Goal: Information Seeking & Learning: Learn about a topic

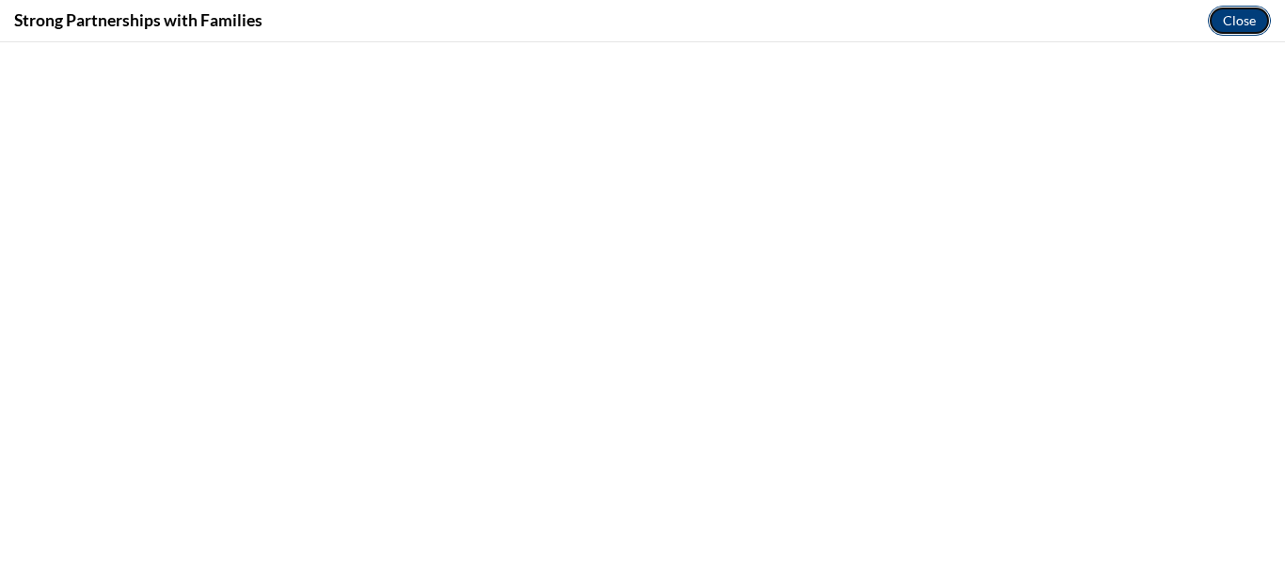
click at [1231, 6] on button "Close" at bounding box center [1238, 21] width 63 height 30
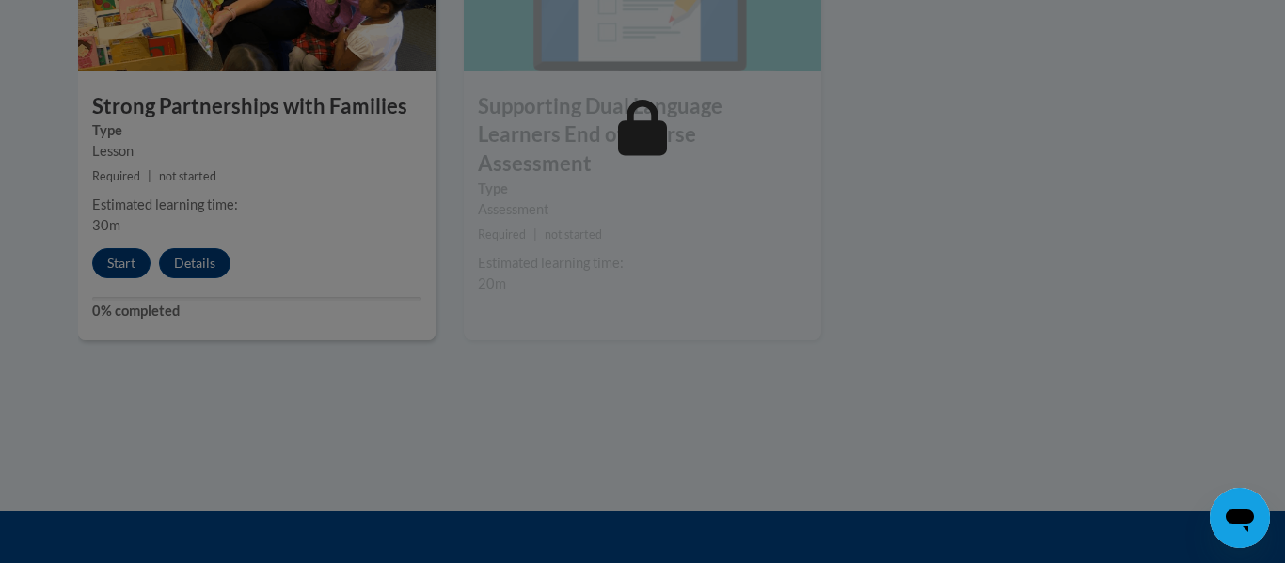
drag, startPoint x: 667, startPoint y: 380, endPoint x: 555, endPoint y: 292, distance: 142.0
click at [555, 292] on div at bounding box center [642, 281] width 1285 height 563
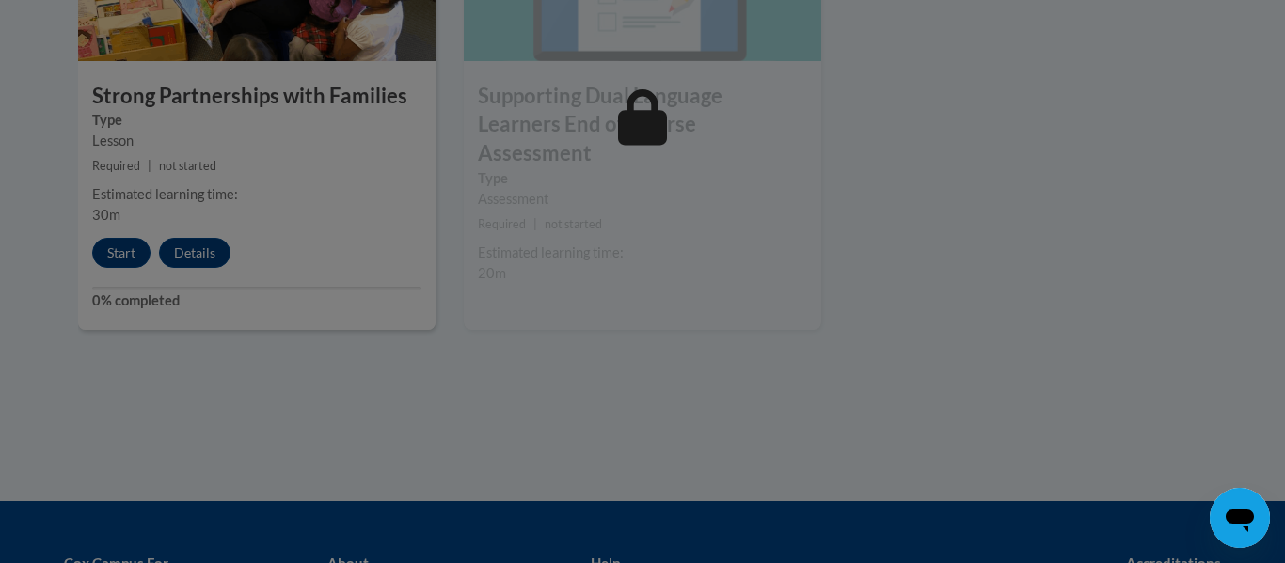
click at [555, 292] on div at bounding box center [642, 281] width 1285 height 563
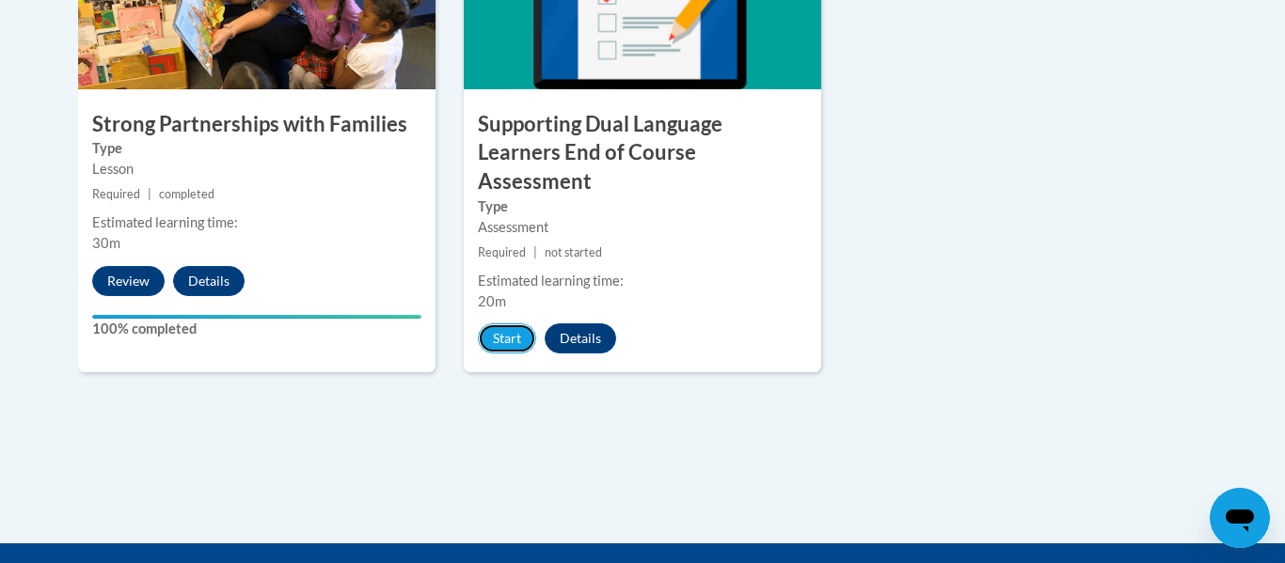
drag, startPoint x: 501, startPoint y: 272, endPoint x: 474, endPoint y: 282, distance: 29.2
click at [492, 272] on div "11 Supporting Dual Language Learners End of Course Assessment Type Assessment R…" at bounding box center [642, 137] width 357 height 472
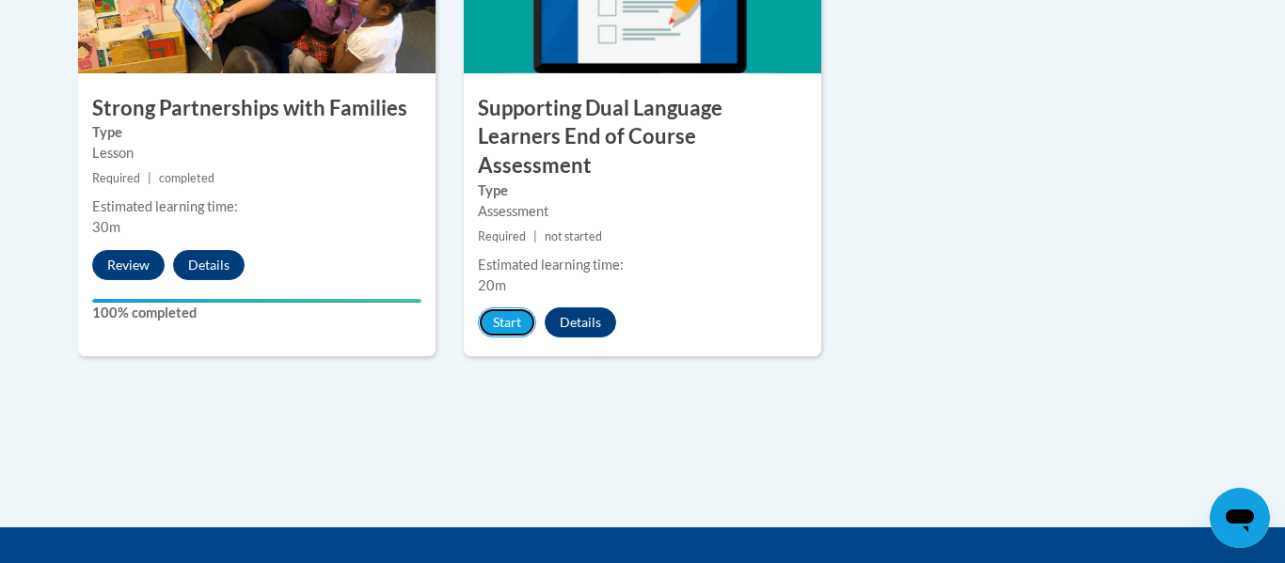
scroll to position [2436, 0]
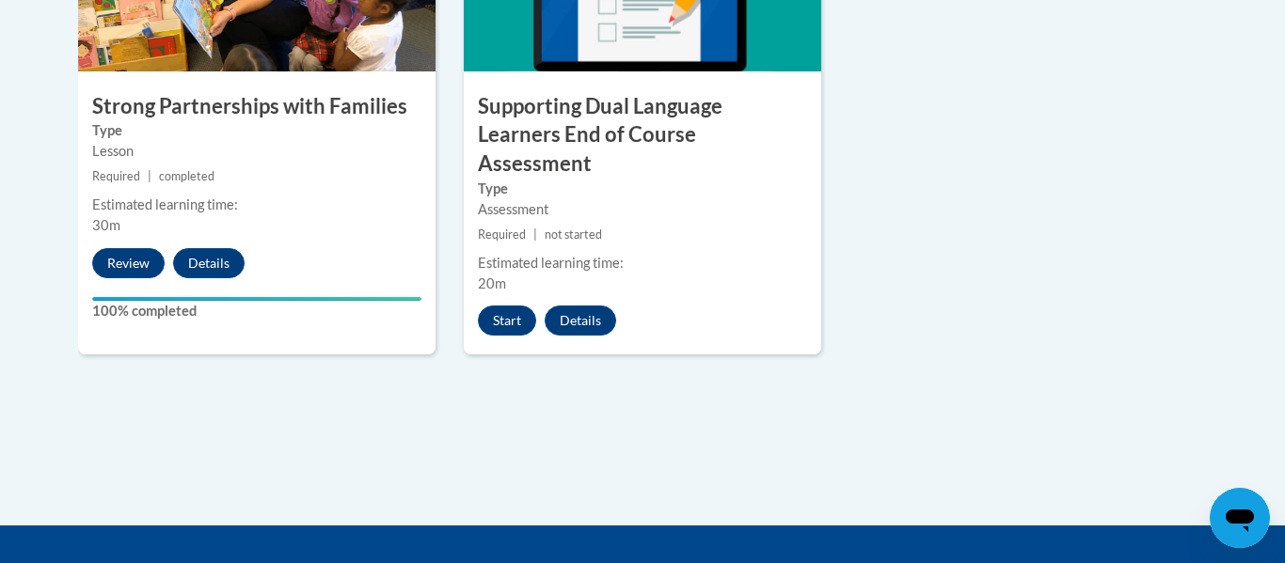
drag, startPoint x: 0, startPoint y: 34, endPoint x: 0, endPoint y: -114, distance: 147.6
click at [496, 306] on button "Start" at bounding box center [507, 321] width 58 height 30
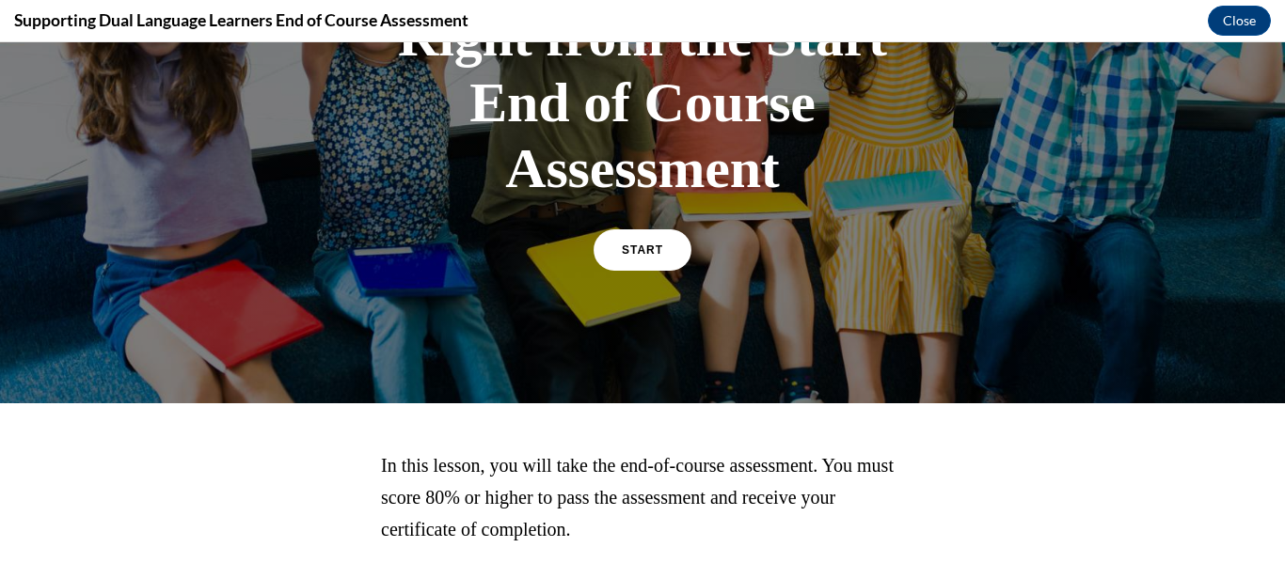
scroll to position [308, 0]
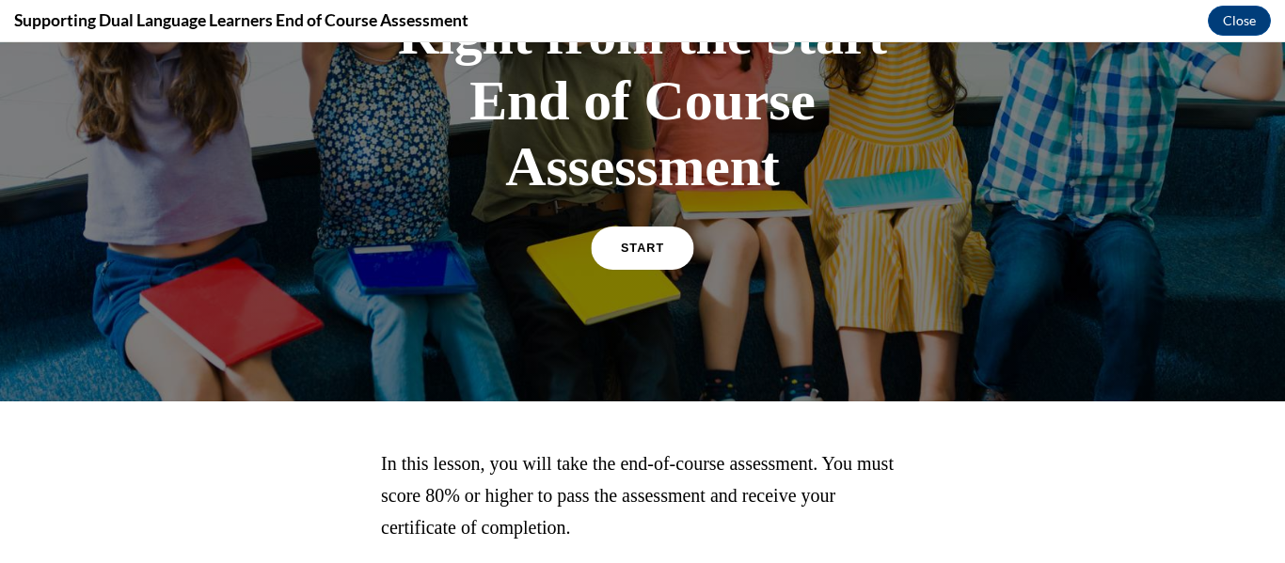
click at [654, 255] on link "START" at bounding box center [642, 248] width 103 height 43
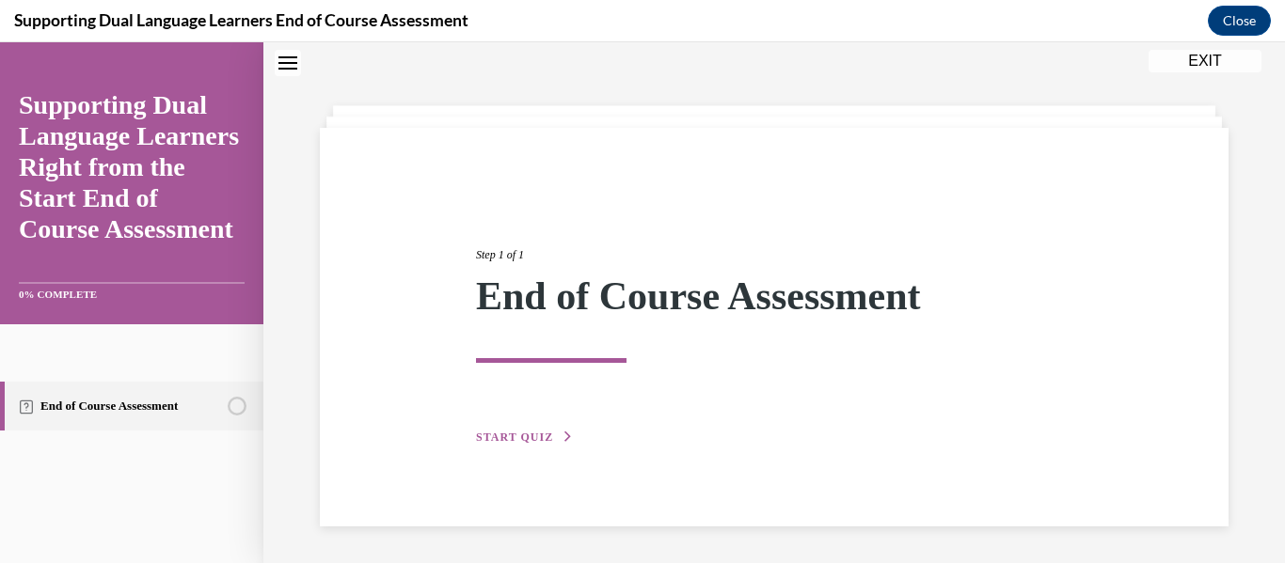
scroll to position [59, 0]
click at [517, 433] on span "START QUIZ" at bounding box center [514, 436] width 77 height 13
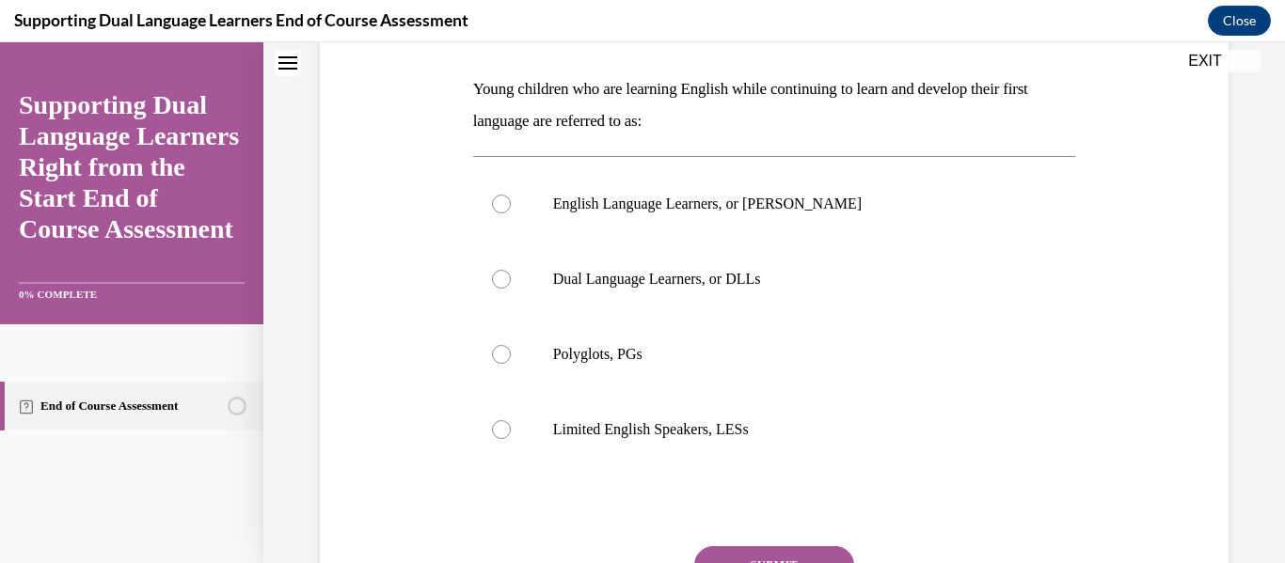
scroll to position [286, 0]
click at [606, 292] on label "Dual Language Learners, or DLLs" at bounding box center [774, 278] width 603 height 75
click at [511, 288] on input "Dual Language Learners, or DLLs" at bounding box center [501, 278] width 19 height 19
radio input "true"
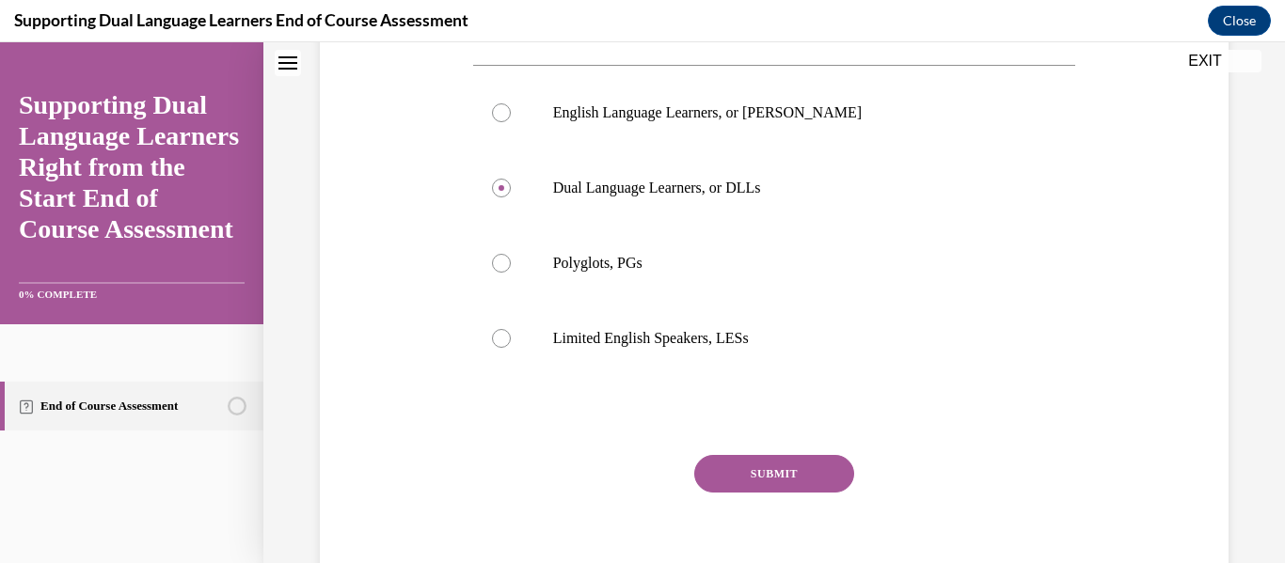
click at [735, 479] on button "SUBMIT" at bounding box center [774, 474] width 160 height 38
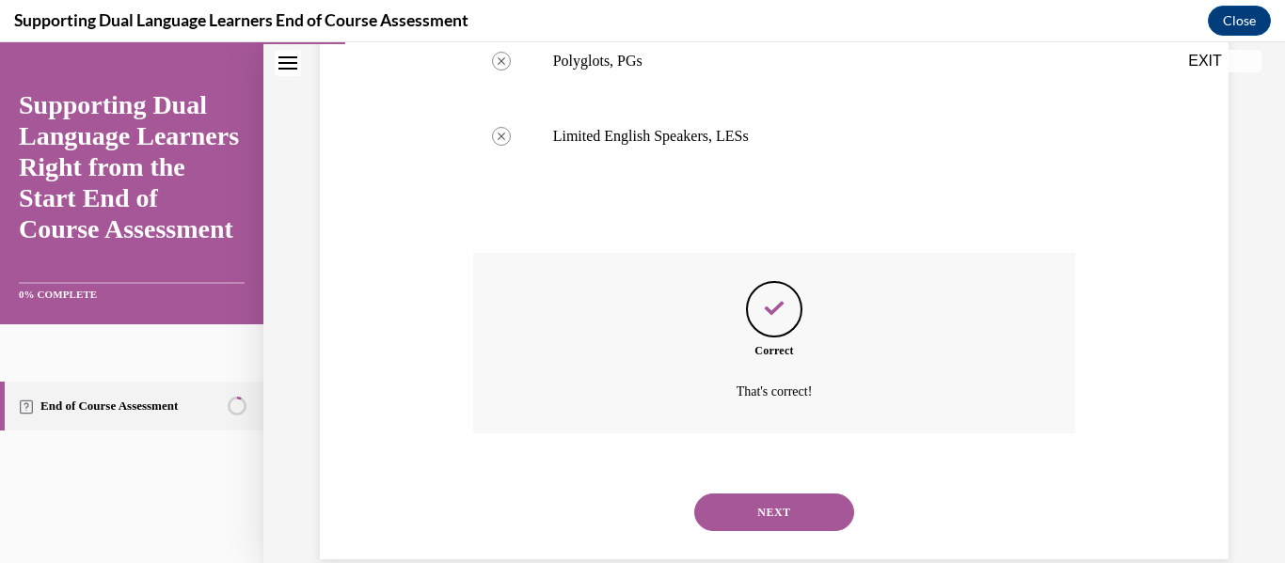
scroll to position [612, 0]
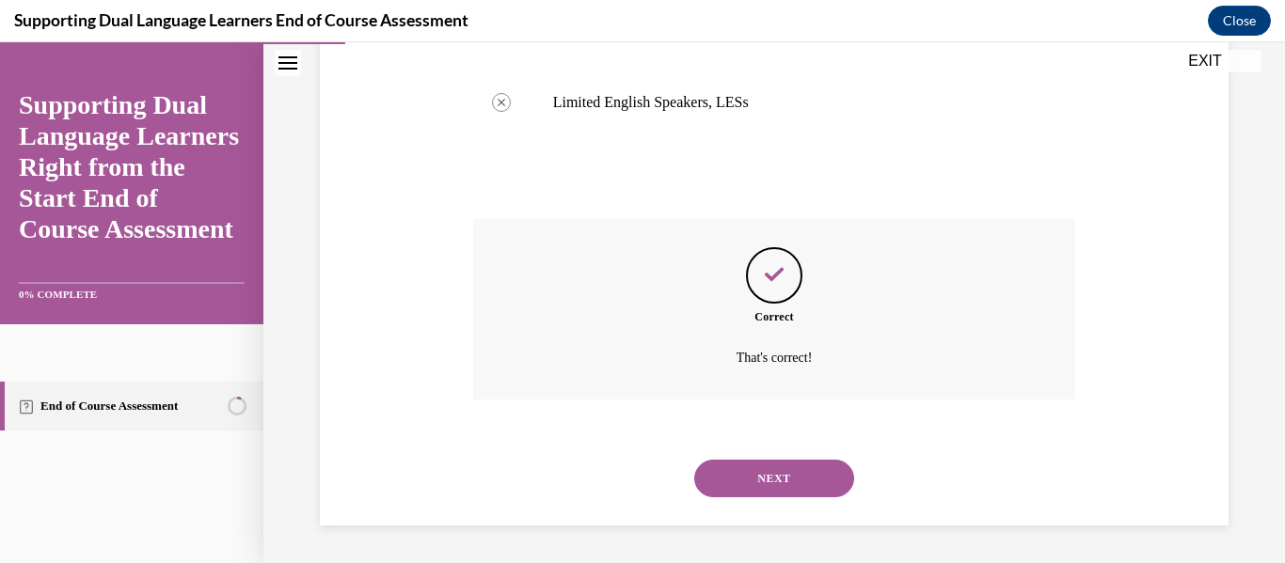
click at [733, 464] on button "NEXT" at bounding box center [774, 479] width 160 height 38
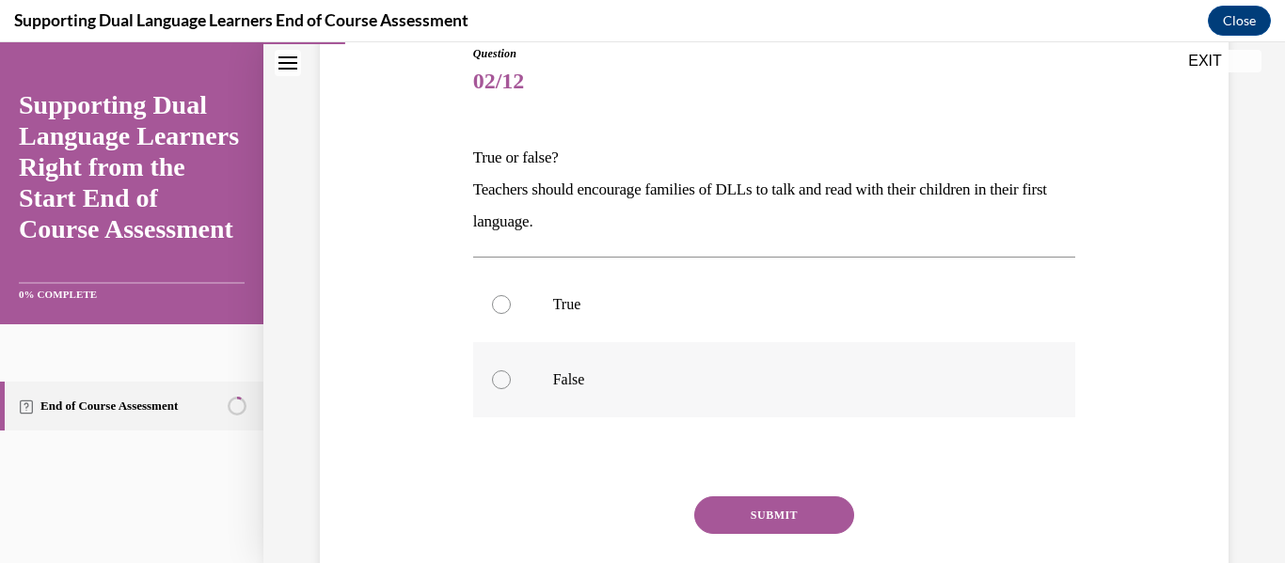
scroll to position [225, 0]
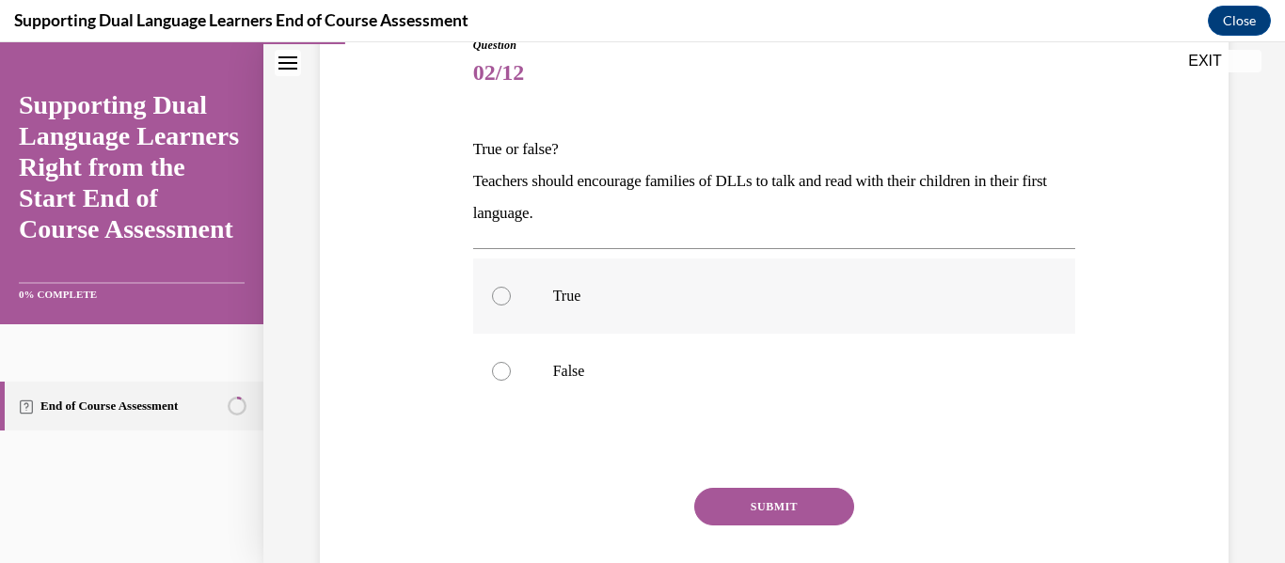
click at [616, 284] on label "True" at bounding box center [774, 296] width 603 height 75
click at [511, 287] on input "True" at bounding box center [501, 296] width 19 height 19
radio input "true"
click at [749, 506] on button "SUBMIT" at bounding box center [774, 507] width 160 height 38
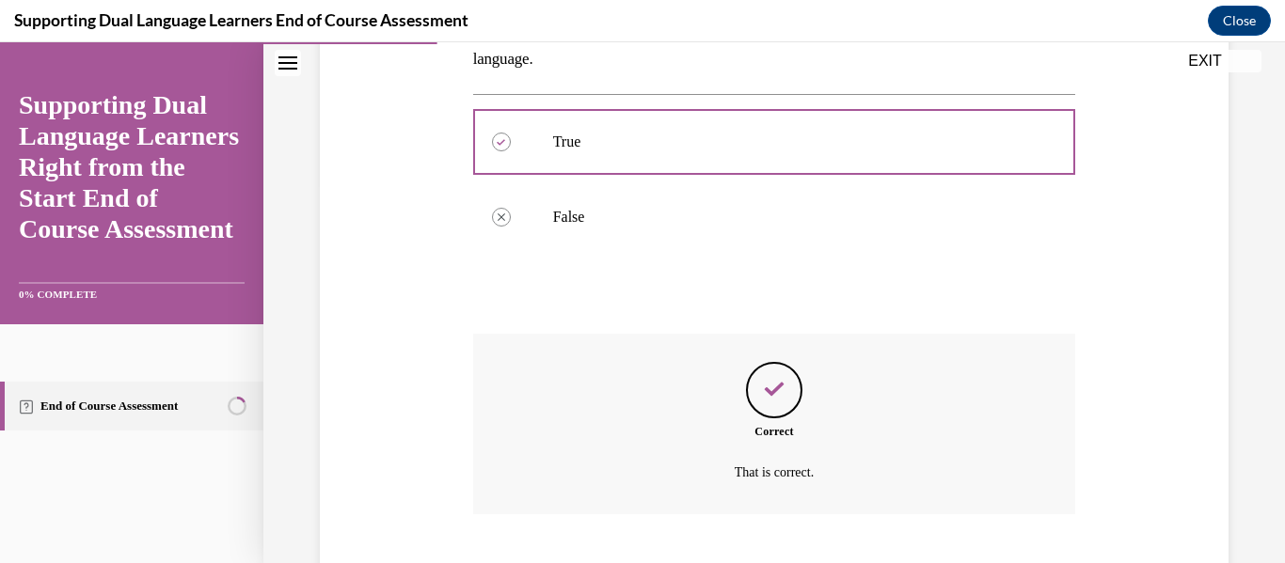
scroll to position [494, 0]
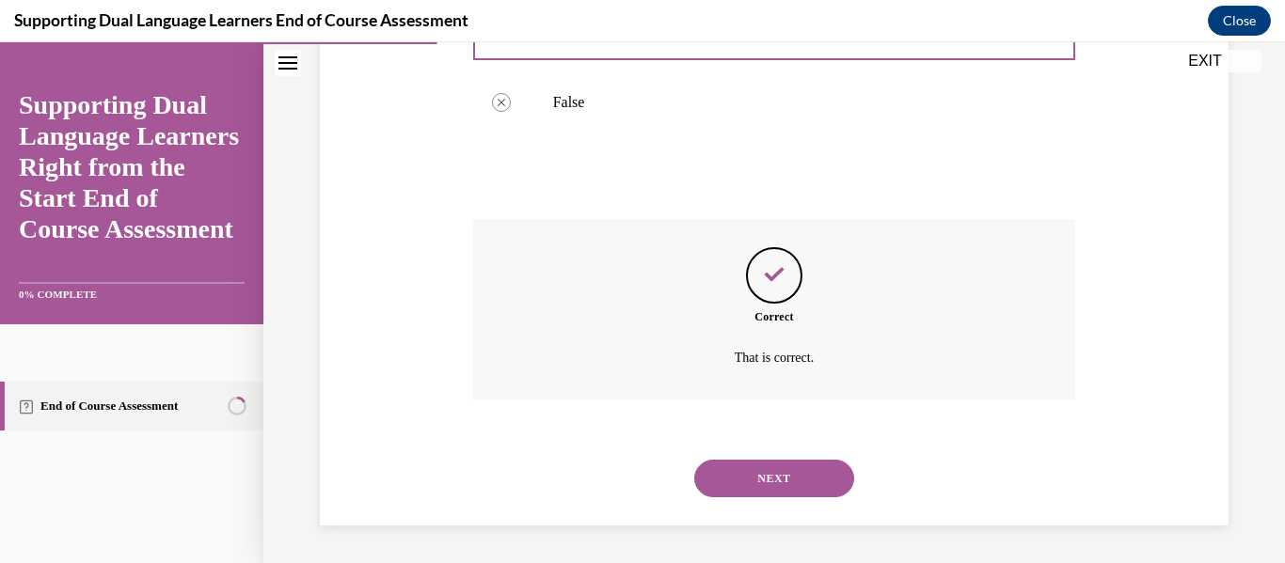
click at [740, 464] on button "NEXT" at bounding box center [774, 479] width 160 height 38
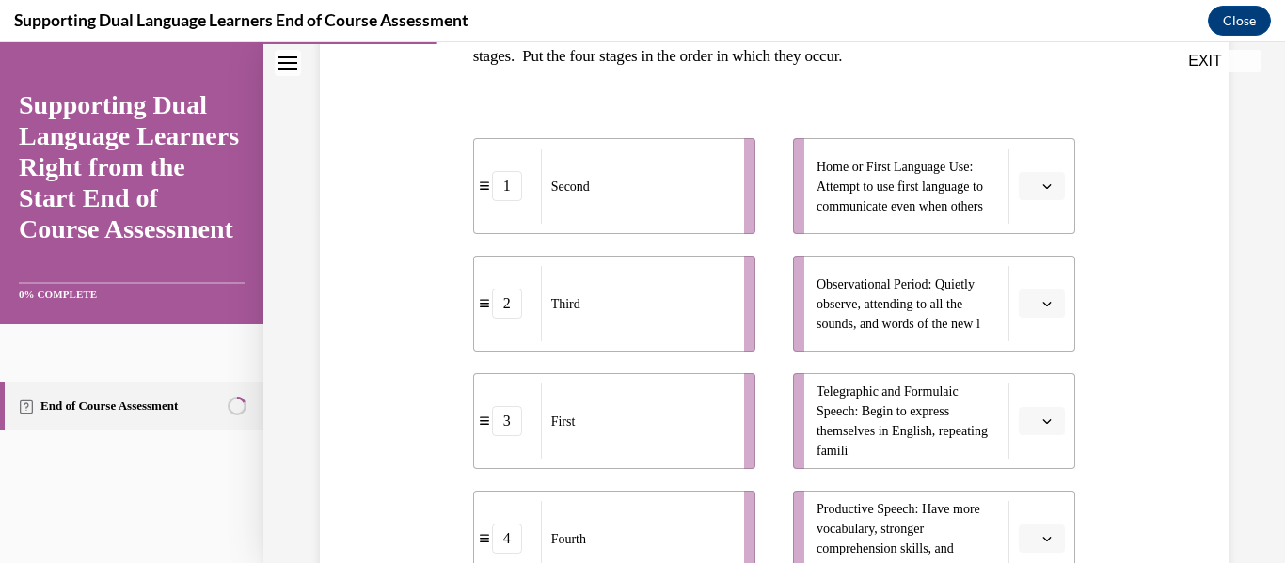
scroll to position [356, 0]
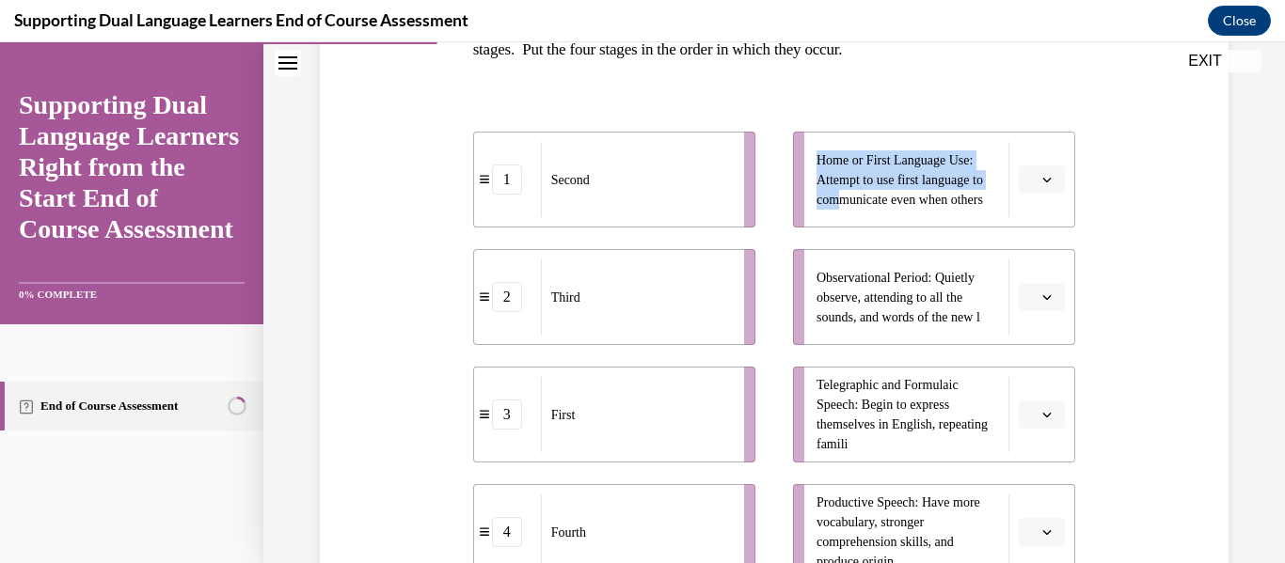
drag, startPoint x: 851, startPoint y: 194, endPoint x: 734, endPoint y: 190, distance: 116.7
click at [734, 190] on div "1 Second 2 Third 3 First 4 Fourth Home or First Language Use: Attempt to use fi…" at bounding box center [774, 337] width 603 height 486
drag, startPoint x: 844, startPoint y: 200, endPoint x: 743, endPoint y: 221, distance: 103.6
click at [744, 221] on div "1 Second 2 Third 3 First 4 Fourth Home or First Language Use: Attempt to use fi…" at bounding box center [774, 337] width 603 height 486
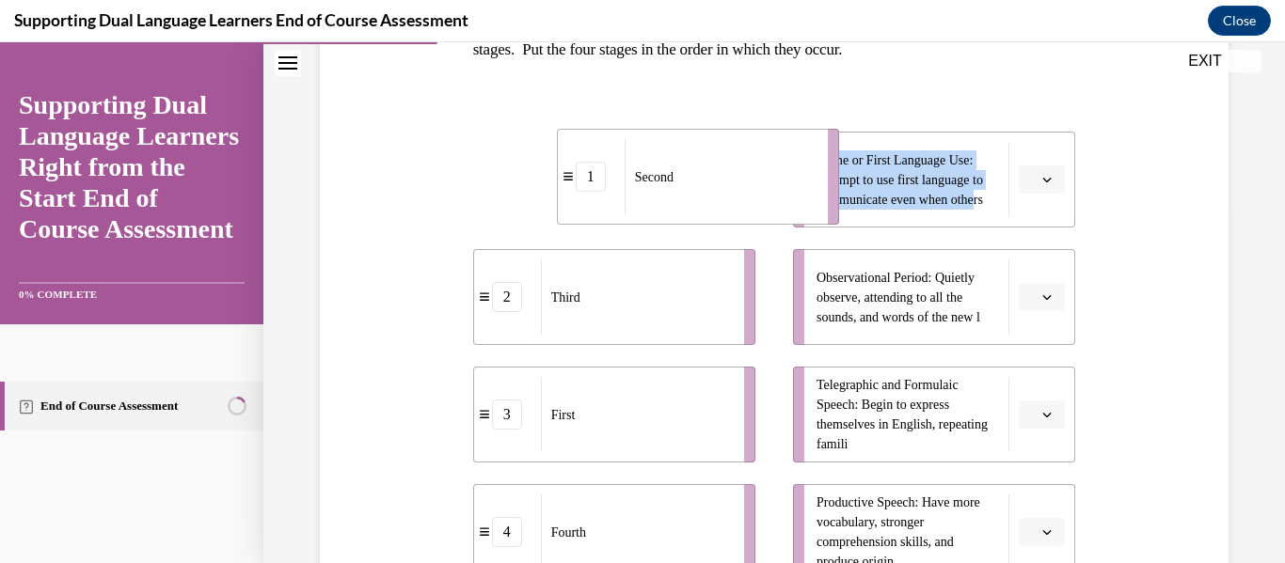
drag, startPoint x: 721, startPoint y: 195, endPoint x: 803, endPoint y: 192, distance: 81.9
click at [803, 192] on div "Second" at bounding box center [719, 176] width 191 height 75
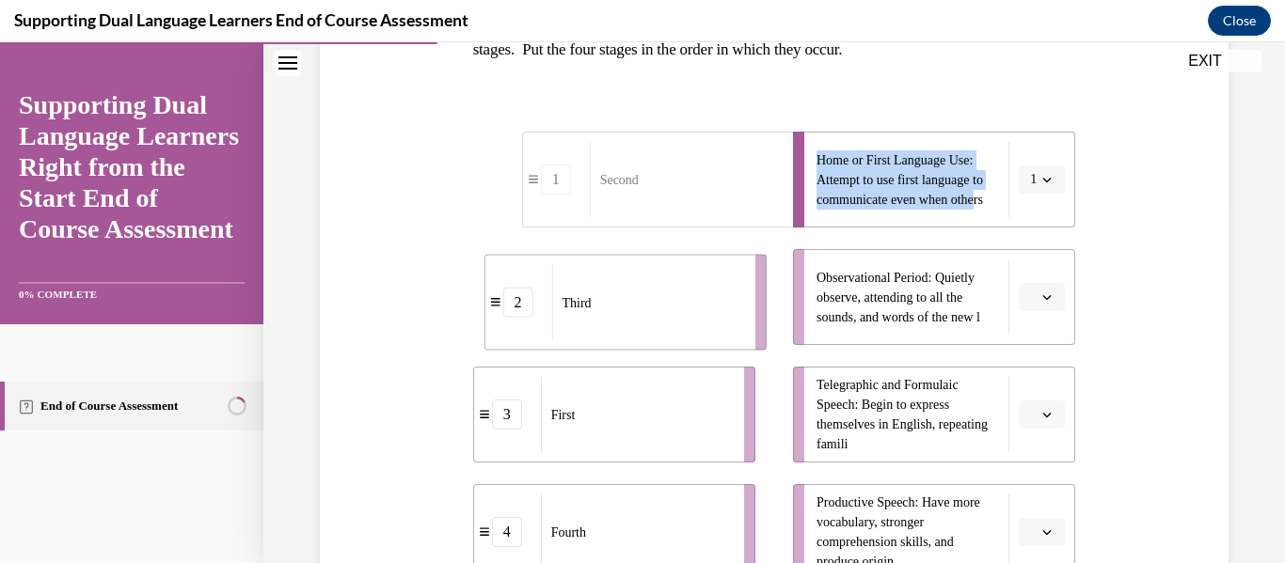
drag, startPoint x: 706, startPoint y: 283, endPoint x: 721, endPoint y: 291, distance: 16.8
click at [721, 291] on div "Third" at bounding box center [647, 302] width 191 height 75
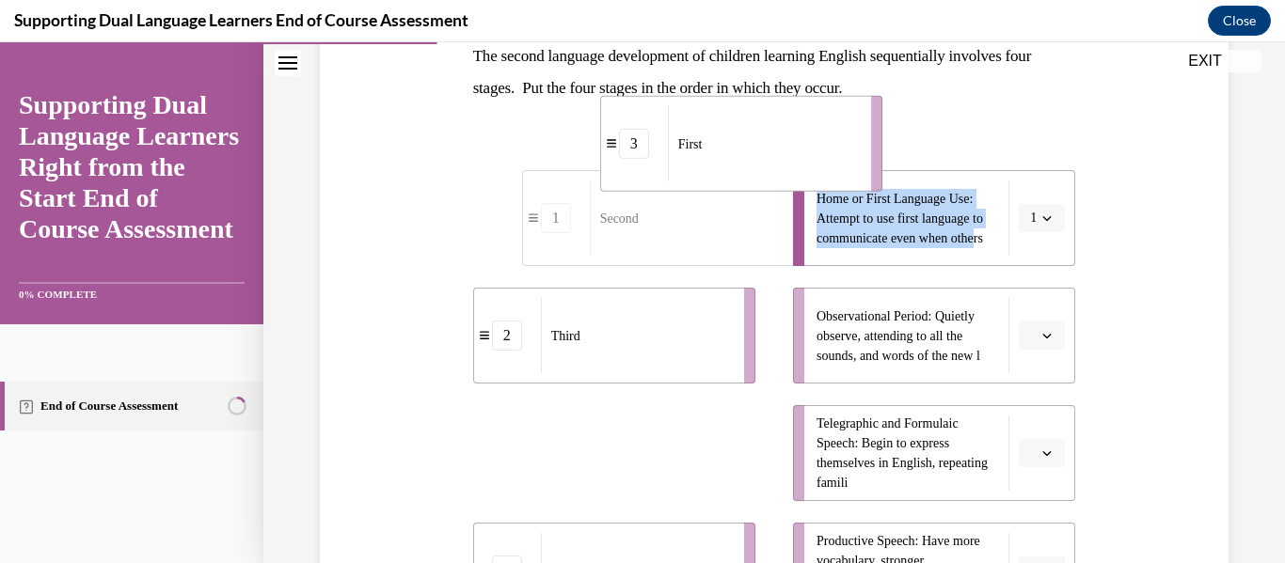
scroll to position [253, 0]
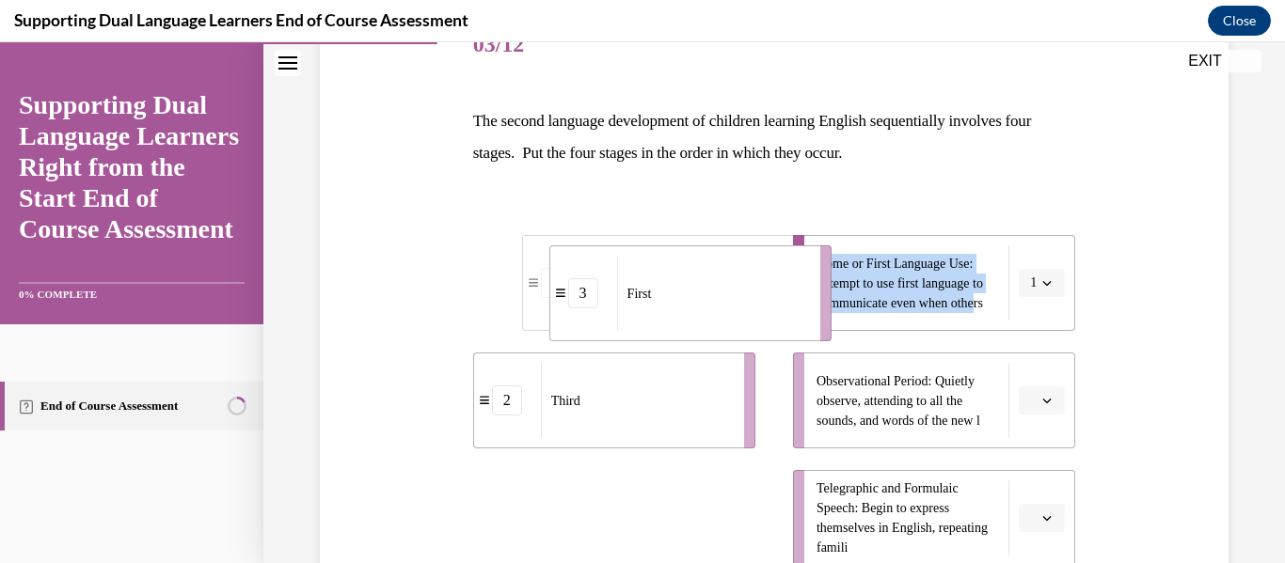
drag, startPoint x: 686, startPoint y: 360, endPoint x: 812, endPoint y: 248, distance: 168.5
click at [812, 248] on li "3 First" at bounding box center [690, 293] width 282 height 96
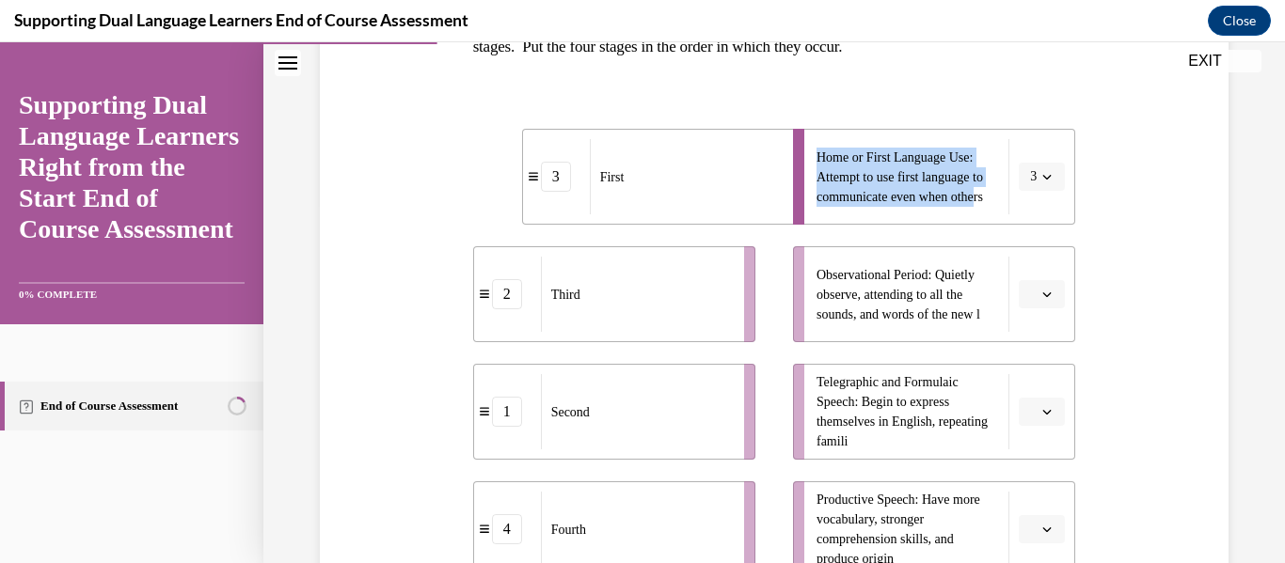
scroll to position [360, 0]
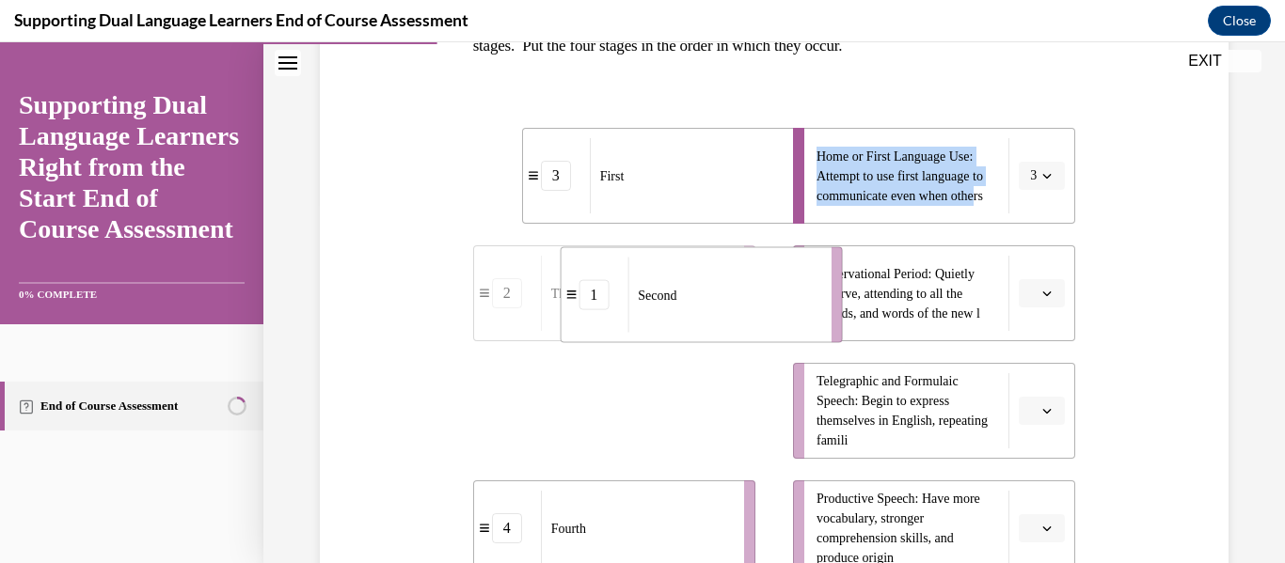
drag, startPoint x: 683, startPoint y: 397, endPoint x: 770, endPoint y: 280, distance: 145.8
click at [770, 280] on div "Second" at bounding box center [722, 295] width 191 height 75
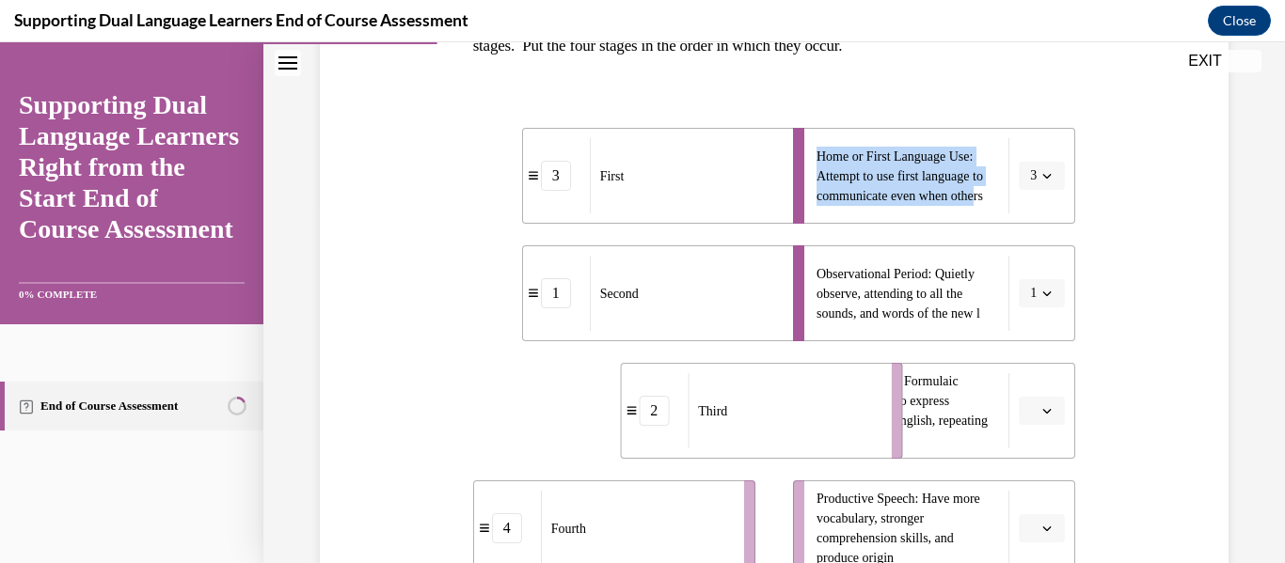
drag, startPoint x: 661, startPoint y: 412, endPoint x: 808, endPoint y: 412, distance: 146.7
click at [808, 412] on div "Third" at bounding box center [782, 410] width 191 height 75
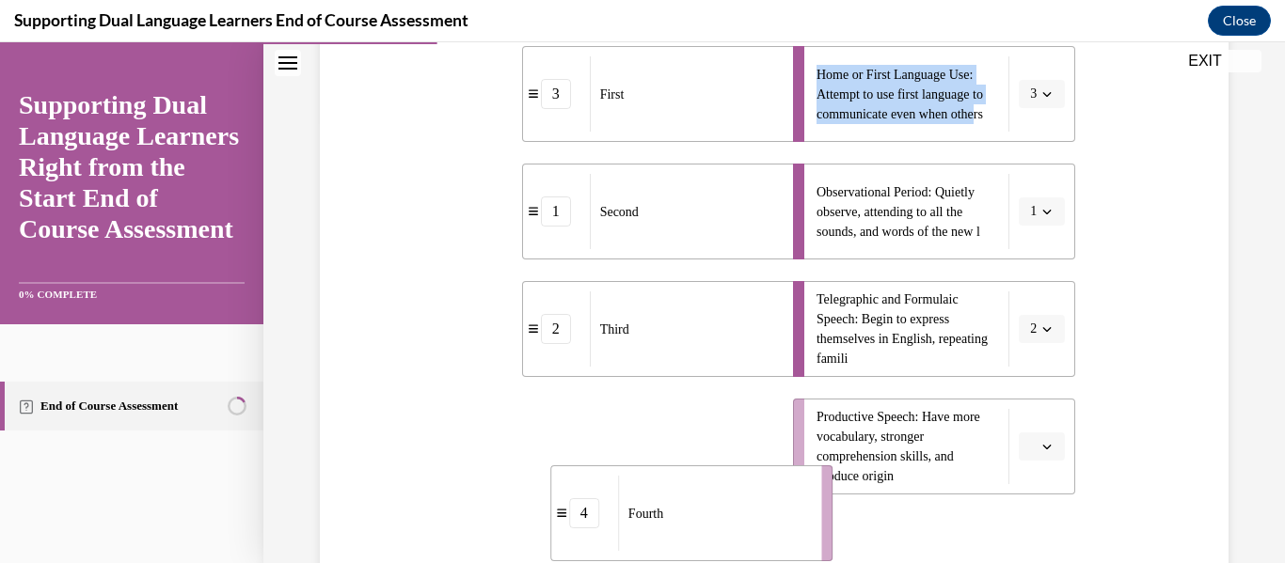
scroll to position [492, 0]
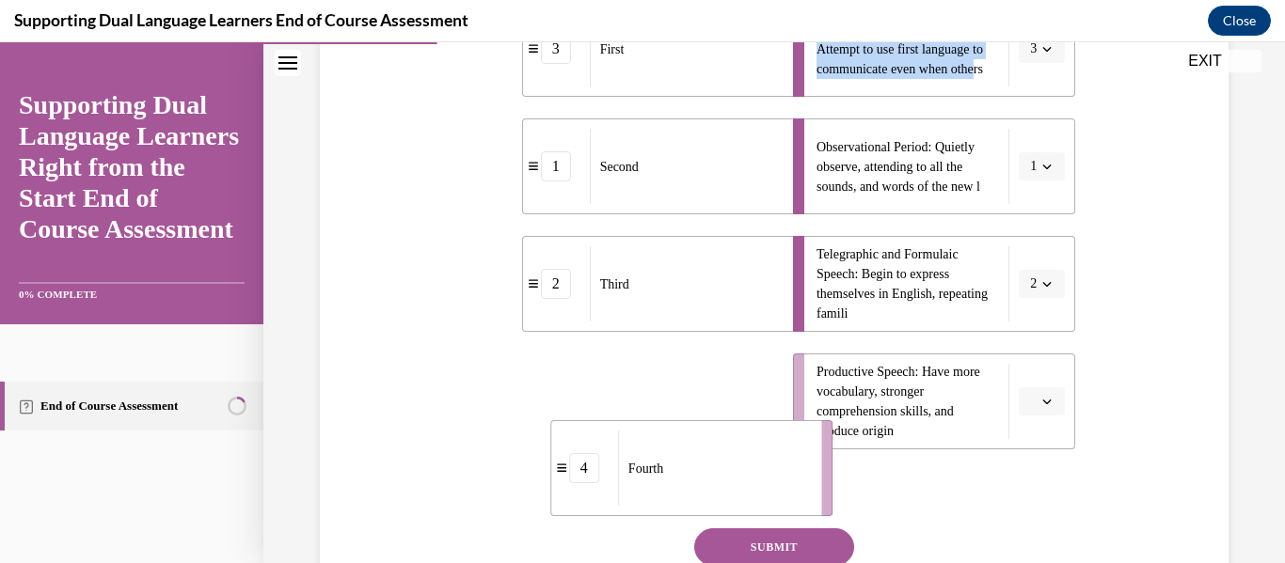
drag, startPoint x: 727, startPoint y: 510, endPoint x: 816, endPoint y: 498, distance: 90.0
click at [823, 505] on li "4 Fourth" at bounding box center [691, 468] width 282 height 96
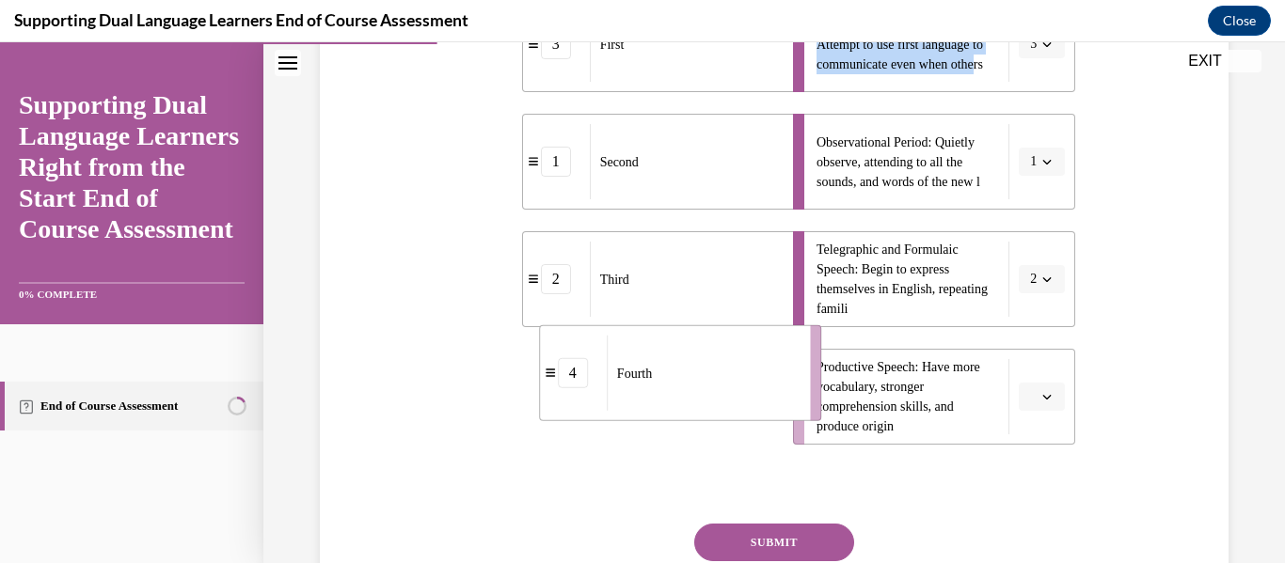
drag, startPoint x: 766, startPoint y: 396, endPoint x: 828, endPoint y: 378, distance: 63.7
click at [828, 378] on div "3 First 1 Second 2 Third 4 Fourth Home or First Language Use: Attempt to use fi…" at bounding box center [774, 202] width 603 height 486
click at [784, 544] on button "SUBMIT" at bounding box center [774, 543] width 160 height 38
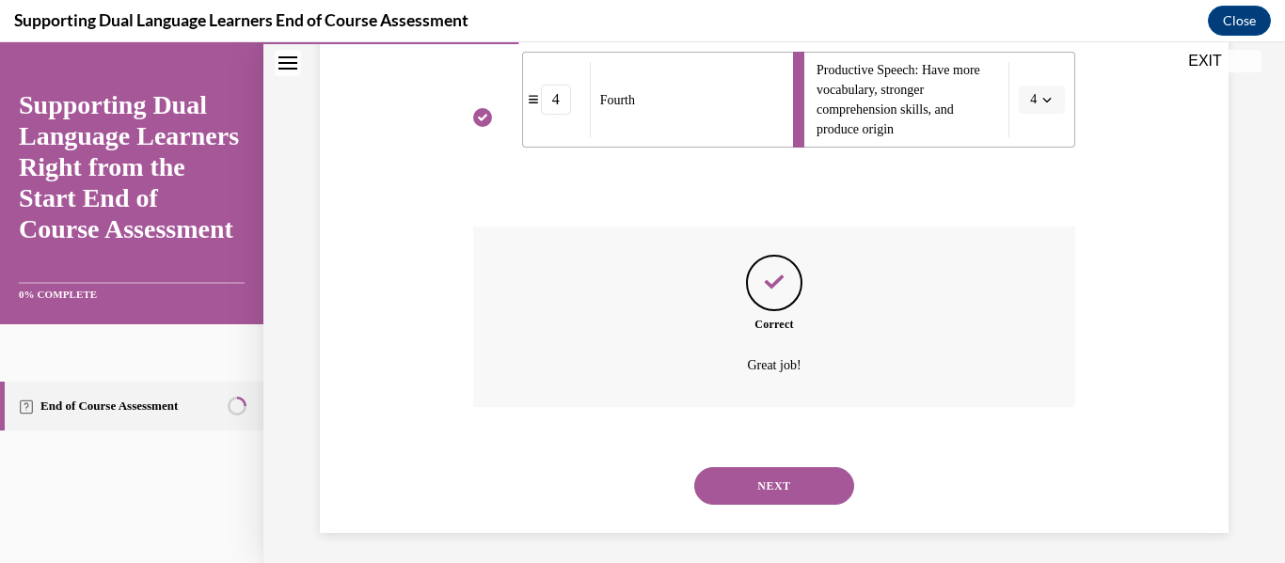
scroll to position [797, 0]
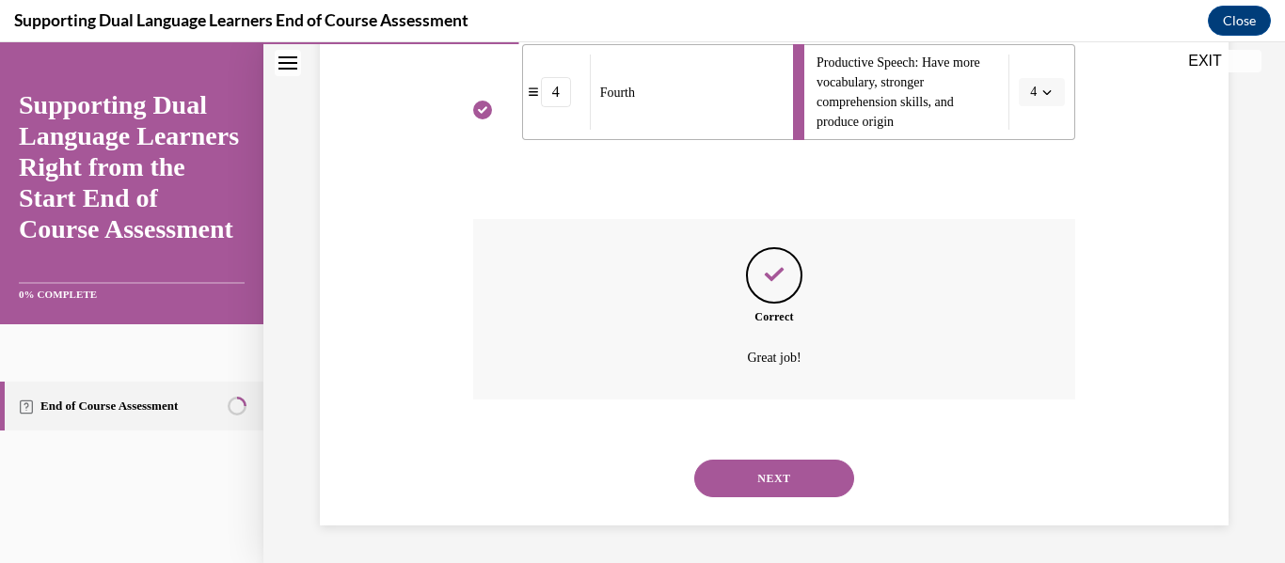
click at [800, 488] on button "NEXT" at bounding box center [774, 479] width 160 height 38
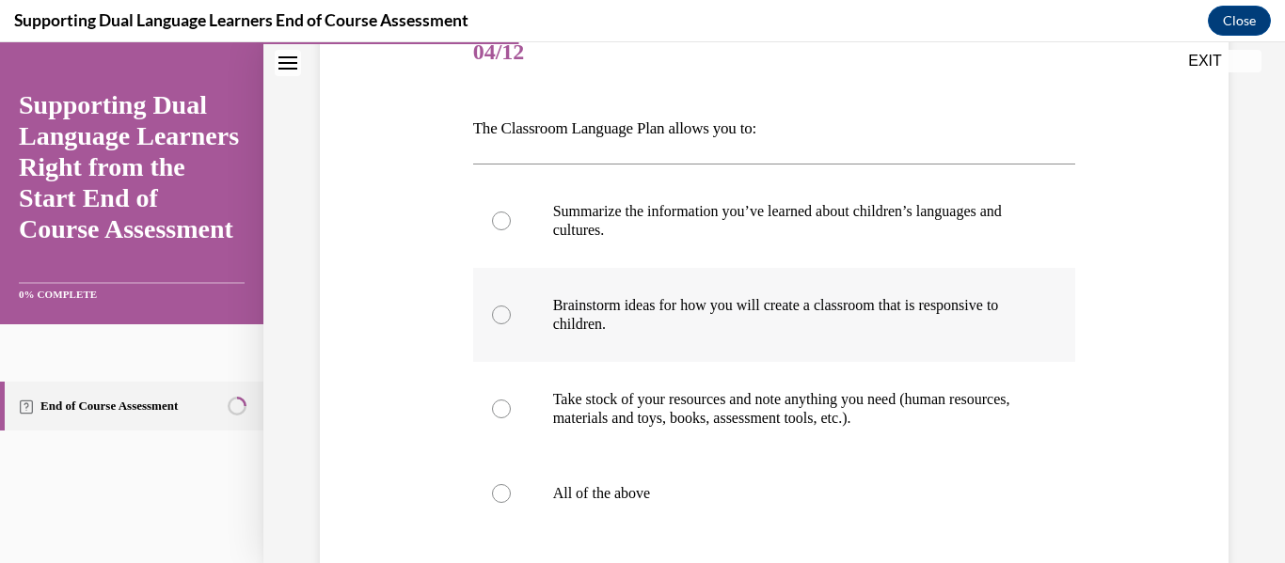
scroll to position [265, 0]
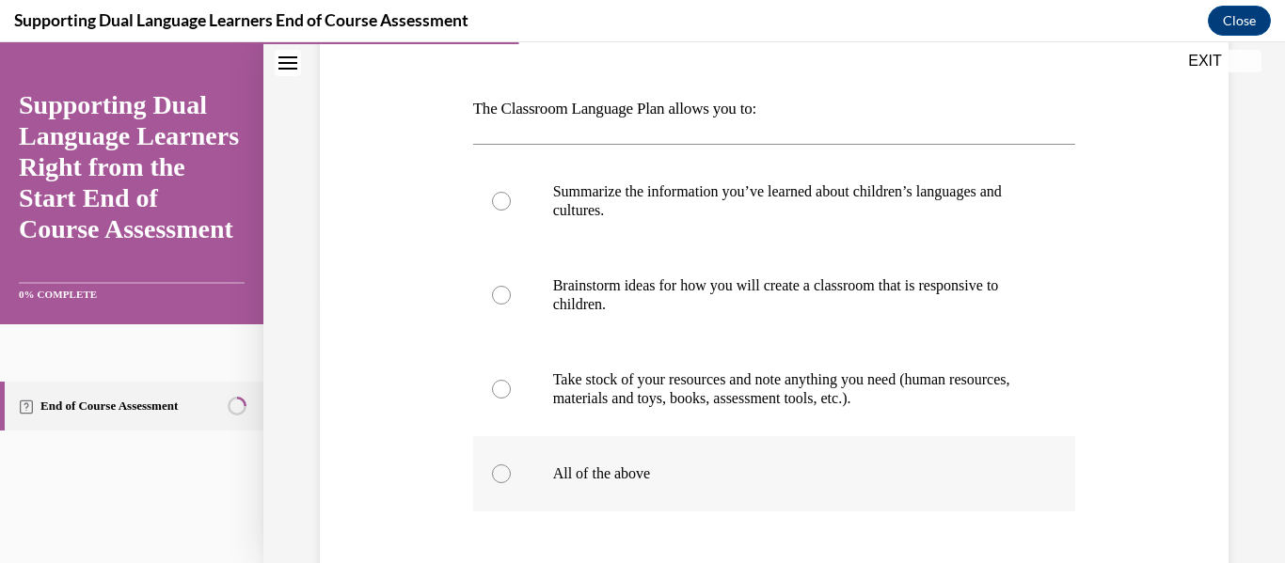
click at [567, 473] on p "All of the above" at bounding box center [791, 474] width 476 height 19
click at [511, 473] on input "All of the above" at bounding box center [501, 474] width 19 height 19
radio input "true"
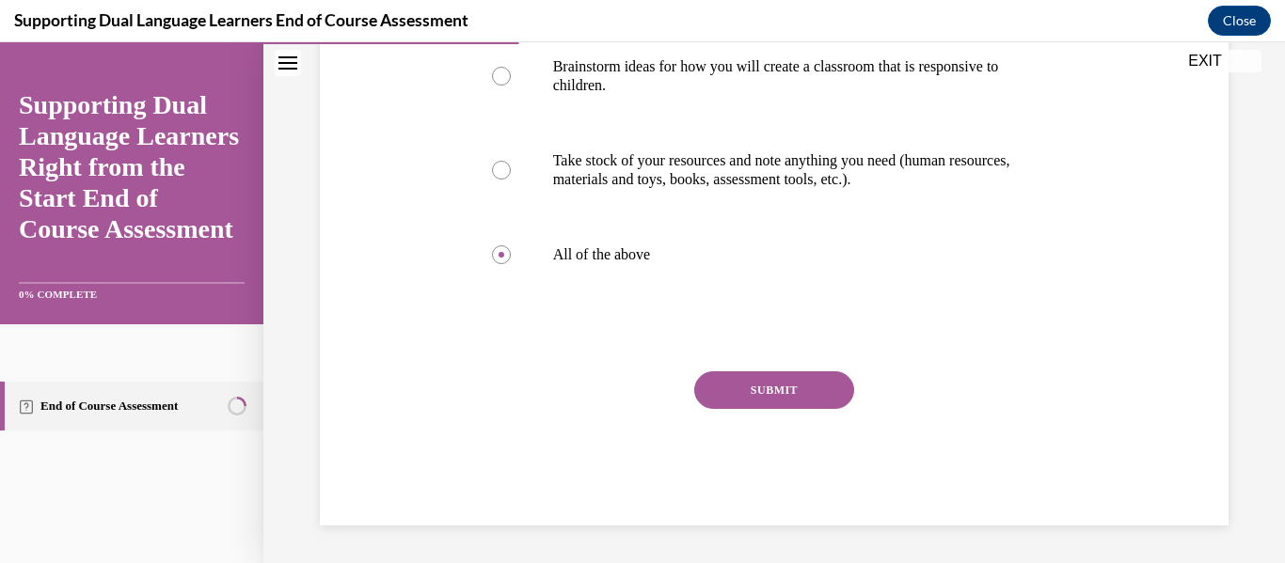
click at [727, 392] on button "SUBMIT" at bounding box center [774, 390] width 160 height 38
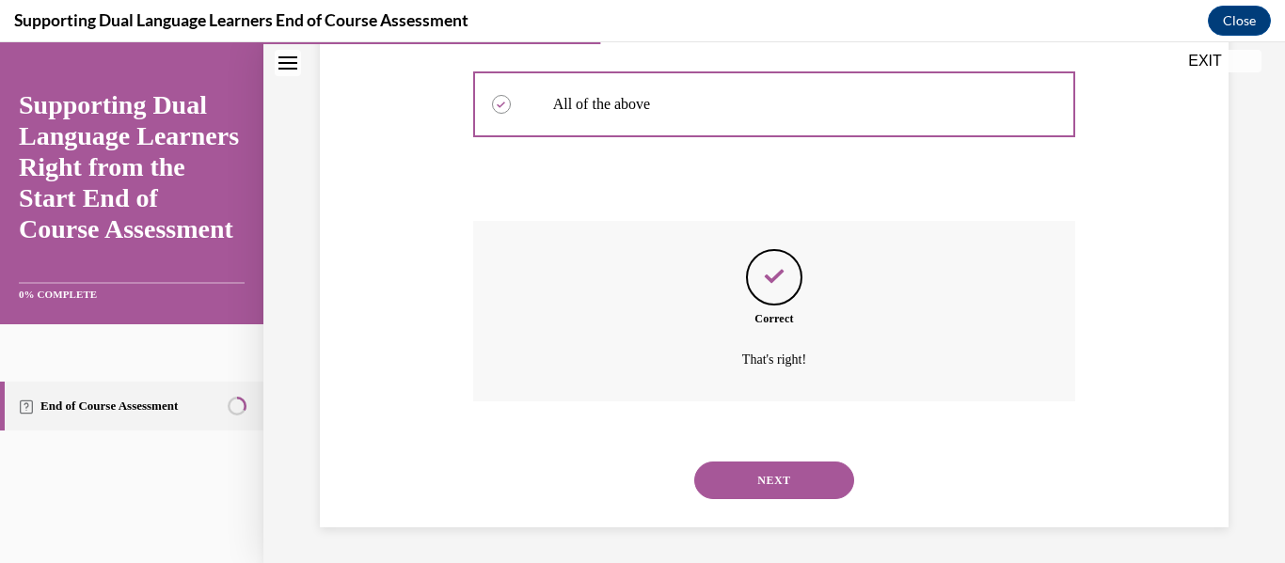
scroll to position [637, 0]
click at [748, 477] on button "NEXT" at bounding box center [774, 479] width 160 height 38
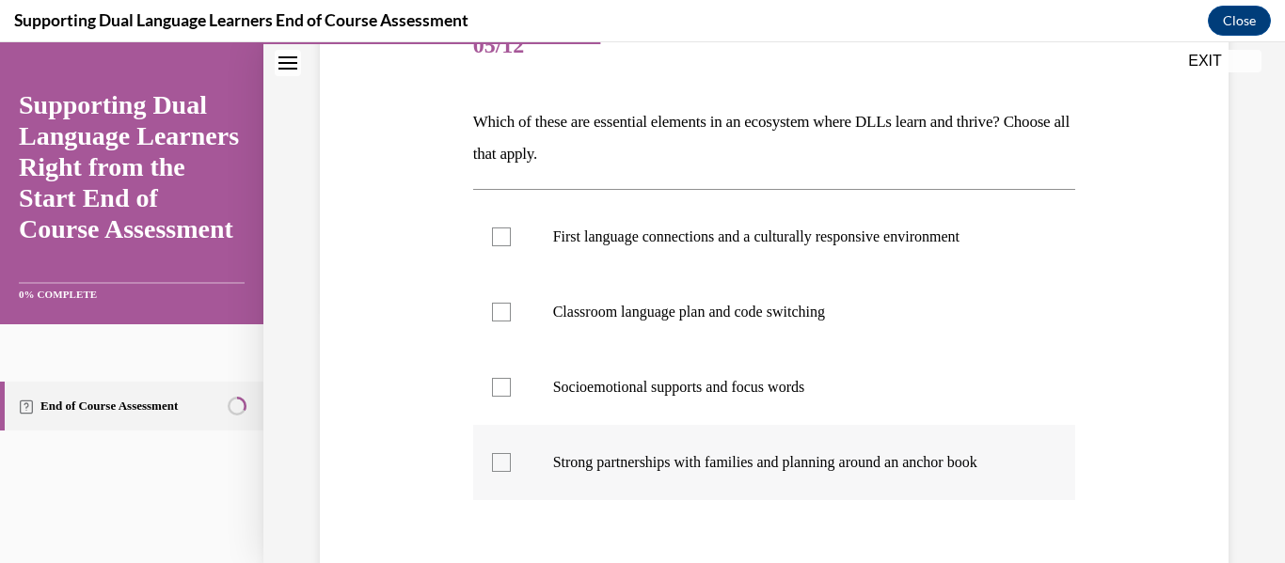
scroll to position [269, 0]
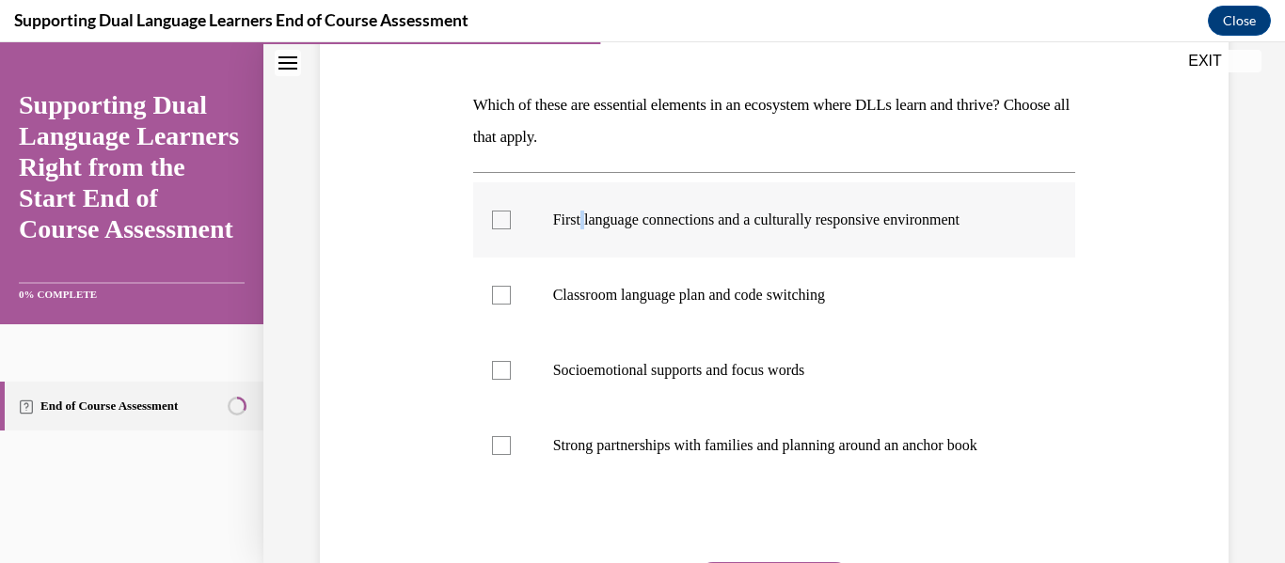
click at [584, 227] on p "First language connections and a culturally responsive environment" at bounding box center [791, 220] width 476 height 19
click at [510, 232] on label "First language connections and a culturally responsive environment" at bounding box center [774, 219] width 603 height 75
click at [510, 229] on input "First language connections and a culturally responsive environment" at bounding box center [501, 220] width 19 height 19
checkbox input "true"
click at [517, 455] on label "Strong partnerships with families and planning around an anchor book" at bounding box center [774, 445] width 603 height 75
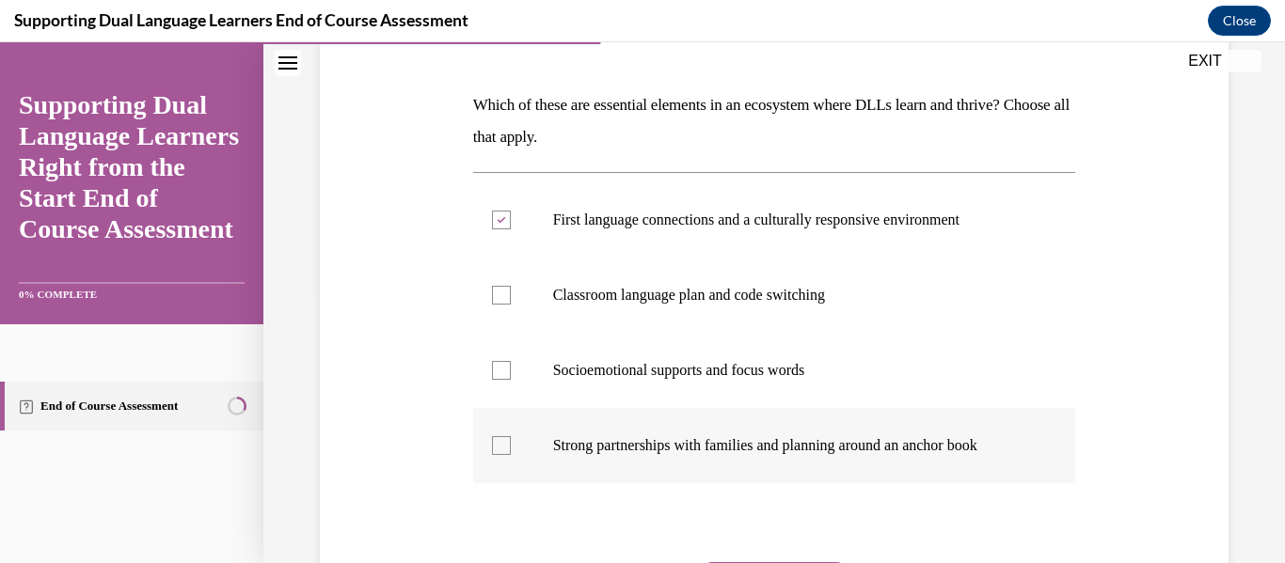
click at [511, 455] on input "Strong partnerships with families and planning around an anchor book" at bounding box center [501, 445] width 19 height 19
checkbox input "true"
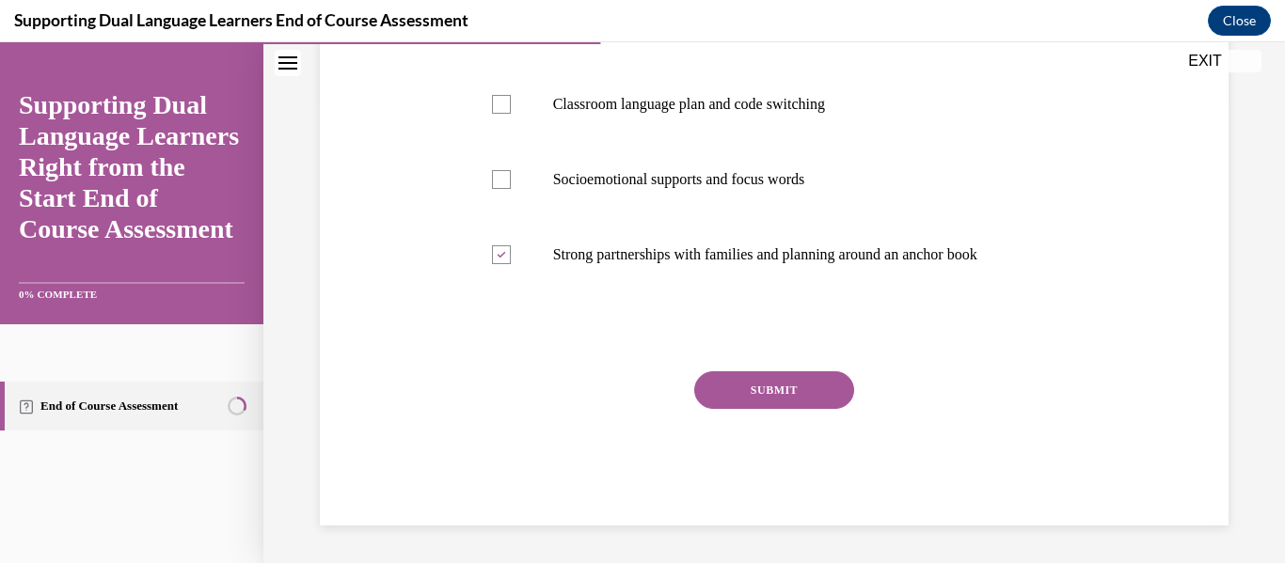
click at [735, 374] on button "SUBMIT" at bounding box center [774, 390] width 160 height 38
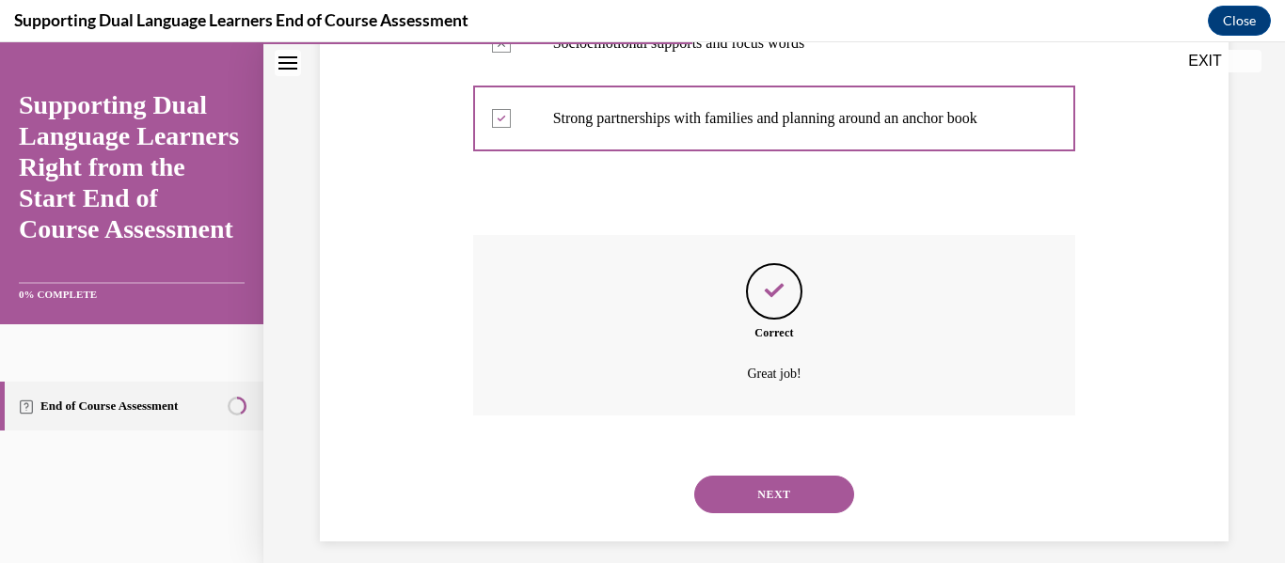
scroll to position [612, 0]
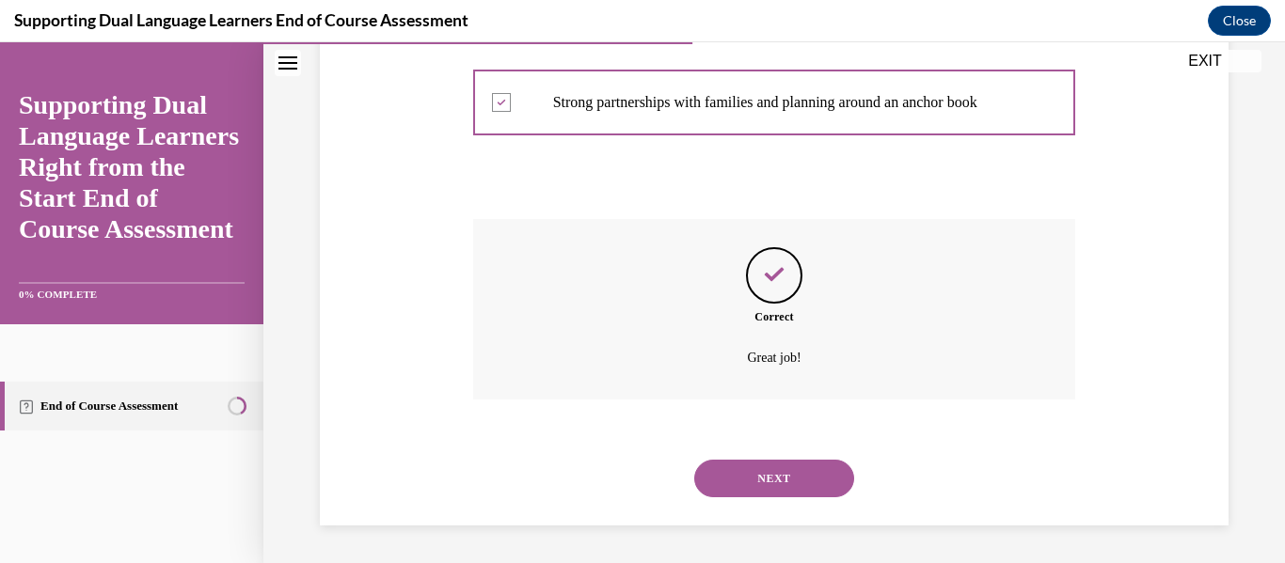
click at [751, 483] on button "NEXT" at bounding box center [774, 479] width 160 height 38
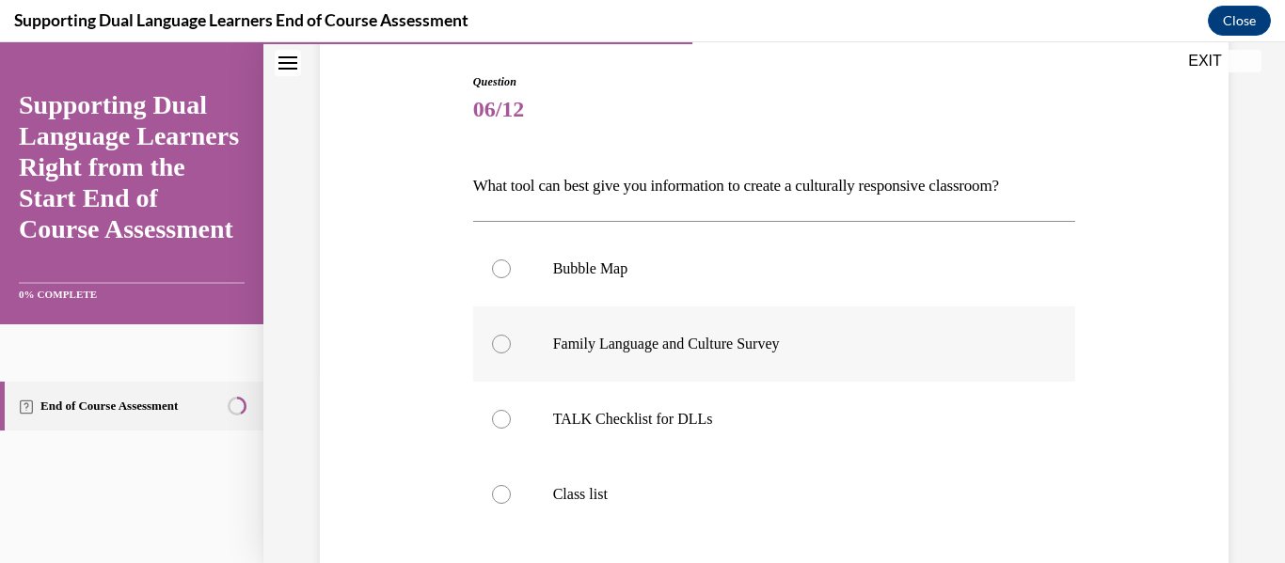
scroll to position [191, 0]
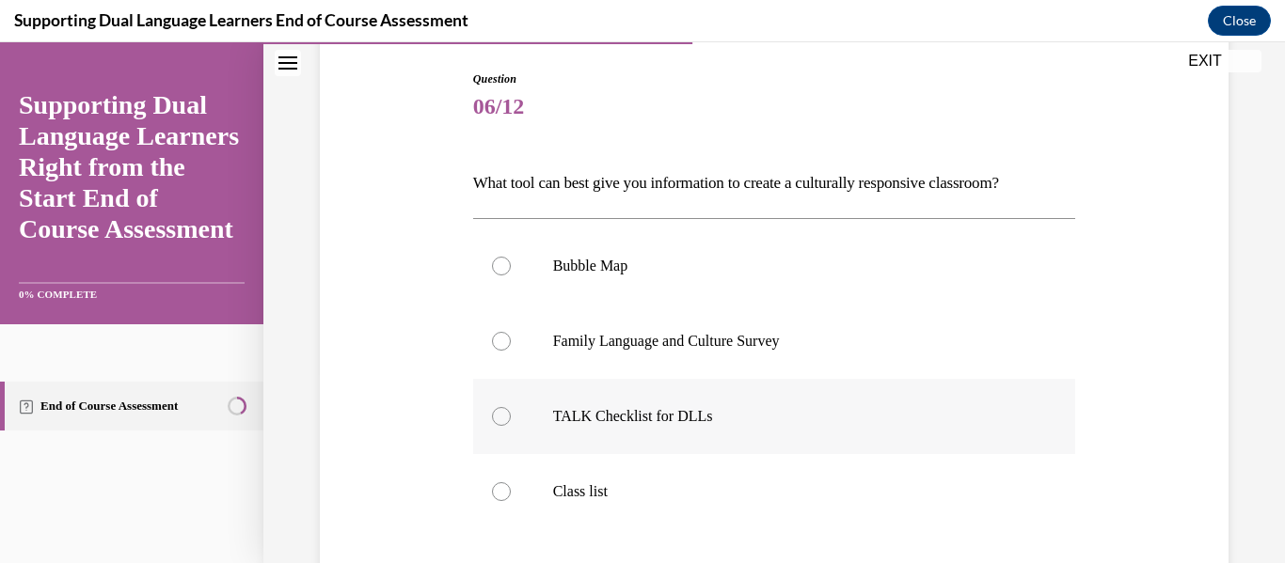
click at [688, 424] on p "TALK Checklist for DLLs" at bounding box center [791, 416] width 476 height 19
click at [511, 424] on input "TALK Checklist for DLLs" at bounding box center [501, 416] width 19 height 19
radio input "true"
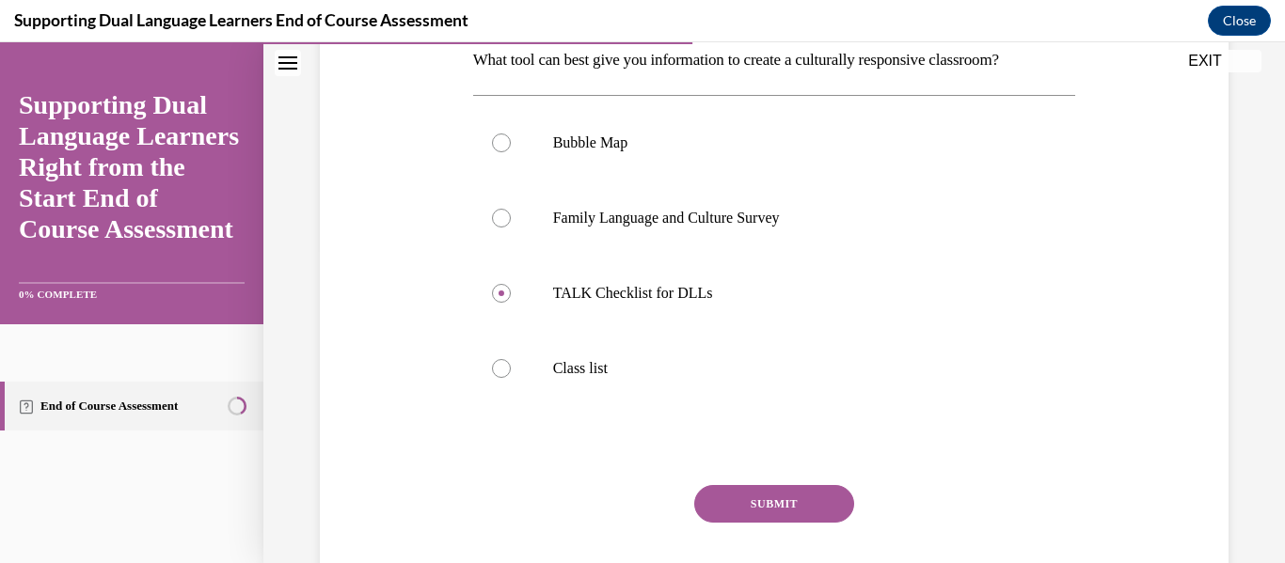
scroll to position [315, 0]
click at [751, 499] on button "SUBMIT" at bounding box center [774, 503] width 160 height 38
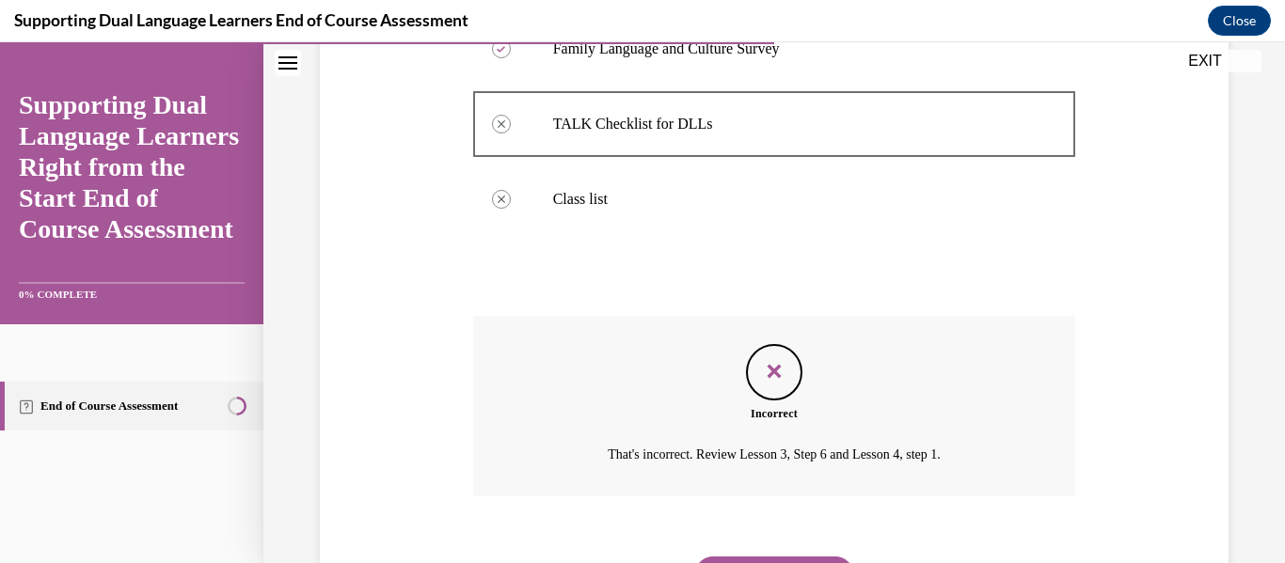
scroll to position [489, 0]
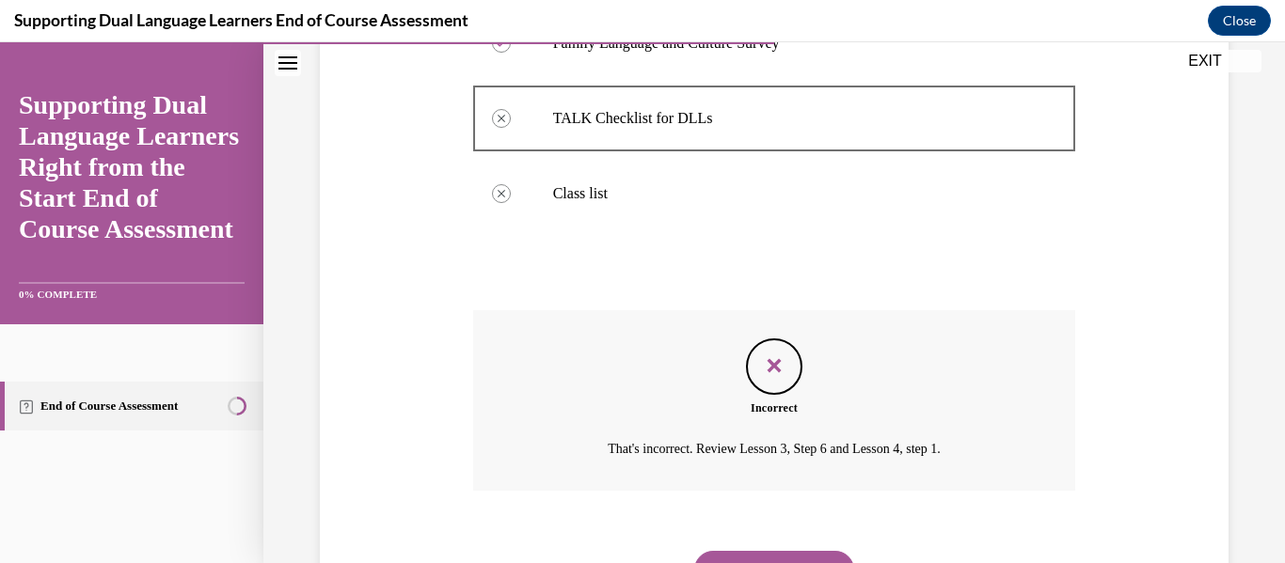
click at [784, 554] on button "NEXT" at bounding box center [774, 570] width 160 height 38
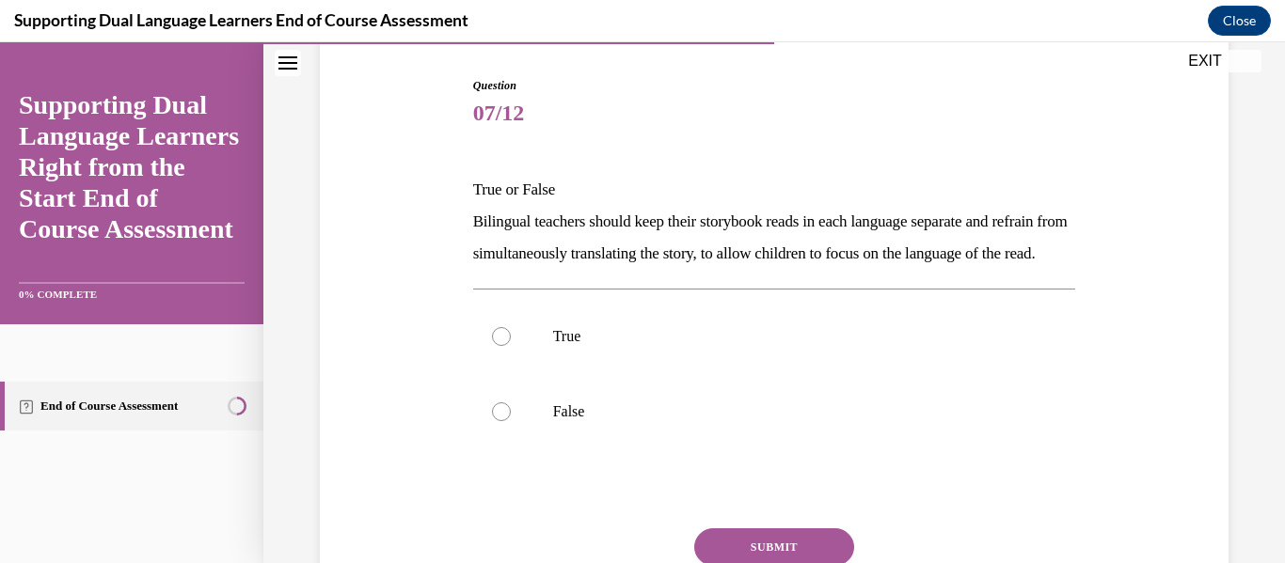
scroll to position [229, 0]
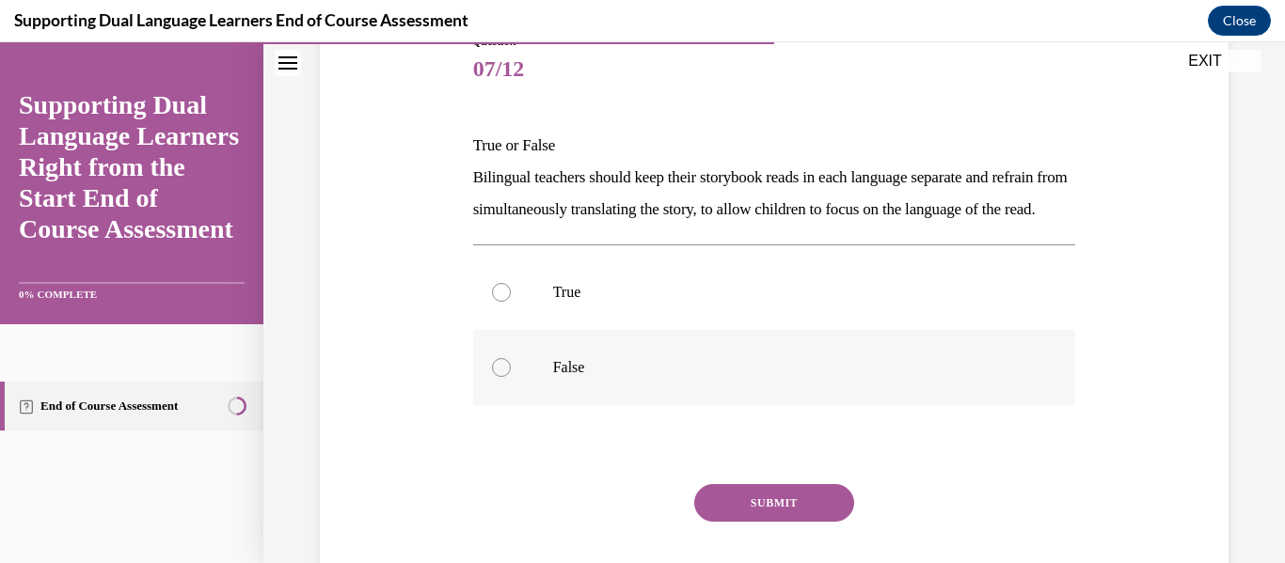
click at [544, 402] on label "False" at bounding box center [774, 367] width 603 height 75
click at [511, 377] on input "False" at bounding box center [501, 367] width 19 height 19
radio input "true"
click at [779, 522] on button "SUBMIT" at bounding box center [774, 503] width 160 height 38
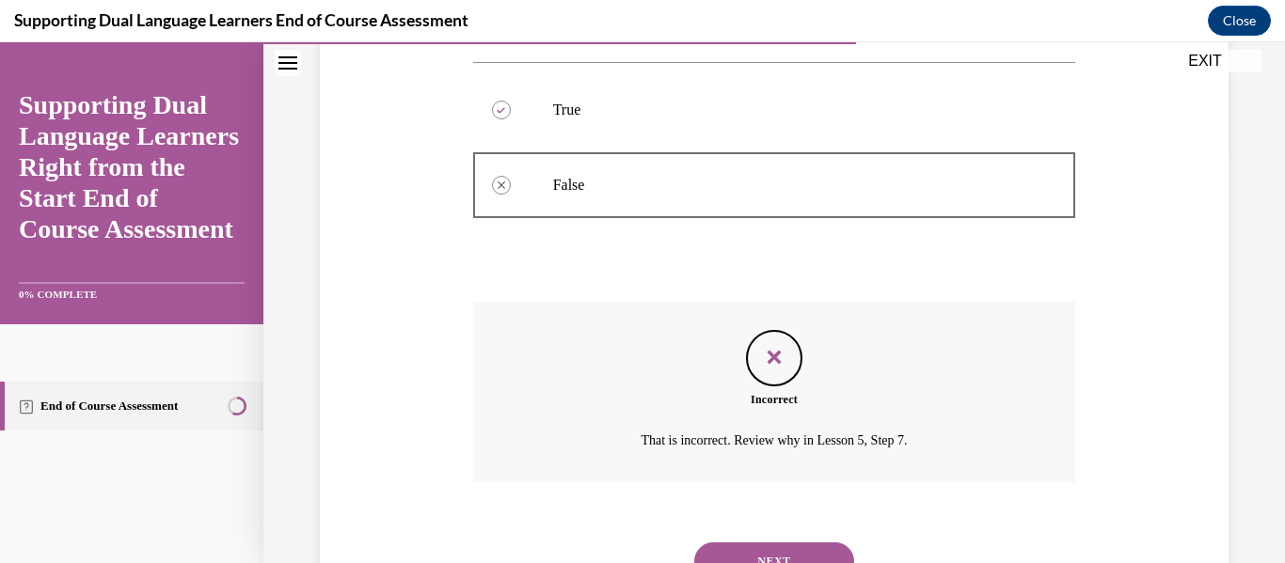
scroll to position [526, 0]
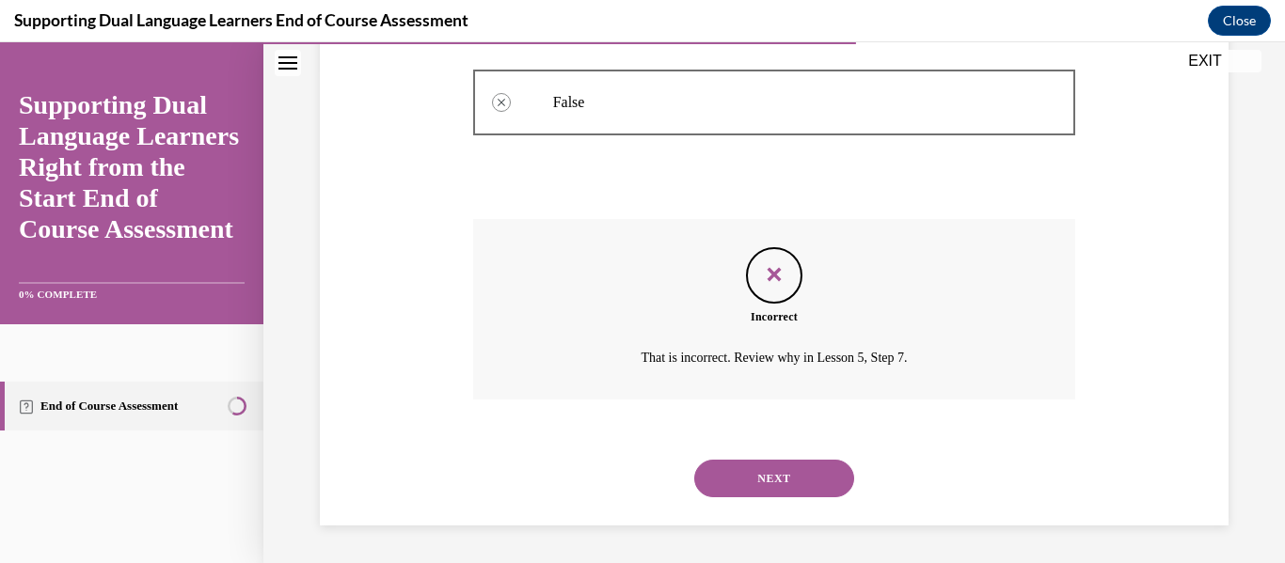
click at [746, 455] on div "NEXT" at bounding box center [774, 478] width 603 height 75
click at [742, 474] on button "NEXT" at bounding box center [774, 479] width 160 height 38
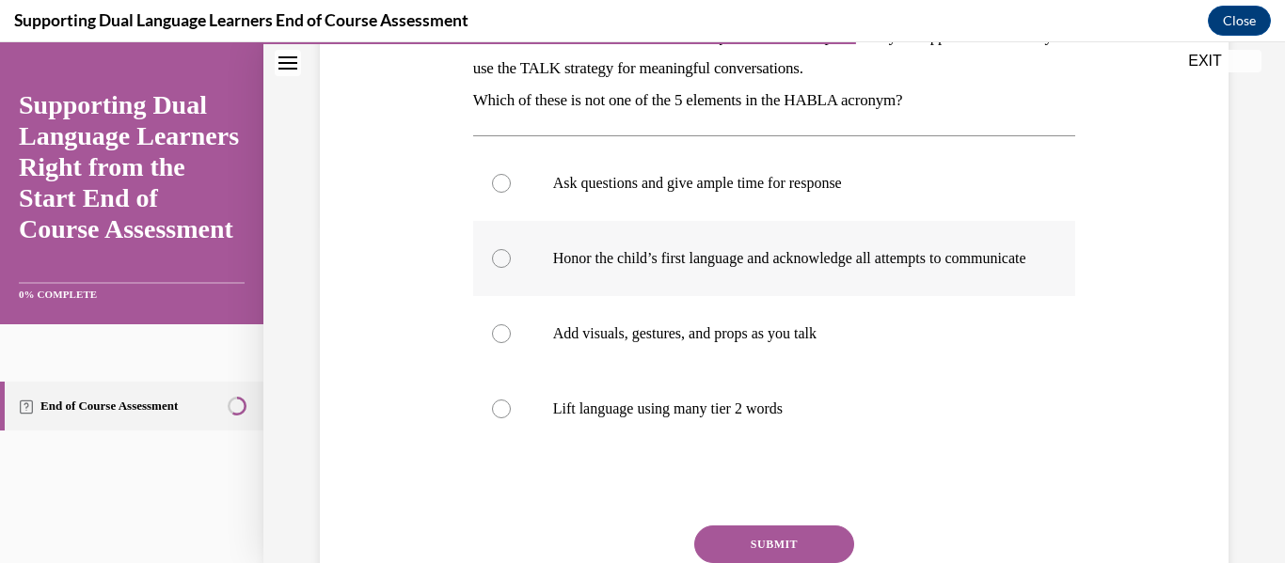
scroll to position [353, 0]
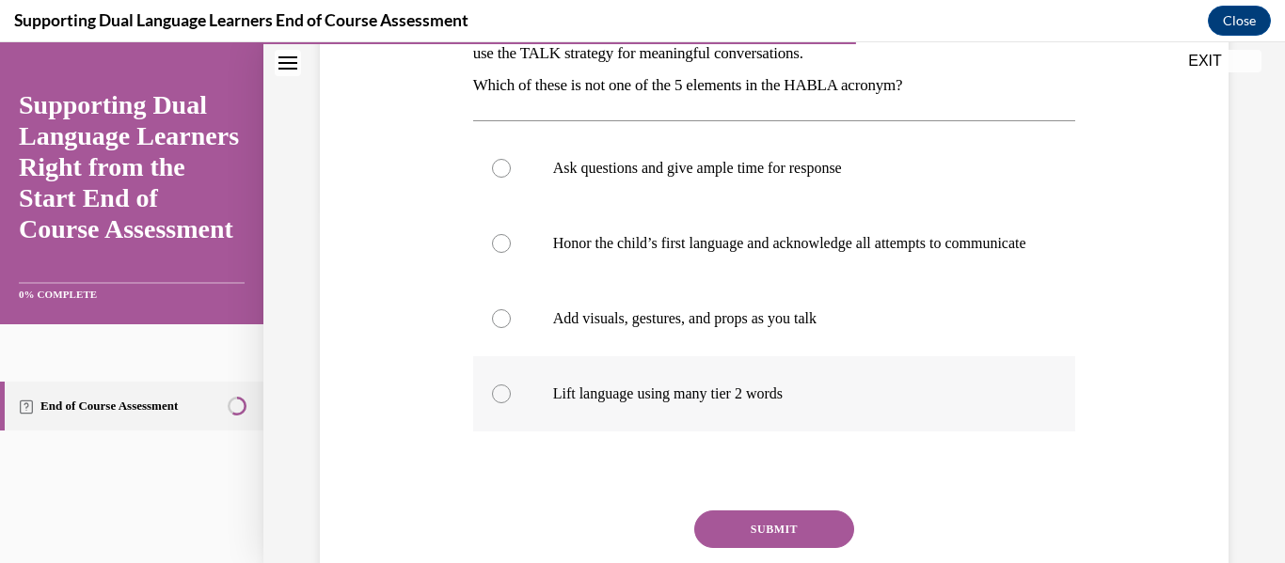
click at [503, 403] on div at bounding box center [501, 394] width 19 height 19
click at [503, 403] on input "Lift language using many tier 2 words" at bounding box center [501, 394] width 19 height 19
radio input "true"
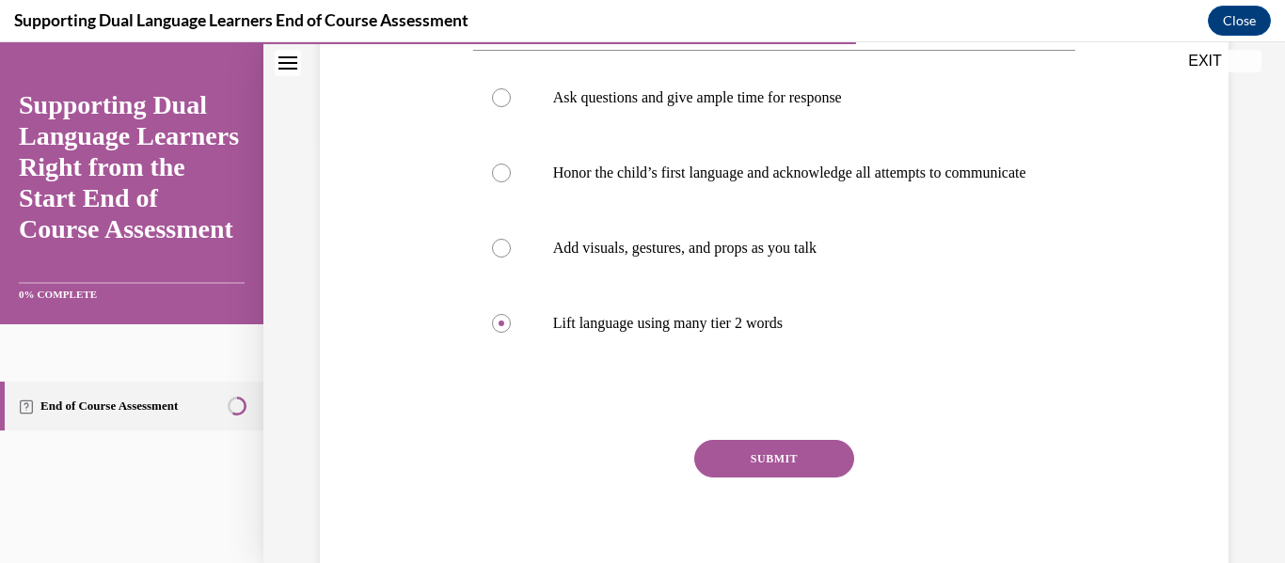
click at [748, 478] on button "SUBMIT" at bounding box center [774, 459] width 160 height 38
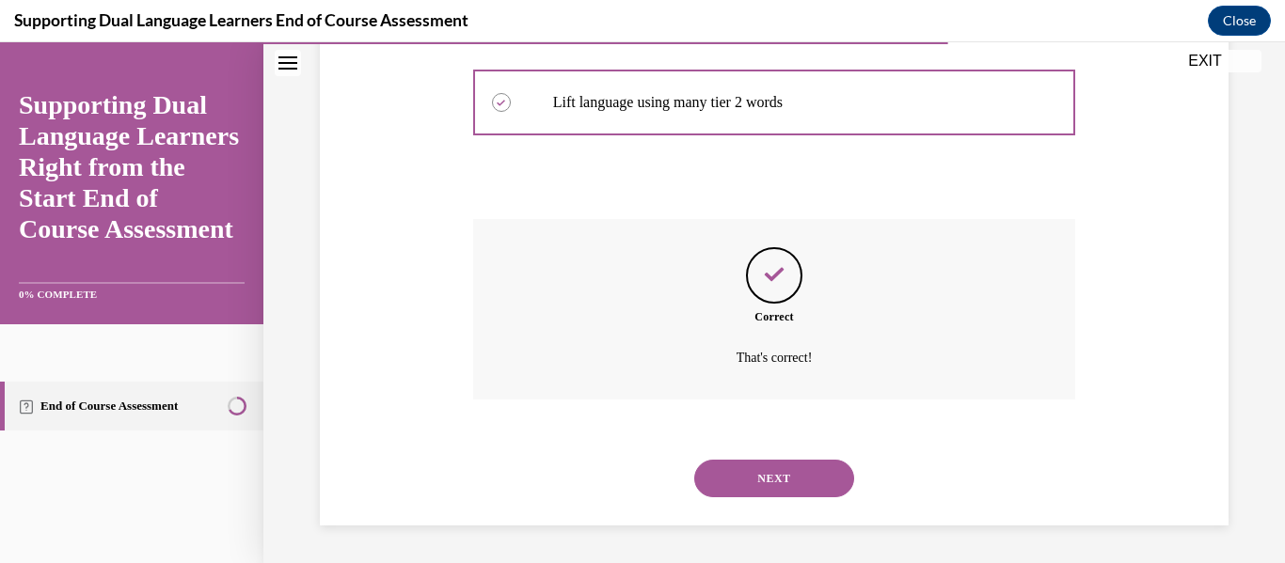
scroll to position [663, 0]
click at [735, 482] on button "NEXT" at bounding box center [774, 479] width 160 height 38
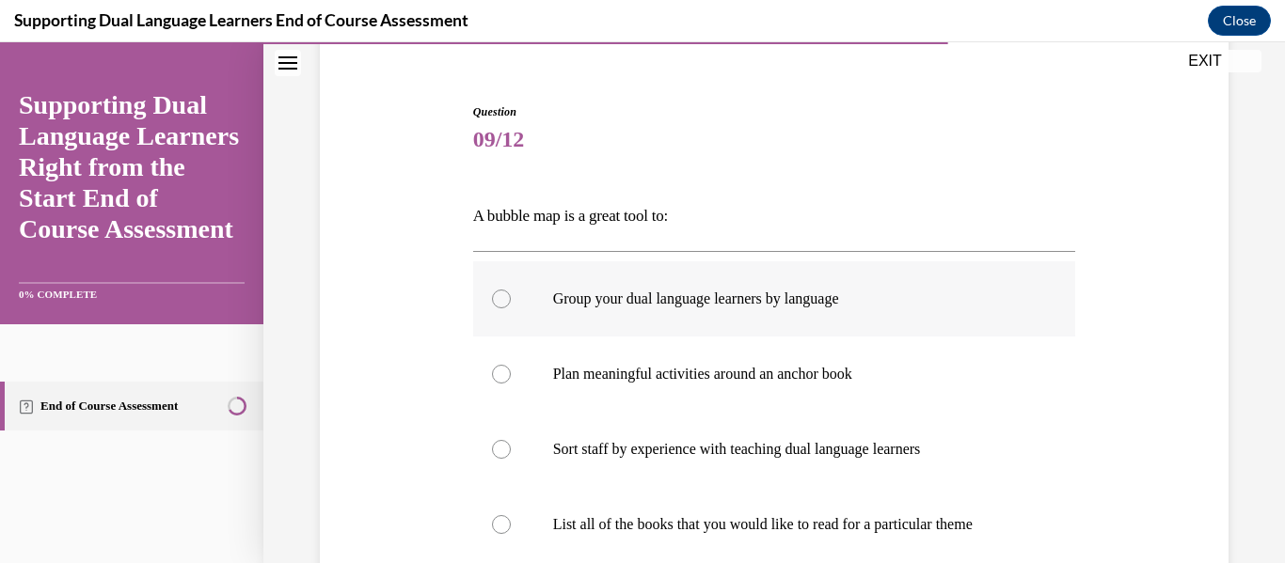
scroll to position [193, 0]
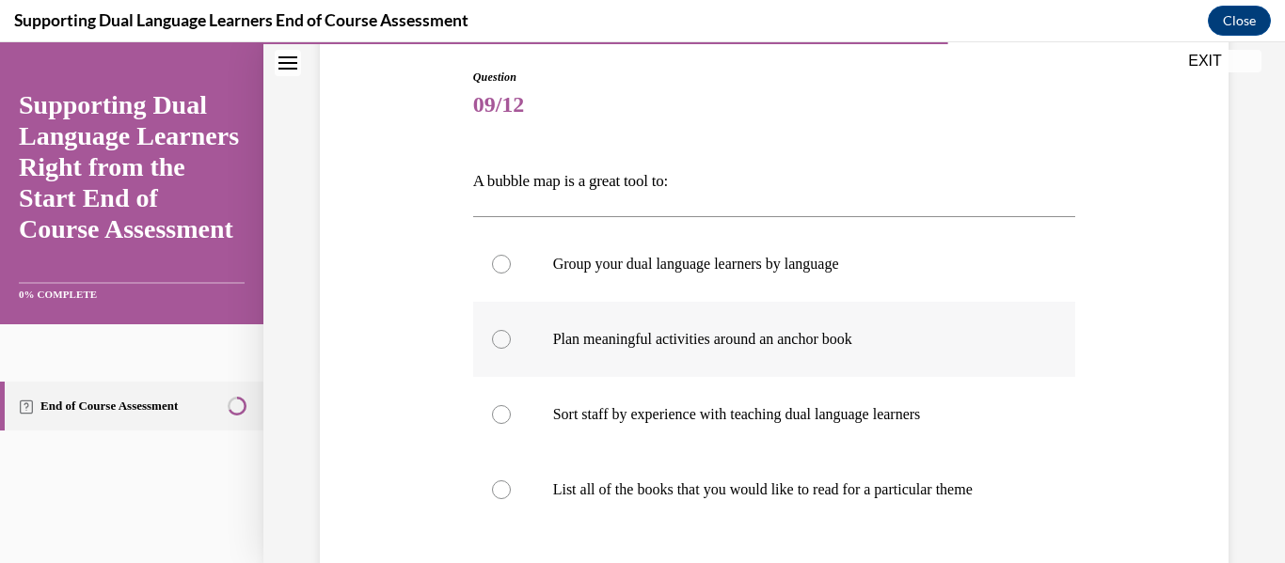
click at [652, 335] on p "Plan meaningful activities around an anchor book" at bounding box center [791, 339] width 476 height 19
click at [511, 335] on input "Plan meaningful activities around an anchor book" at bounding box center [501, 339] width 19 height 19
radio input "true"
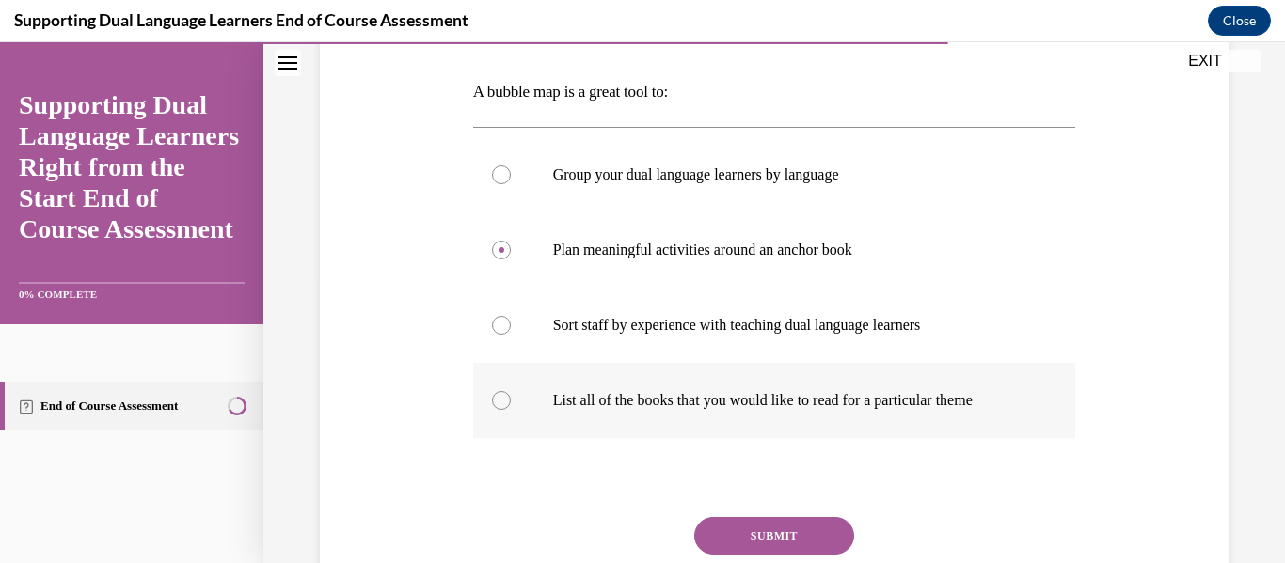
scroll to position [283, 0]
click at [722, 532] on button "SUBMIT" at bounding box center [774, 535] width 160 height 38
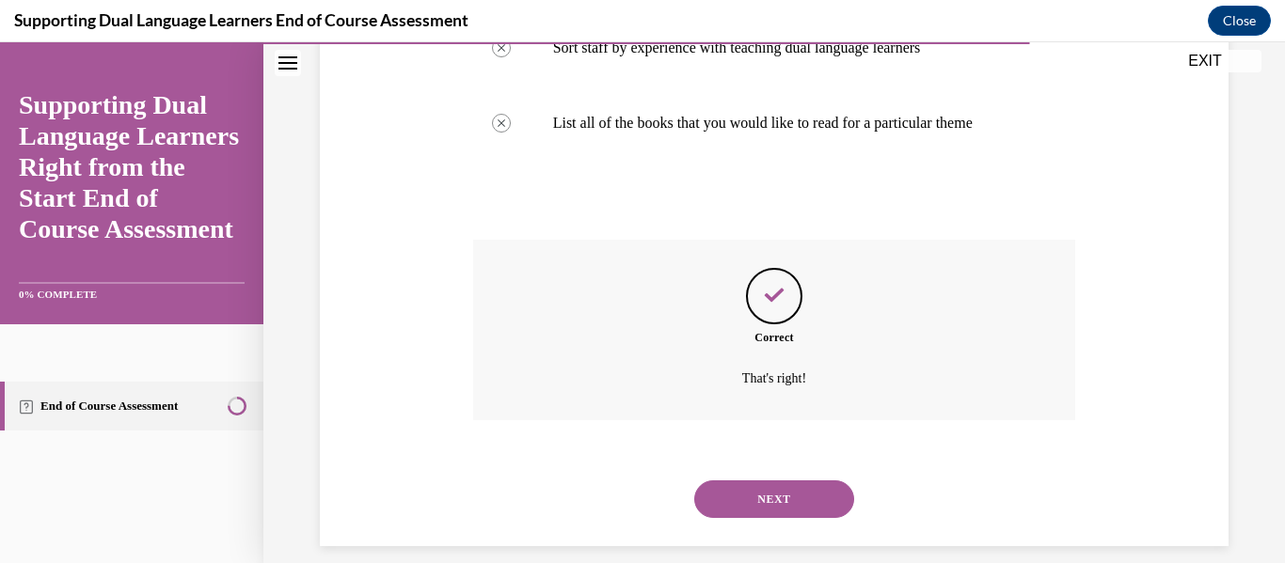
scroll to position [580, 0]
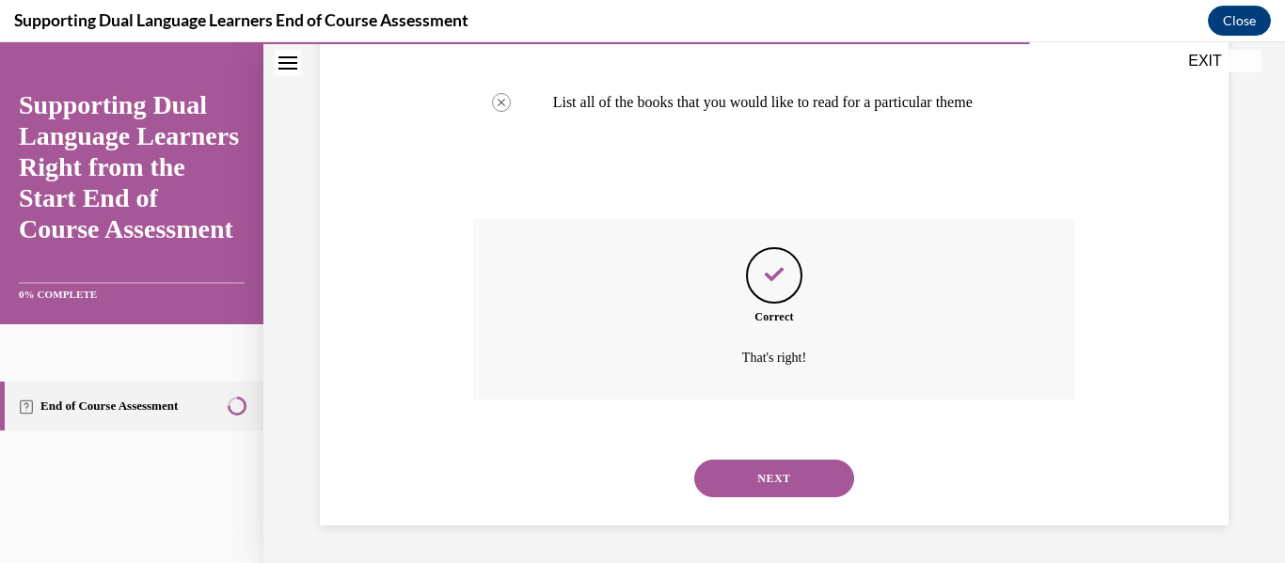
click at [728, 486] on button "NEXT" at bounding box center [774, 479] width 160 height 38
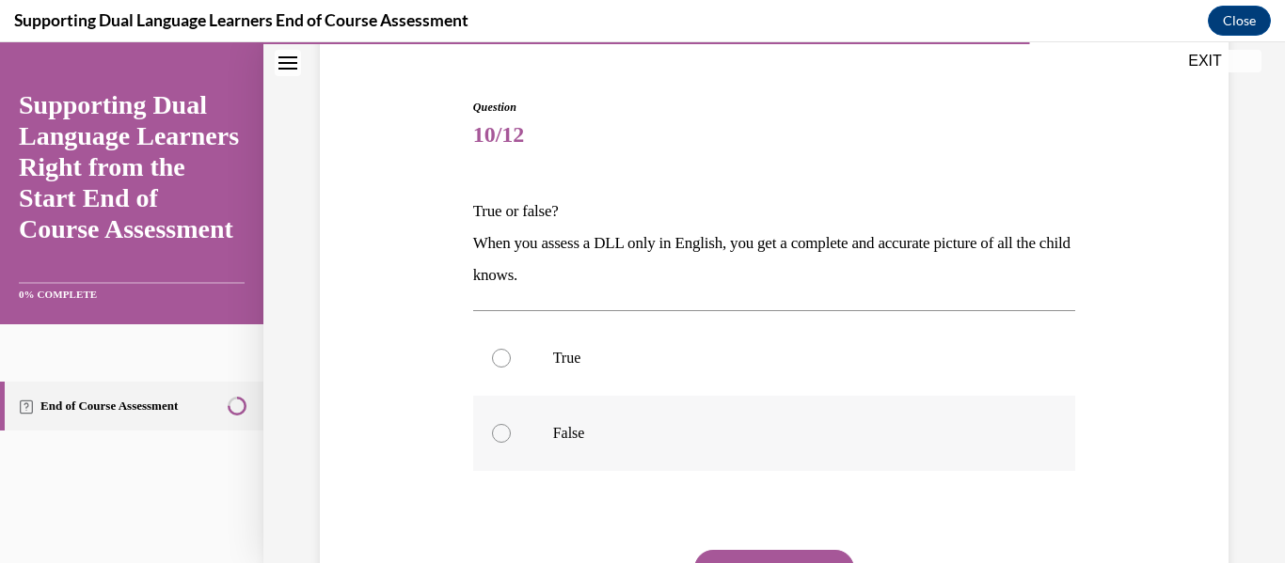
scroll to position [199, 0]
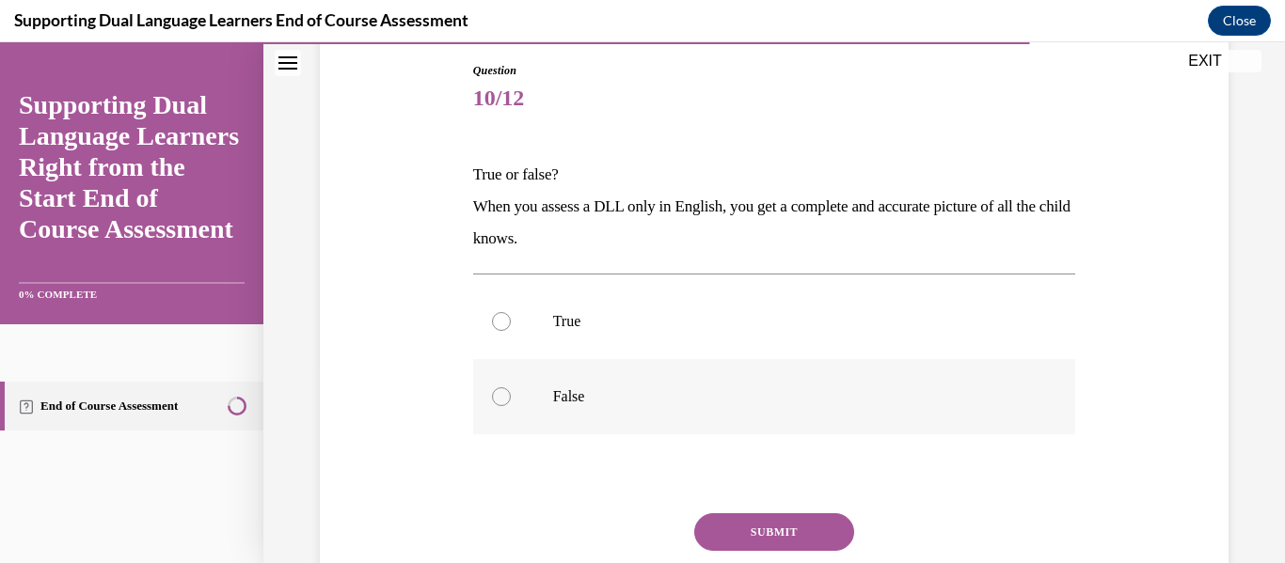
click at [568, 403] on p "False" at bounding box center [791, 396] width 476 height 19
click at [511, 403] on input "False" at bounding box center [501, 396] width 19 height 19
radio input "true"
click at [718, 533] on button "SUBMIT" at bounding box center [774, 532] width 160 height 38
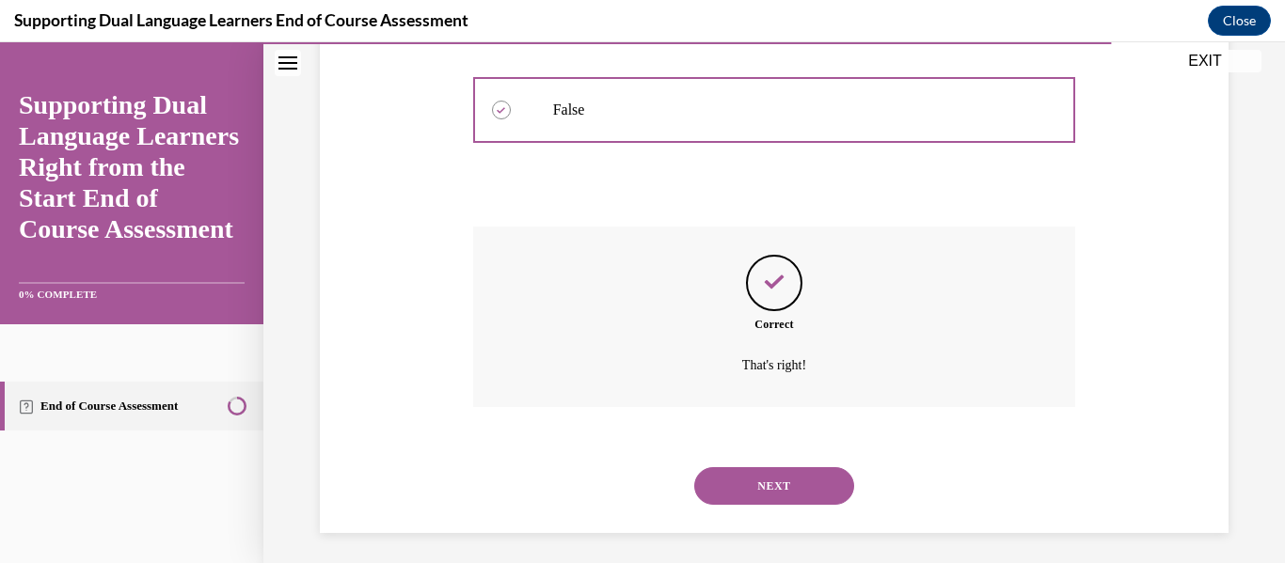
scroll to position [494, 0]
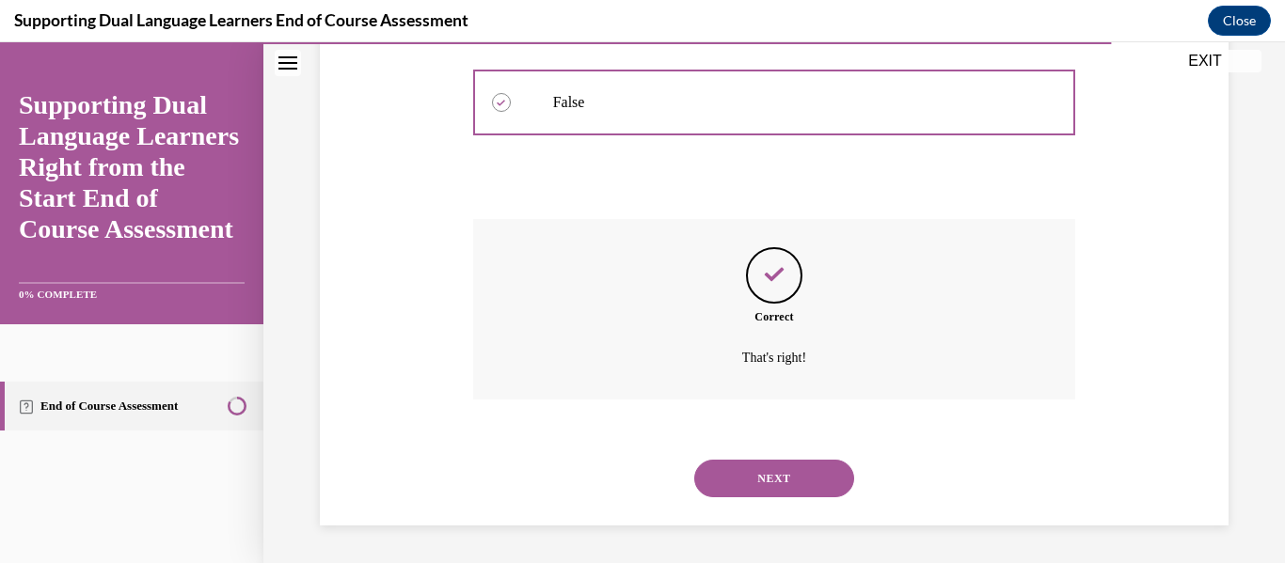
click at [736, 481] on button "NEXT" at bounding box center [774, 479] width 160 height 38
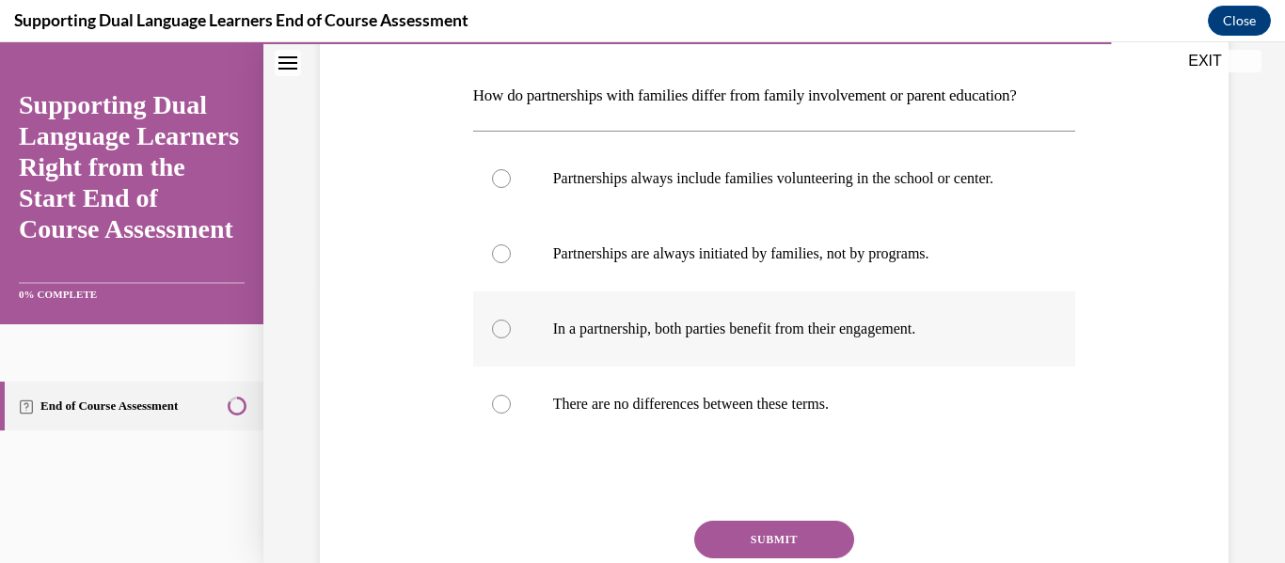
scroll to position [281, 0]
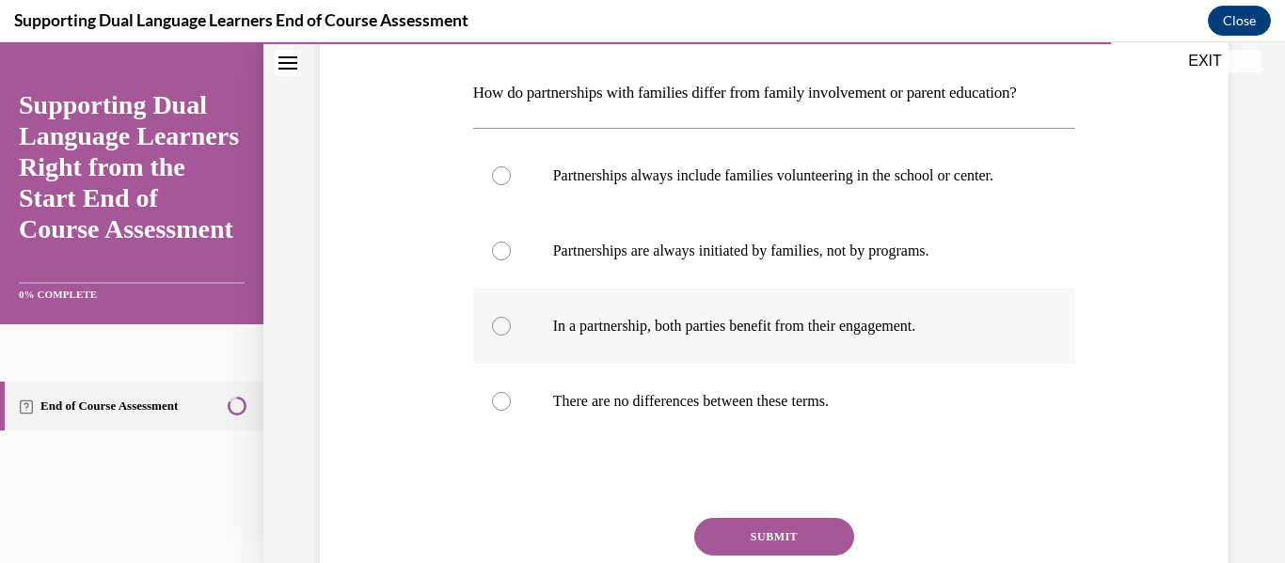
click at [637, 336] on p "In a partnership, both parties benefit from their engagement." at bounding box center [791, 326] width 476 height 19
click at [511, 336] on input "In a partnership, both parties benefit from their engagement." at bounding box center [501, 326] width 19 height 19
radio input "true"
click at [570, 185] on p "Partnerships always include families volunteering in the school or center." at bounding box center [791, 175] width 476 height 19
click at [511, 185] on input "Partnerships always include families volunteering in the school or center." at bounding box center [501, 175] width 19 height 19
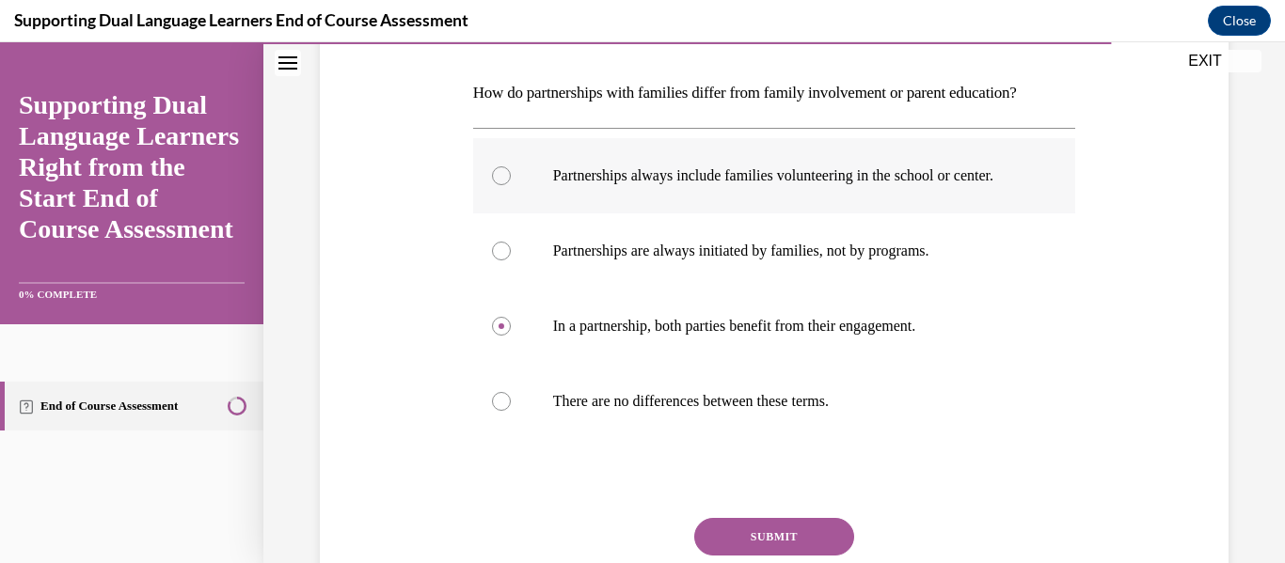
radio input "true"
click at [738, 554] on button "SUBMIT" at bounding box center [774, 537] width 160 height 38
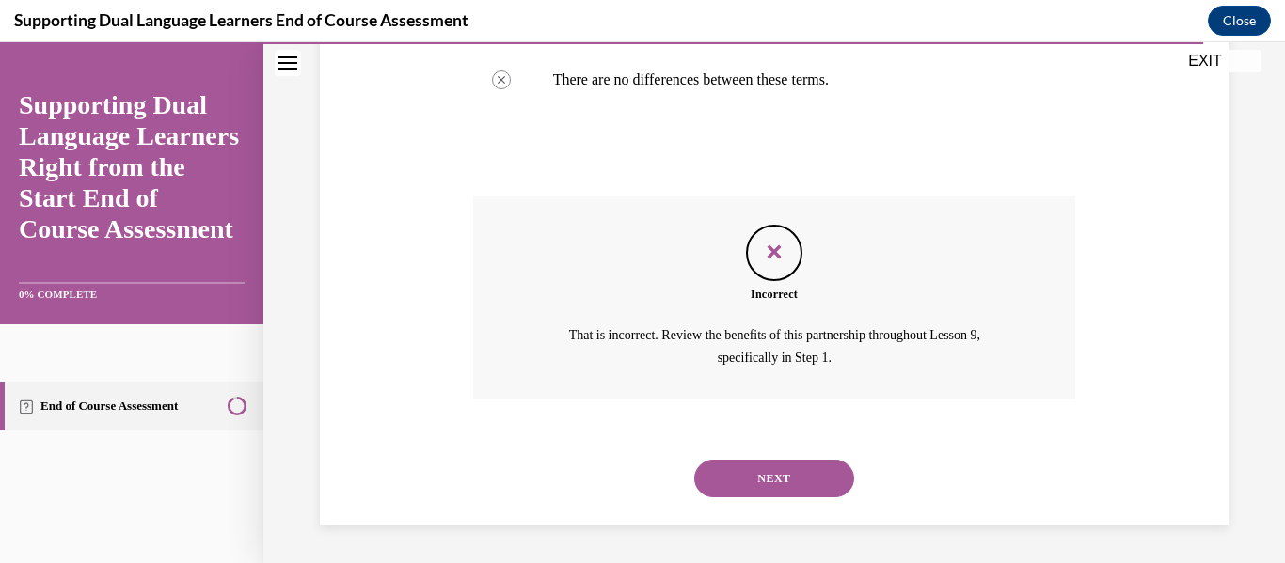
scroll to position [622, 0]
click at [727, 493] on button "NEXT" at bounding box center [774, 479] width 160 height 38
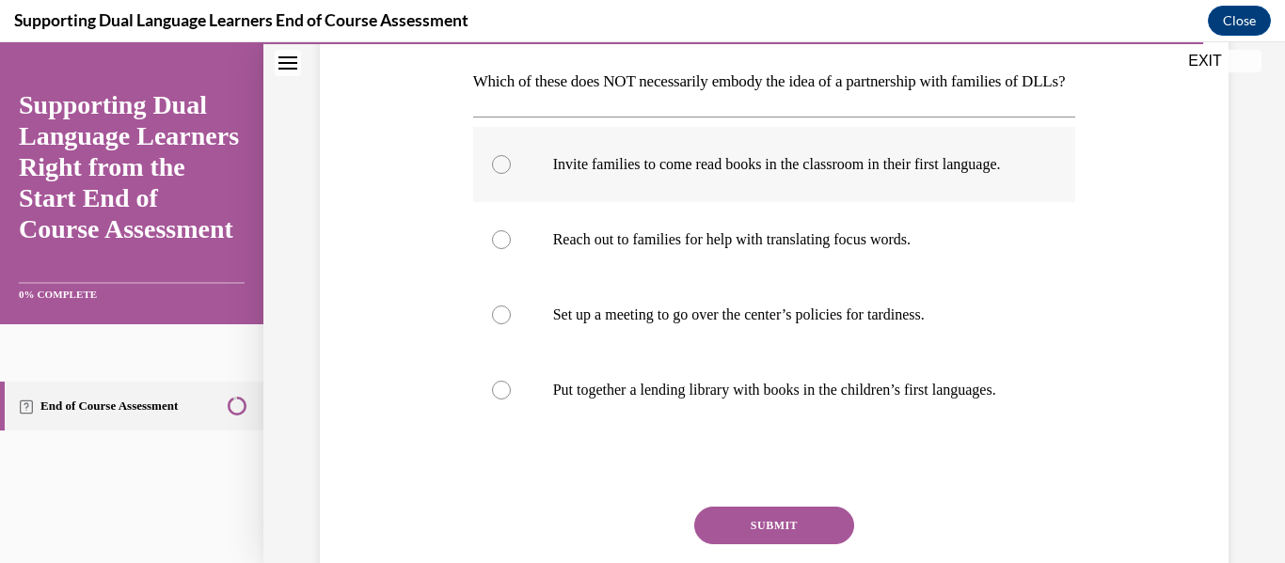
scroll to position [293, 0]
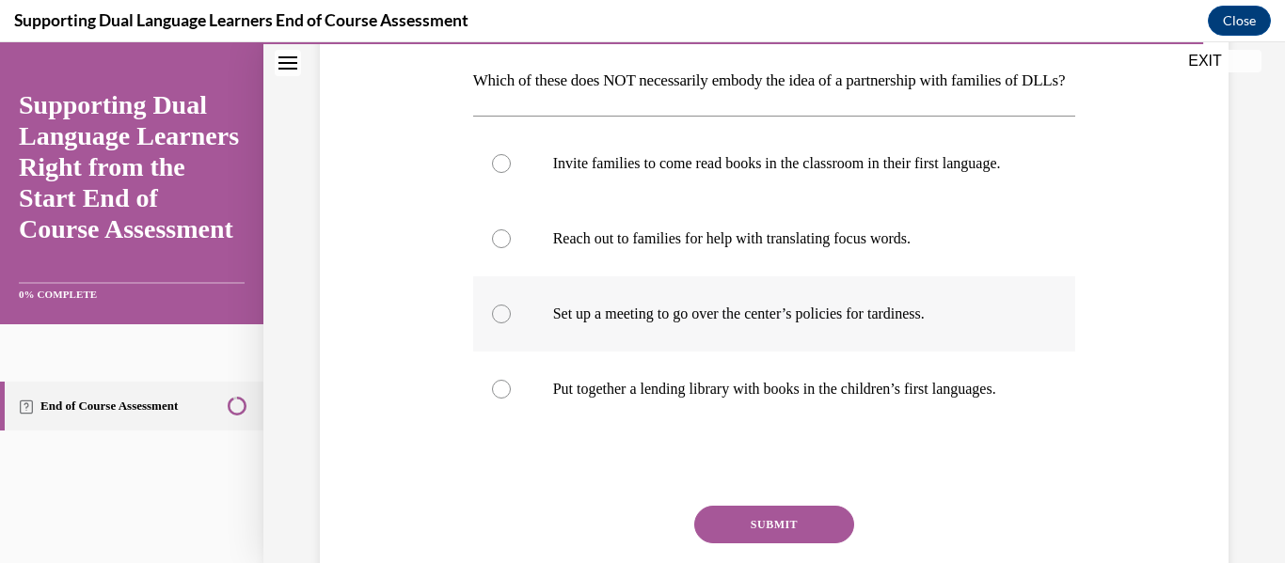
click at [613, 324] on p "Set up a meeting to go over the center’s policies for tardiness." at bounding box center [791, 314] width 476 height 19
click at [511, 324] on input "Set up a meeting to go over the center’s policies for tardiness." at bounding box center [501, 314] width 19 height 19
radio input "true"
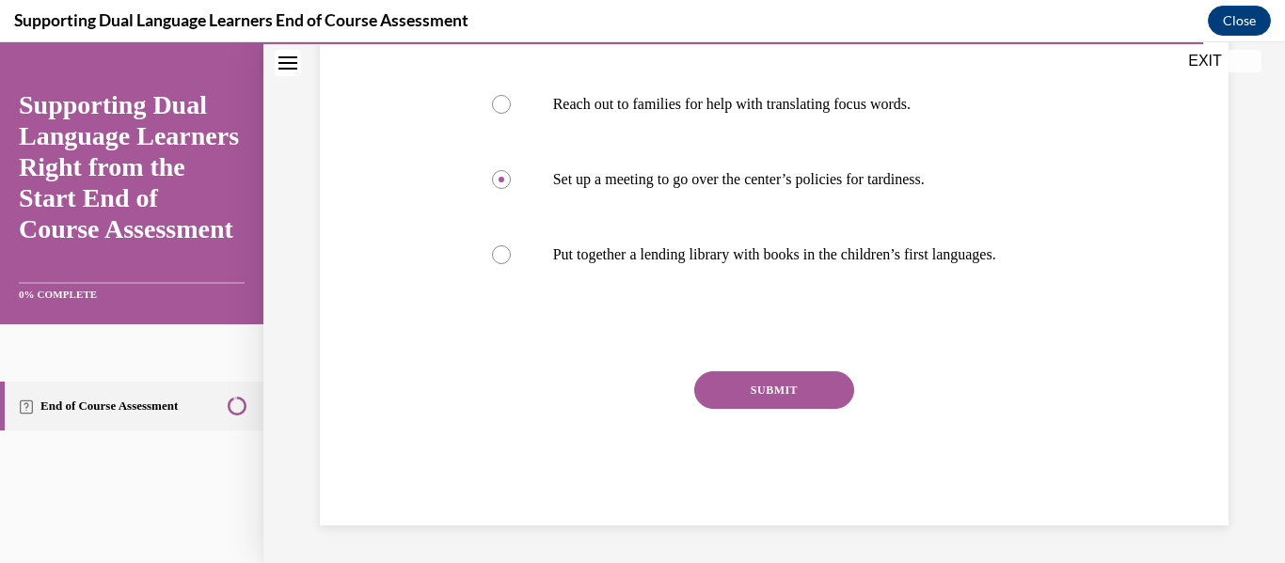
click at [758, 409] on button "SUBMIT" at bounding box center [774, 390] width 160 height 38
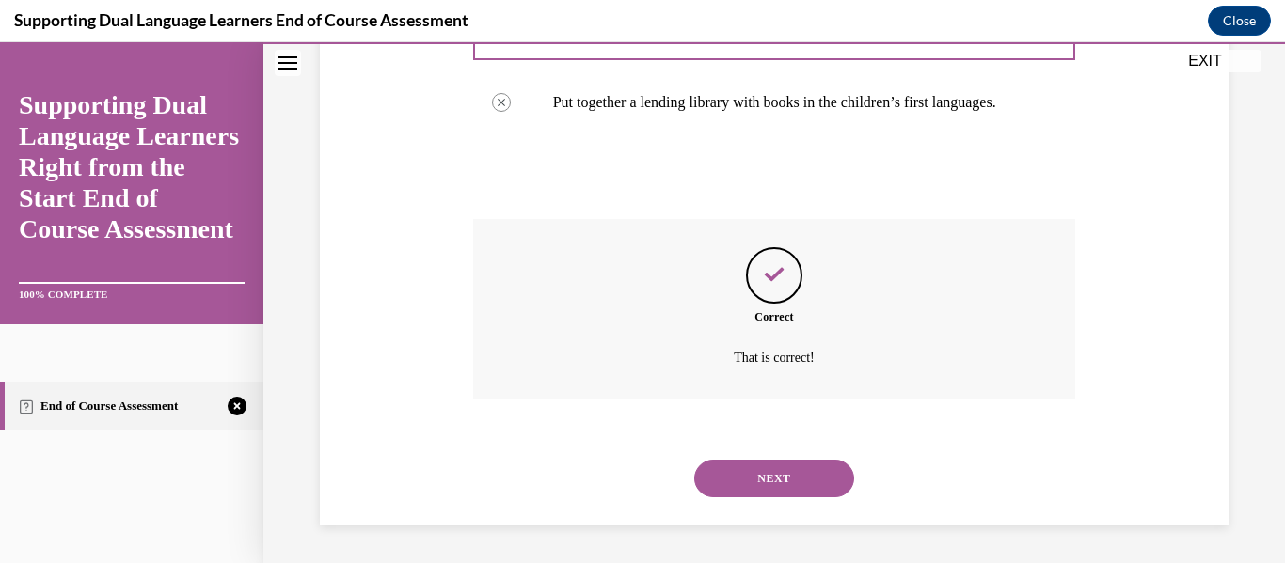
scroll to position [650, 0]
click at [748, 472] on button "NEXT" at bounding box center [774, 479] width 160 height 38
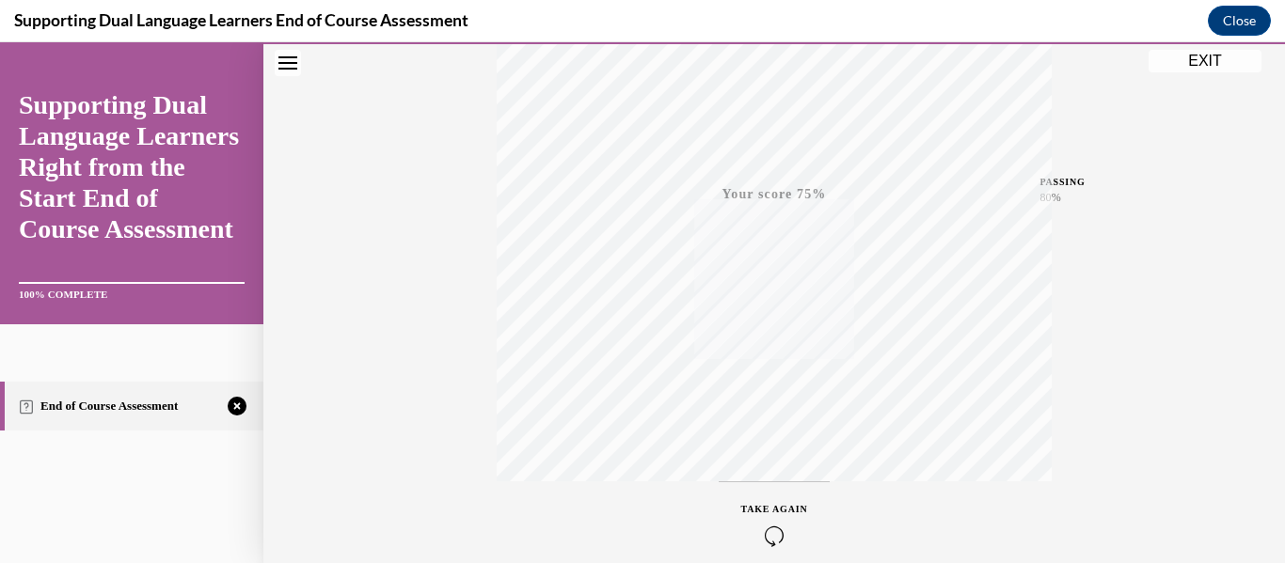
scroll to position [356, 0]
click at [776, 515] on div "TAKE AGAIN" at bounding box center [774, 523] width 67 height 44
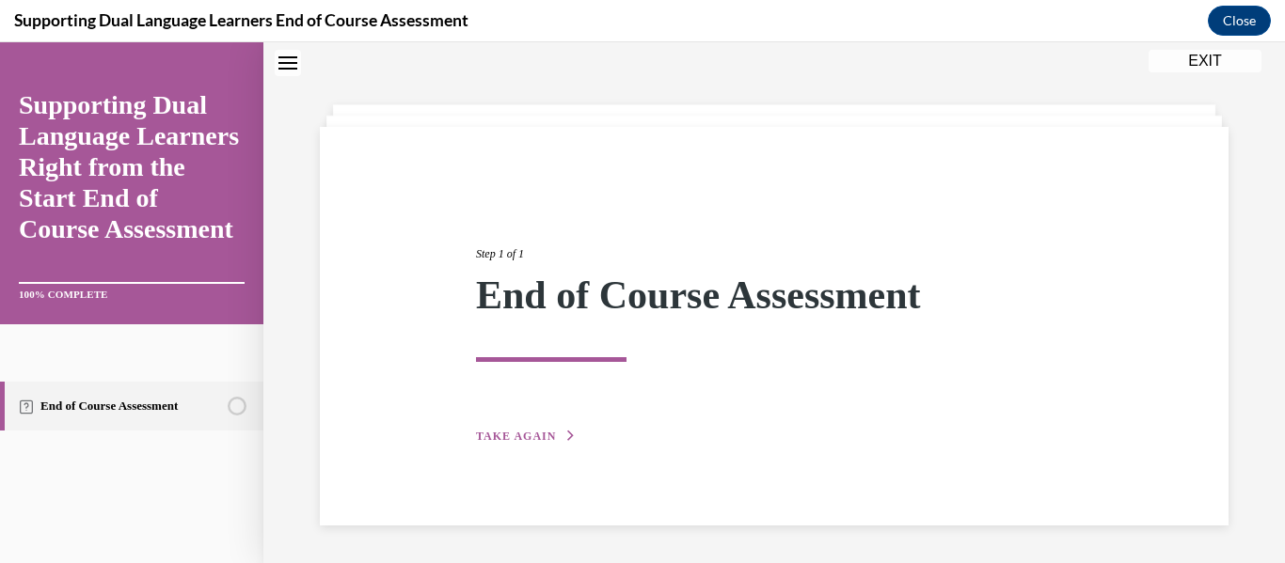
scroll to position [59, 0]
click at [531, 436] on span "TAKE AGAIN" at bounding box center [516, 436] width 80 height 13
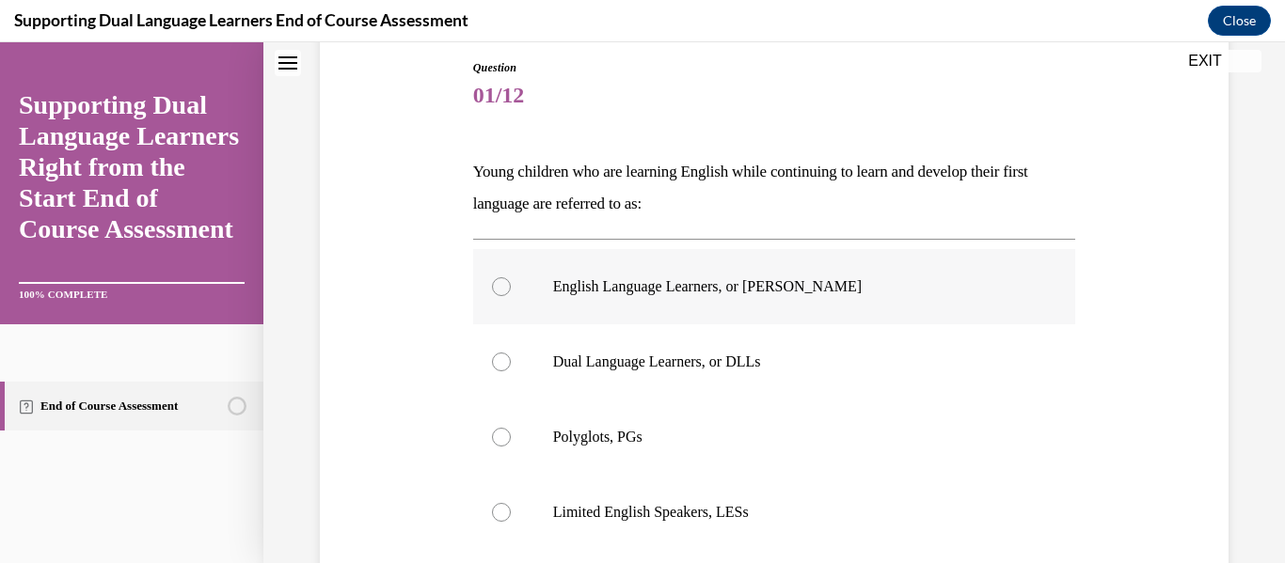
scroll to position [228, 0]
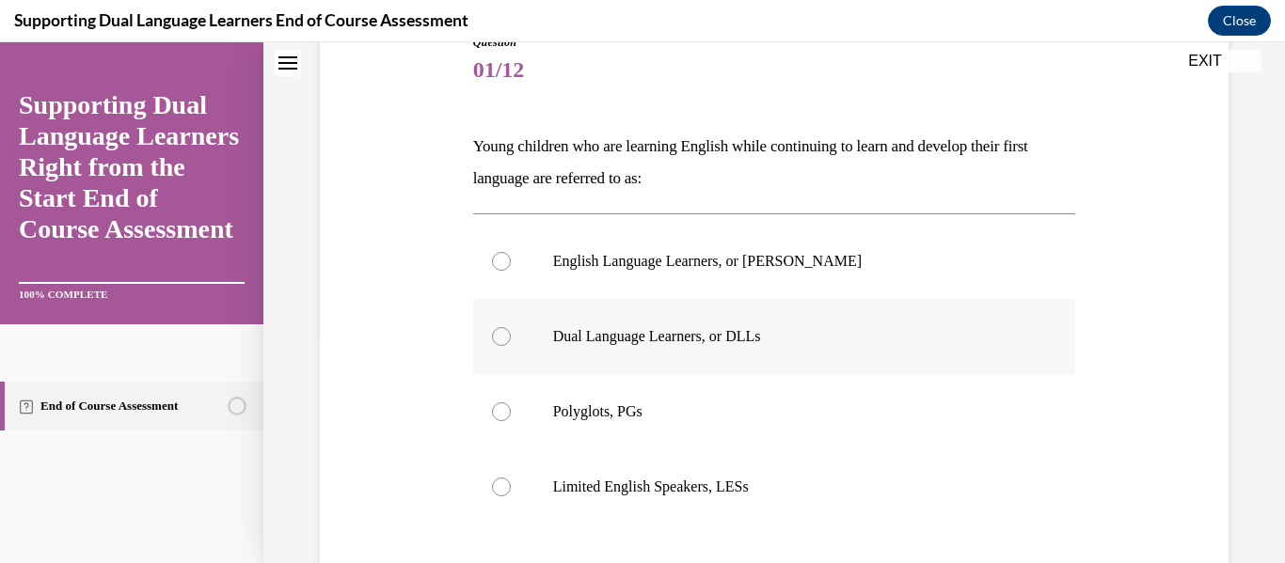
click at [597, 343] on p "Dual Language Learners, or DLLs" at bounding box center [791, 336] width 476 height 19
click at [511, 343] on input "Dual Language Learners, or DLLs" at bounding box center [501, 336] width 19 height 19
radio input "true"
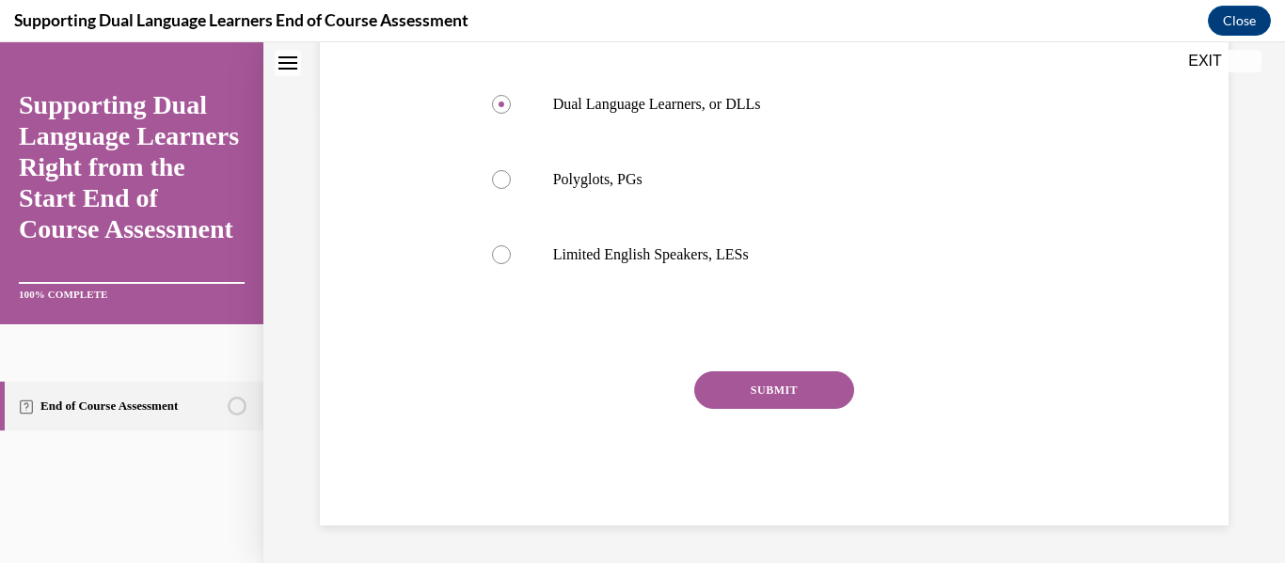
click at [772, 380] on button "SUBMIT" at bounding box center [774, 390] width 160 height 38
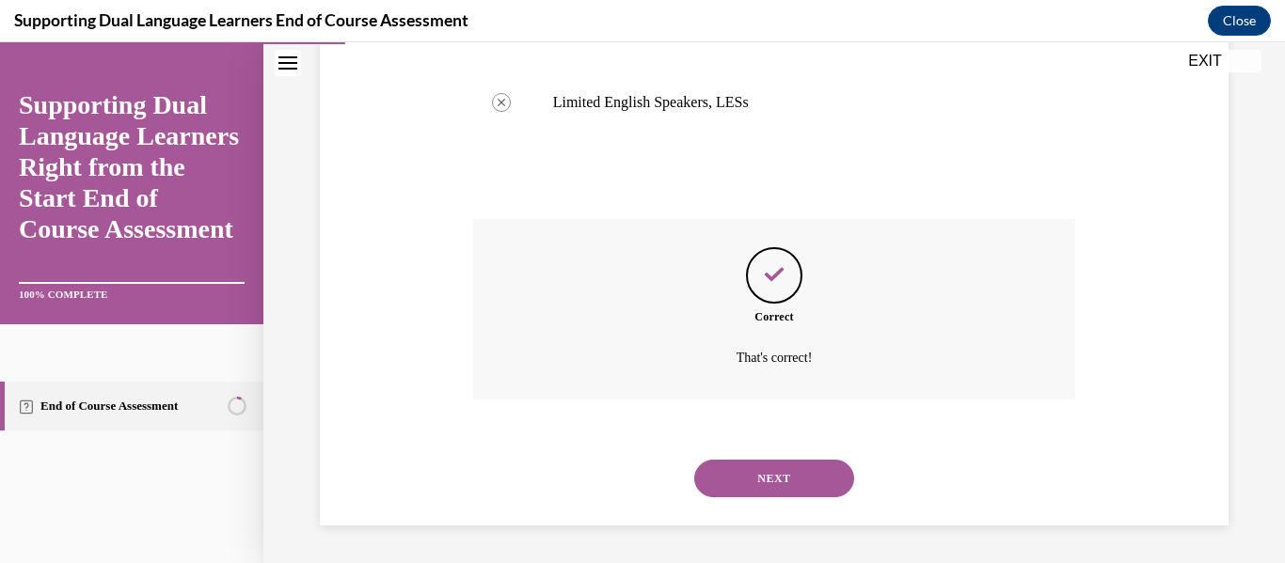
scroll to position [593, 0]
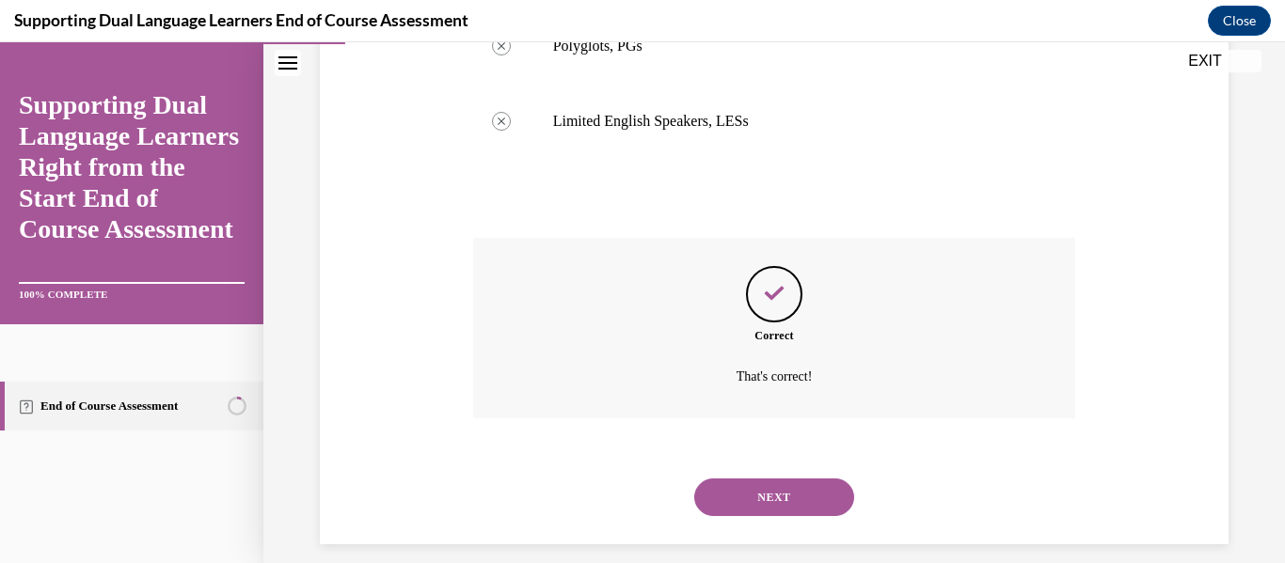
click at [763, 494] on button "NEXT" at bounding box center [774, 498] width 160 height 38
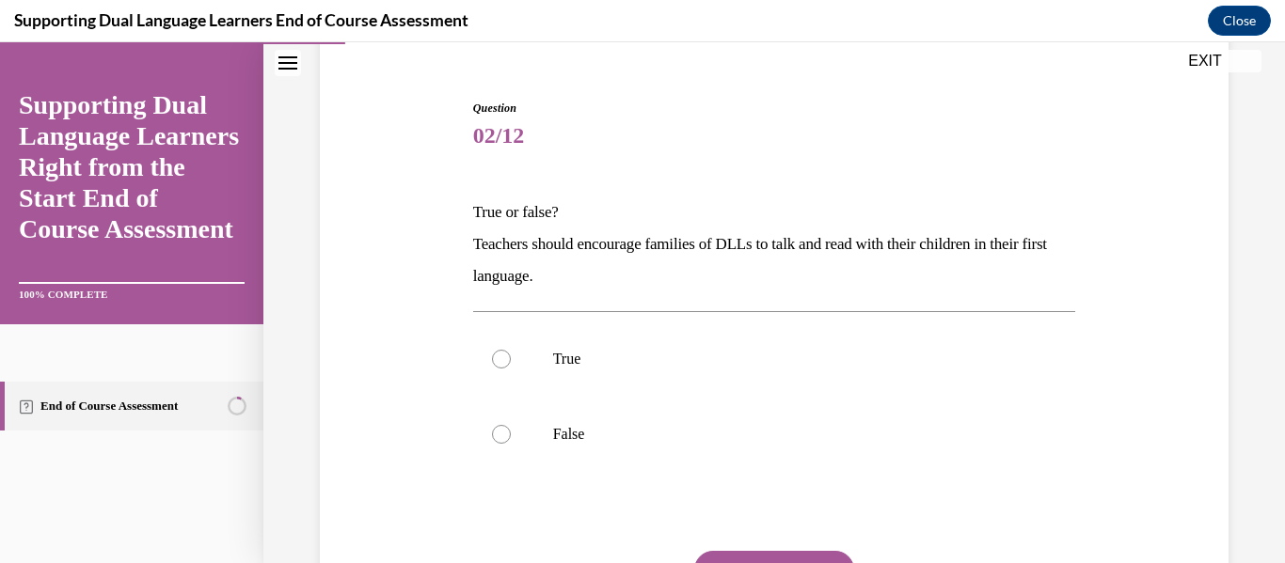
scroll to position [172, 0]
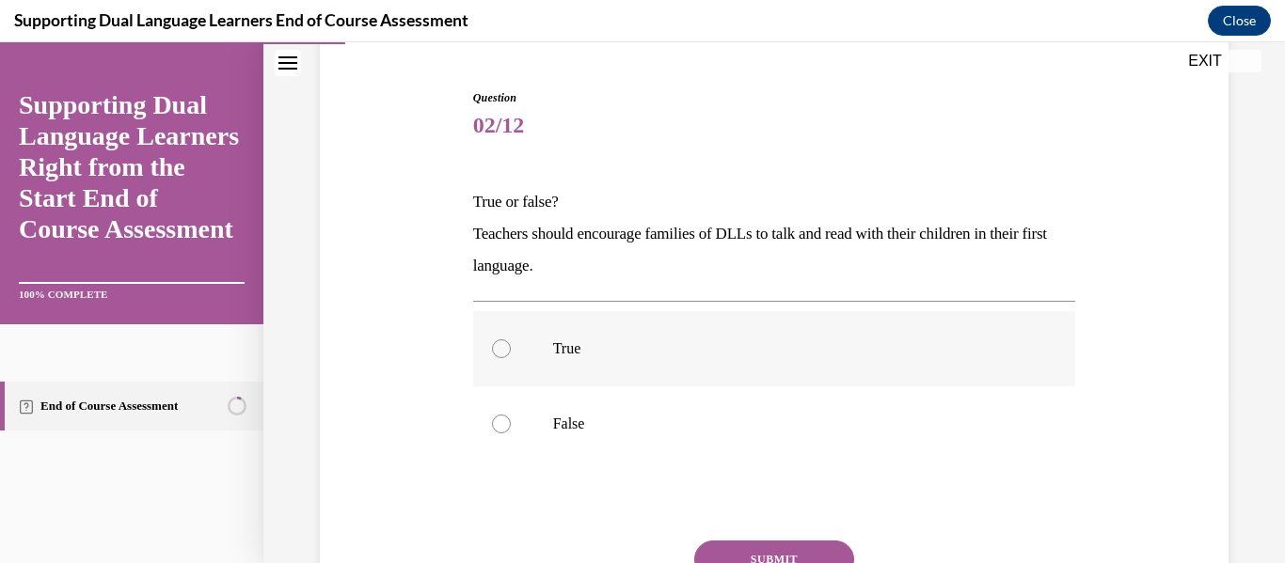
click at [593, 350] on p "True" at bounding box center [791, 348] width 476 height 19
click at [511, 350] on input "True" at bounding box center [501, 348] width 19 height 19
radio input "true"
click at [743, 553] on button "SUBMIT" at bounding box center [774, 560] width 160 height 38
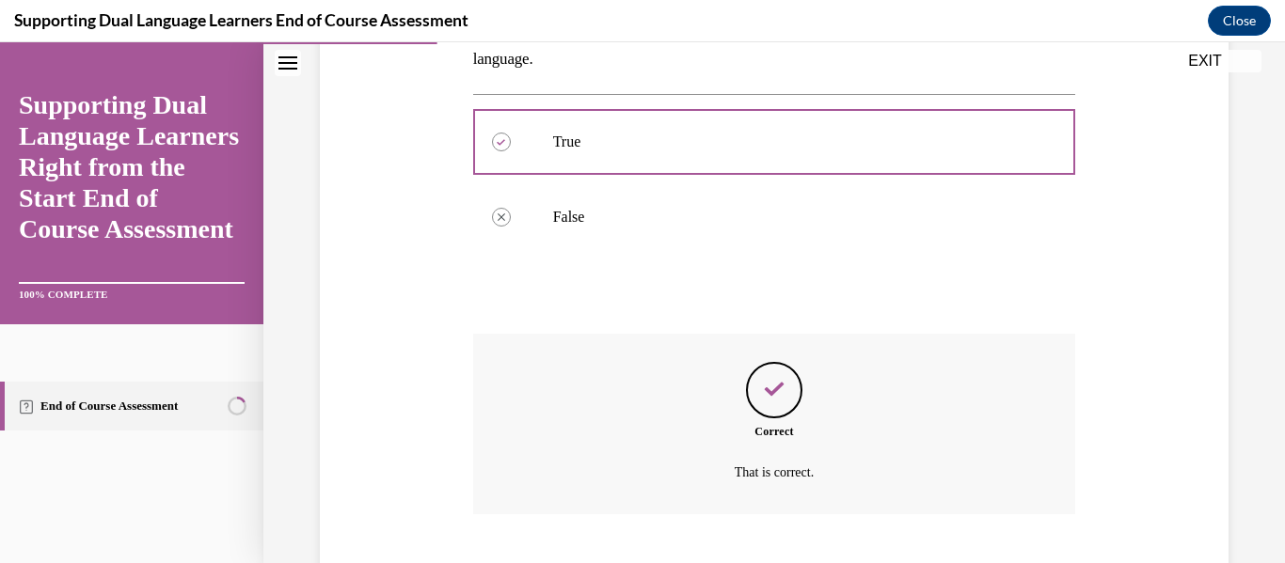
scroll to position [494, 0]
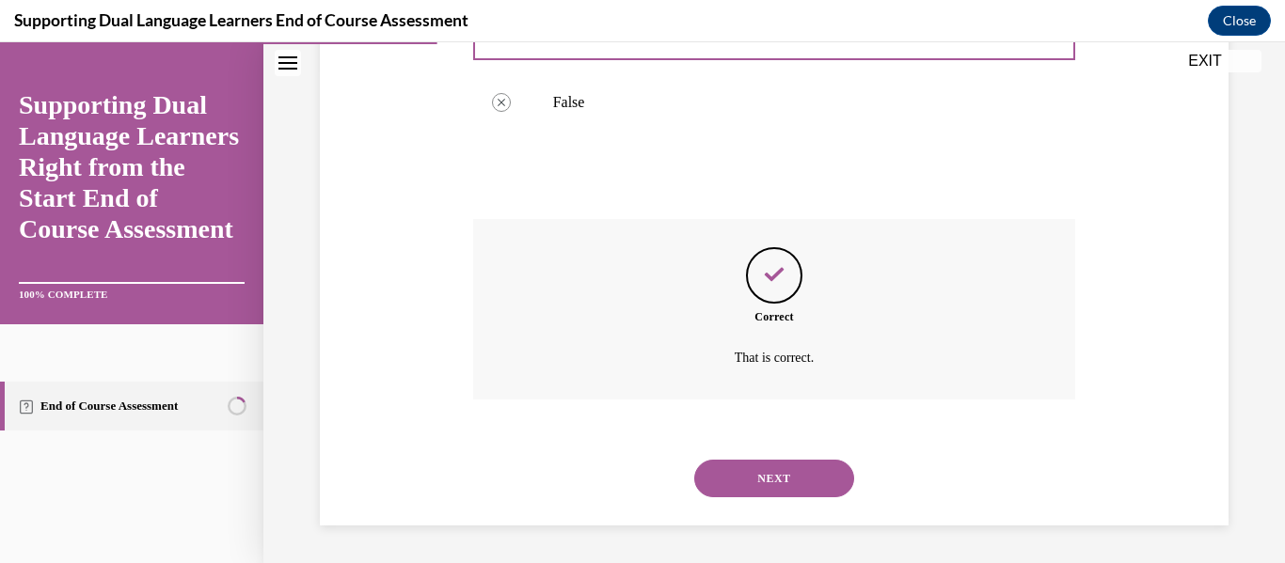
click at [746, 476] on button "NEXT" at bounding box center [774, 479] width 160 height 38
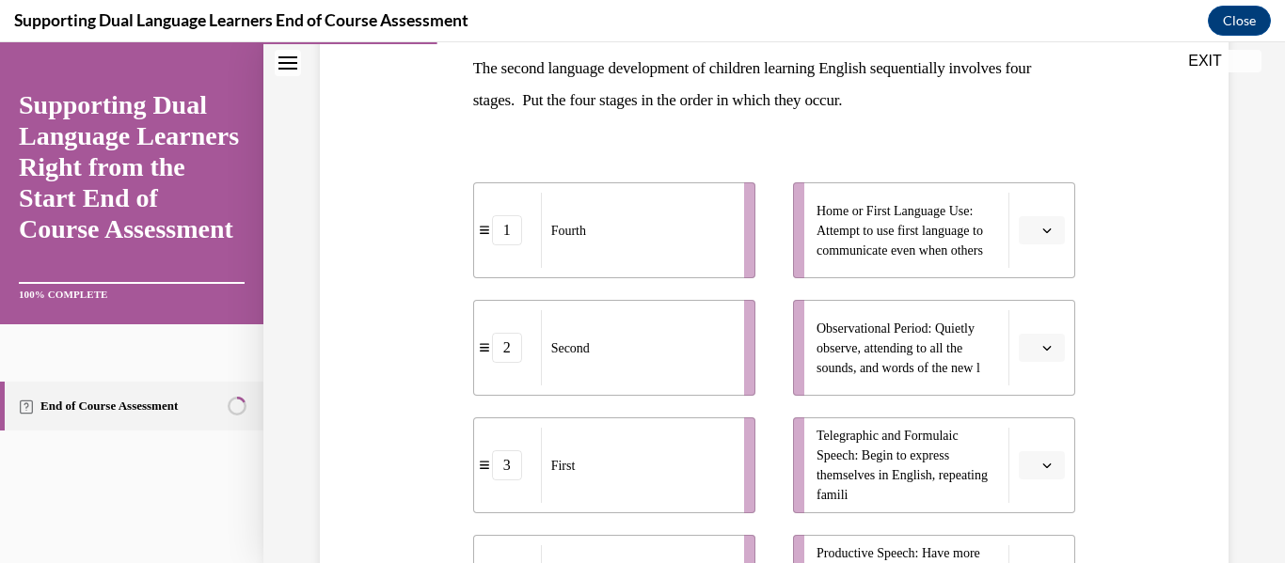
scroll to position [352, 0]
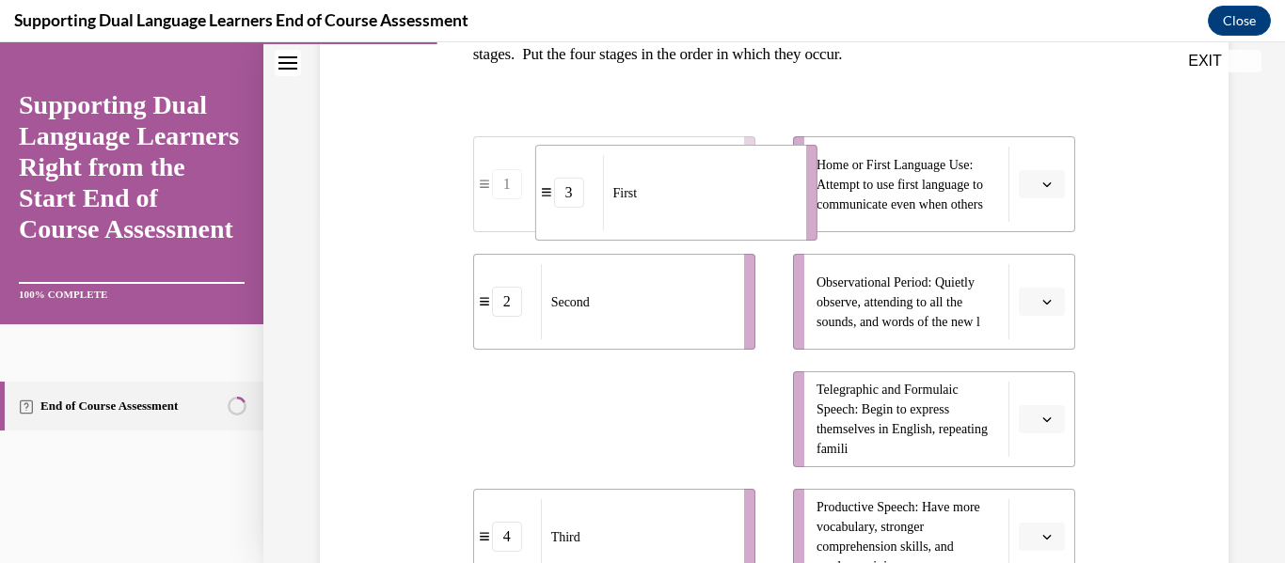
drag, startPoint x: 714, startPoint y: 452, endPoint x: 814, endPoint y: 143, distance: 325.3
click at [814, 143] on div "1 Fourth 2 Second 3 First 4 Third Home or First Language Use: Attempt to use fi…" at bounding box center [774, 342] width 603 height 486
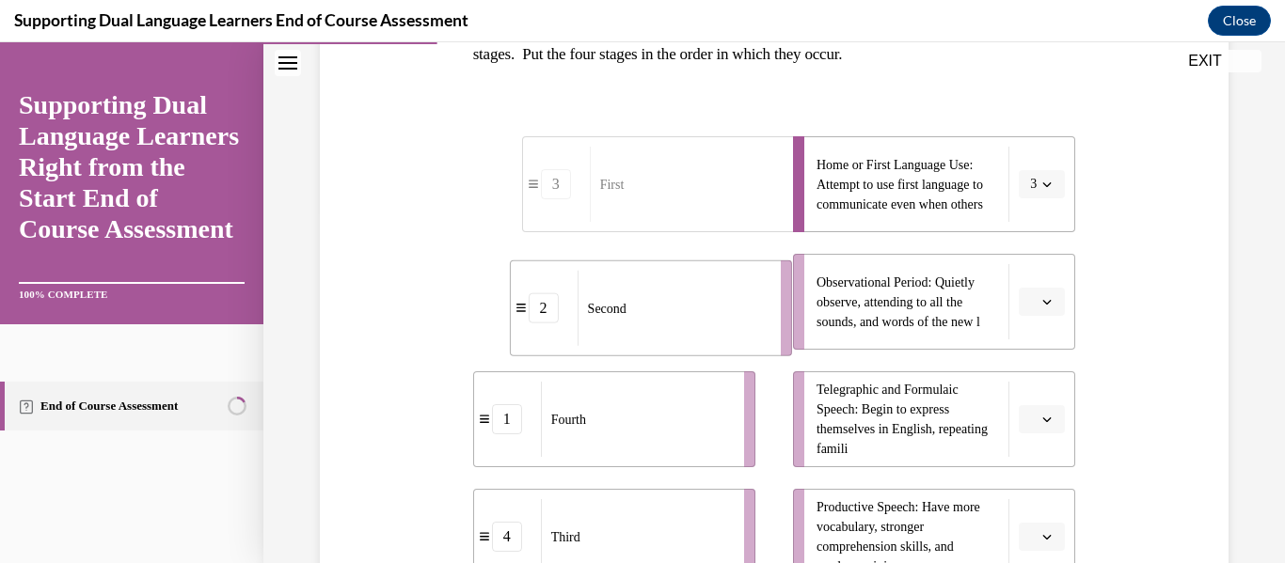
drag, startPoint x: 705, startPoint y: 337, endPoint x: 742, endPoint y: 342, distance: 37.1
click at [742, 342] on div "Second" at bounding box center [672, 308] width 191 height 75
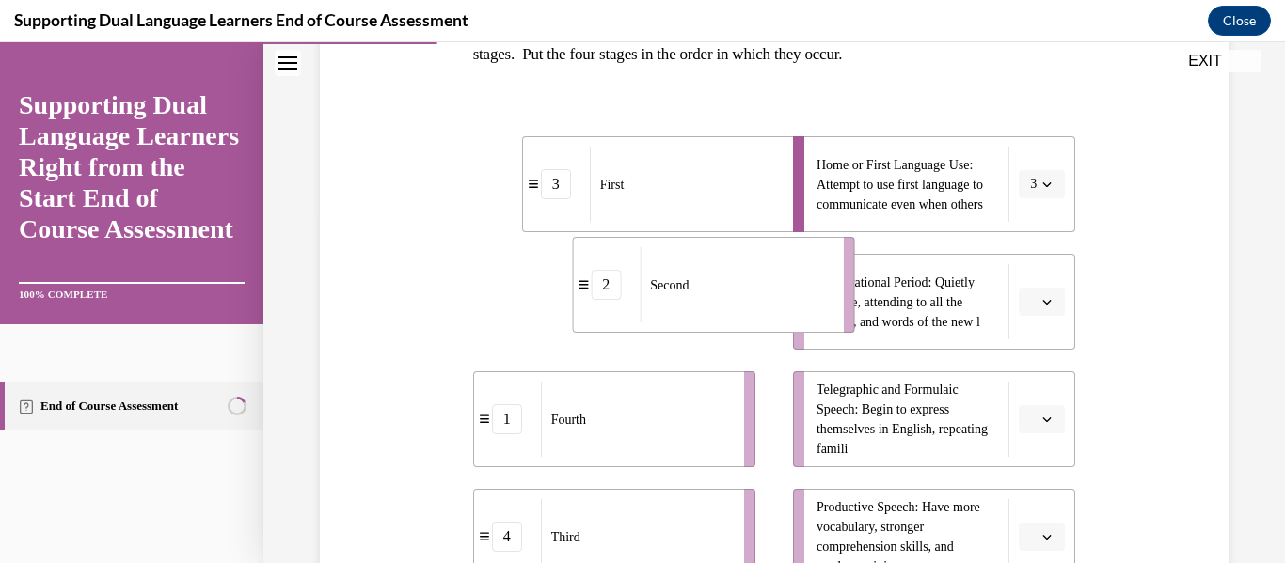
drag, startPoint x: 681, startPoint y: 307, endPoint x: 778, endPoint y: 289, distance: 98.5
click at [778, 289] on div "Second" at bounding box center [734, 284] width 191 height 75
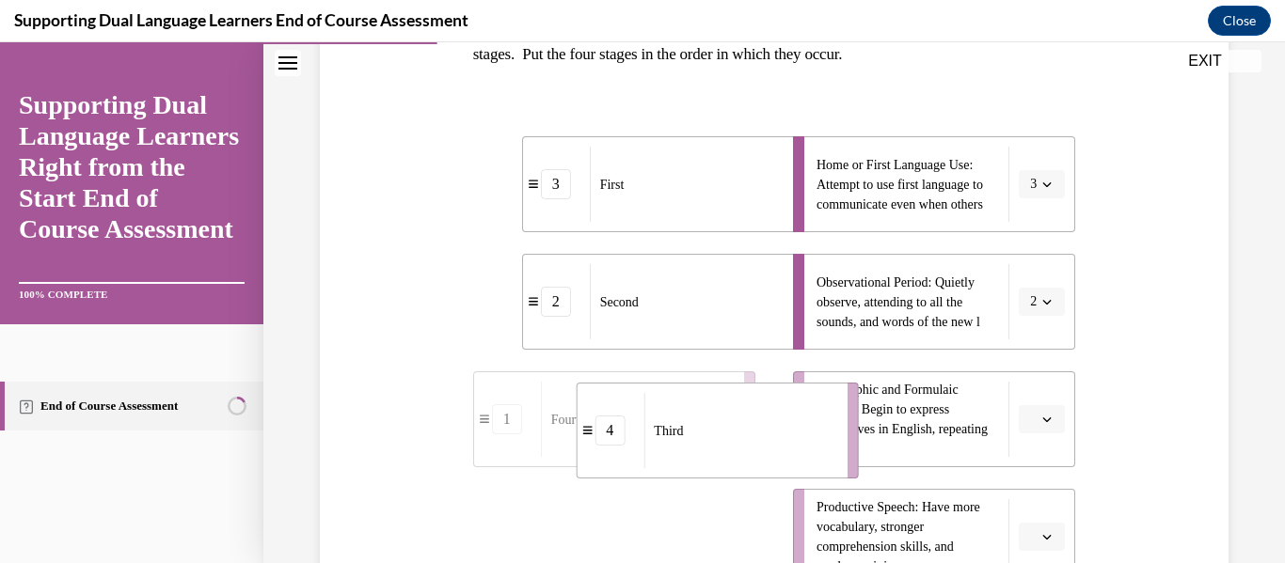
drag, startPoint x: 700, startPoint y: 510, endPoint x: 824, endPoint y: 380, distance: 179.6
click at [824, 383] on li "4 Third" at bounding box center [717, 431] width 282 height 96
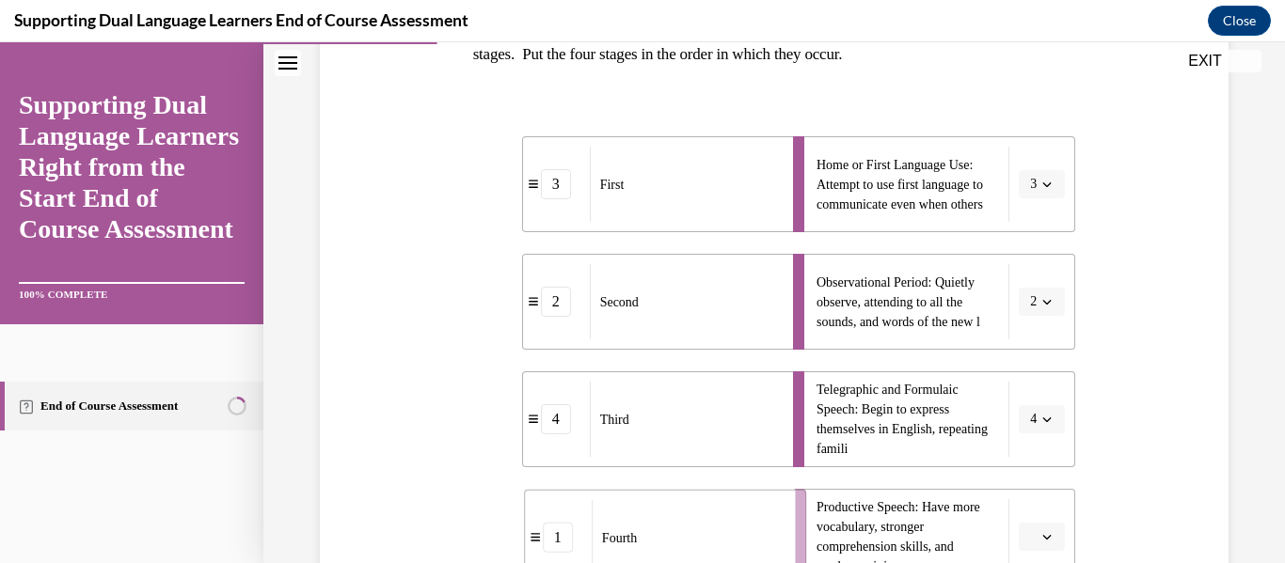
drag, startPoint x: 718, startPoint y: 503, endPoint x: 835, endPoint y: 504, distance: 117.6
click at [835, 504] on div "3 First 2 Second 4 Third 1 Fourth Home or First Language Use: Attempt to use fi…" at bounding box center [774, 342] width 603 height 486
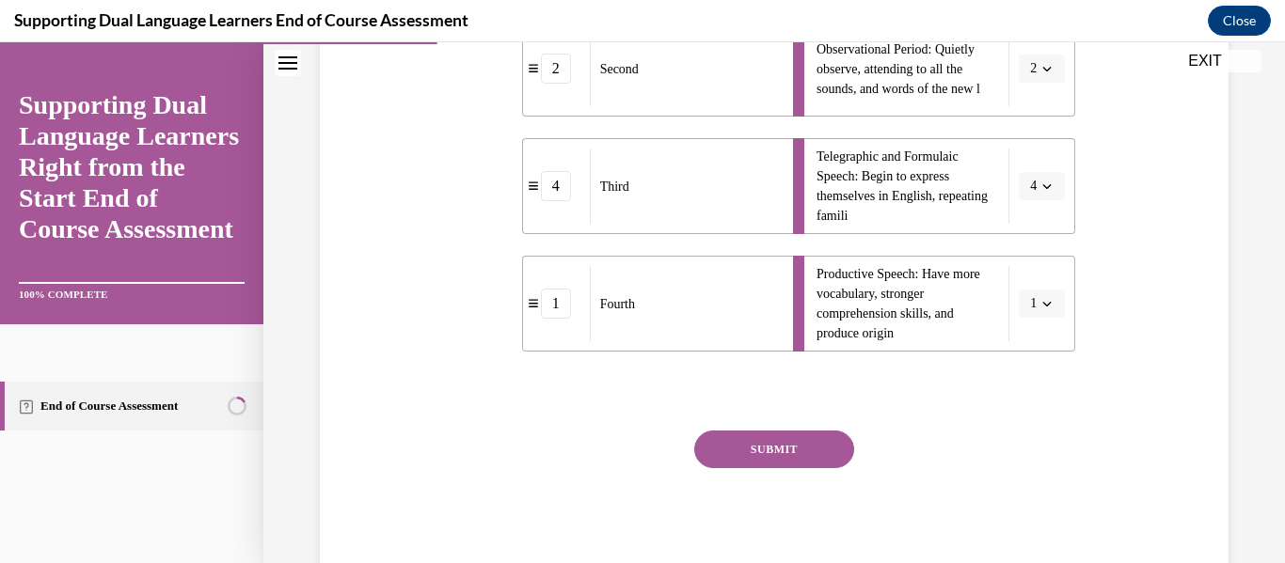
click at [765, 445] on button "SUBMIT" at bounding box center [774, 450] width 160 height 38
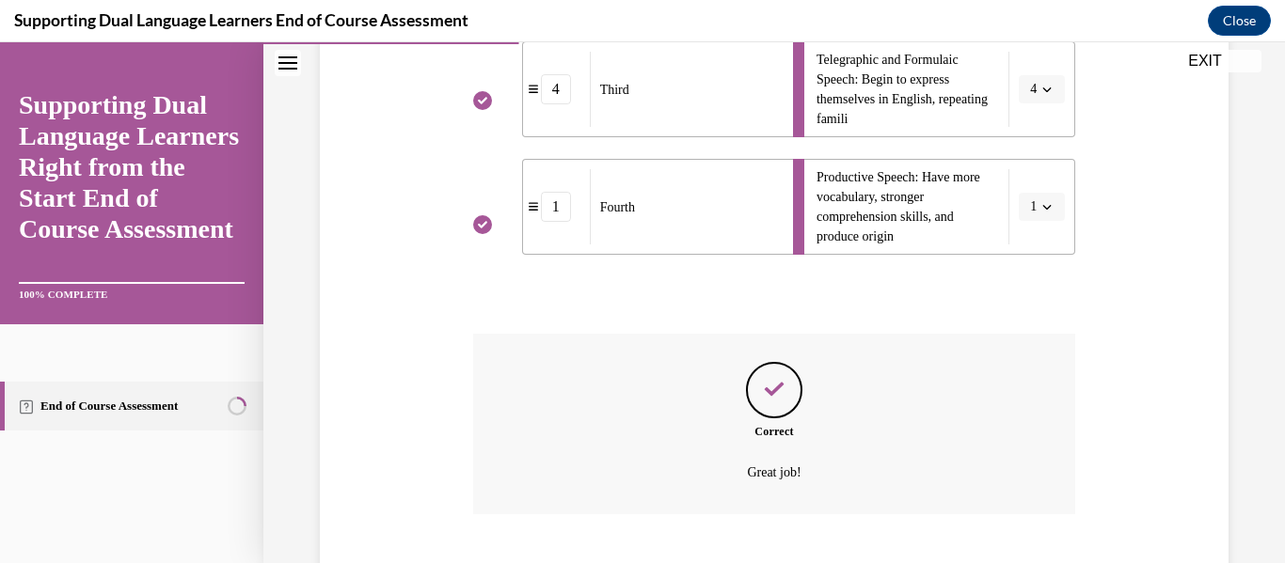
scroll to position [797, 0]
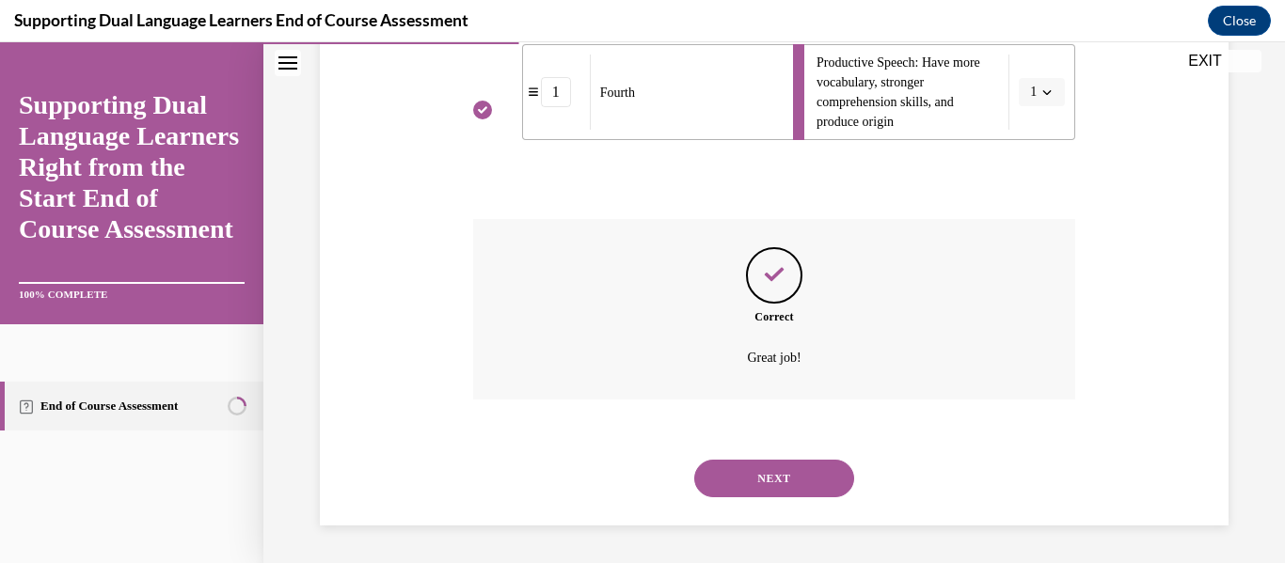
click at [729, 486] on button "NEXT" at bounding box center [774, 479] width 160 height 38
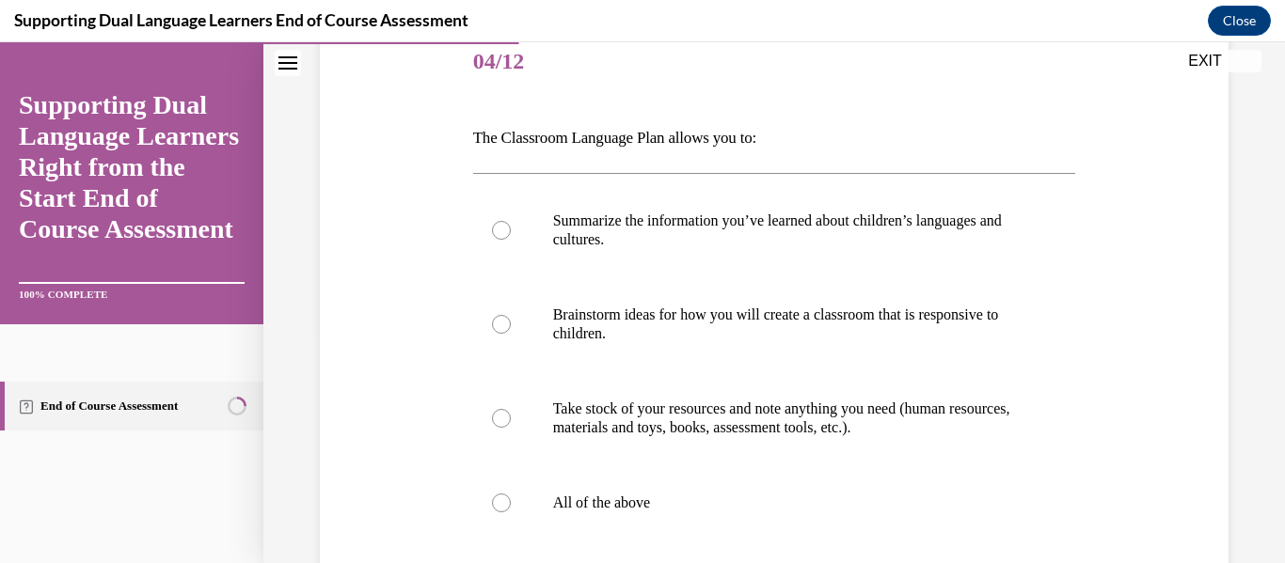
scroll to position [255, 0]
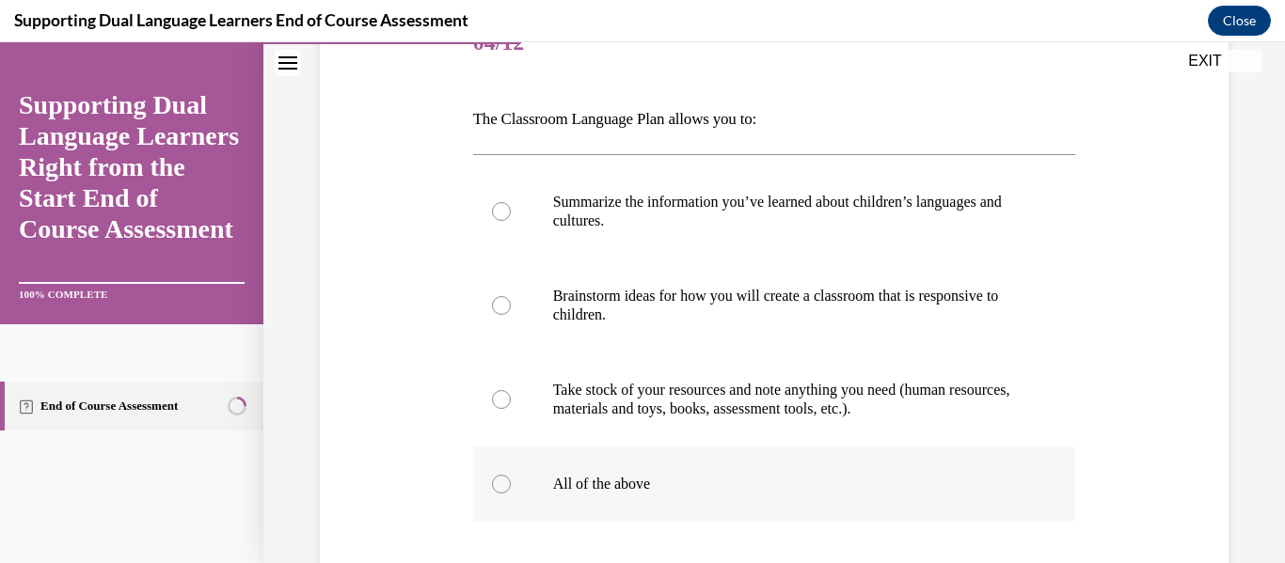
click at [500, 489] on div at bounding box center [501, 484] width 19 height 19
click at [500, 489] on input "All of the above" at bounding box center [501, 484] width 19 height 19
radio input "true"
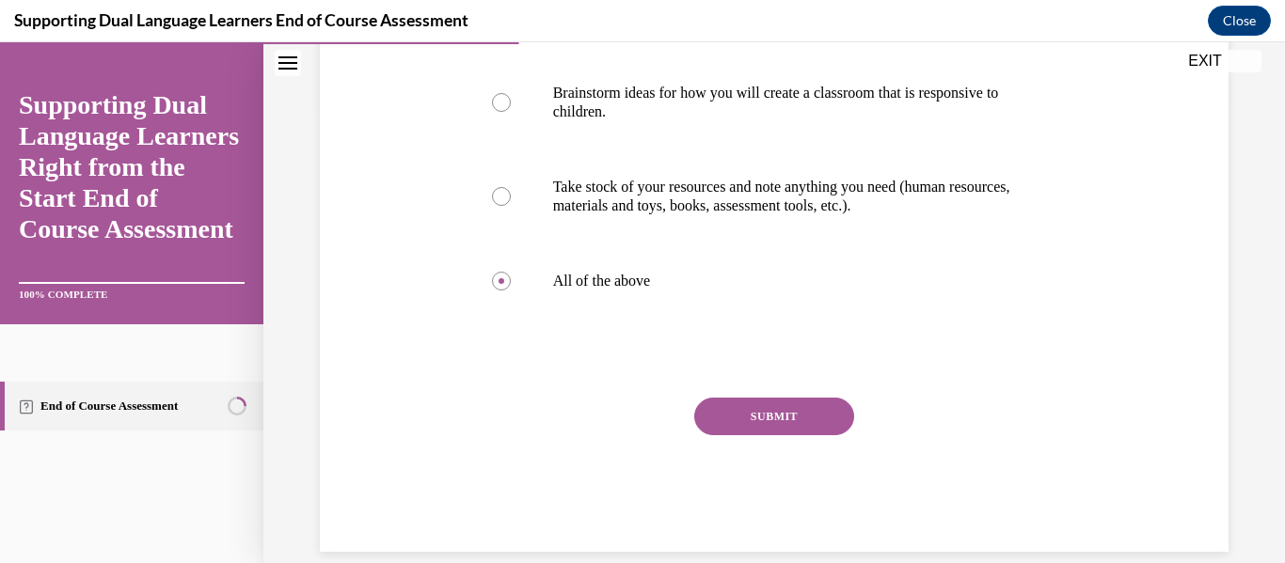
click at [750, 418] on button "SUBMIT" at bounding box center [774, 417] width 160 height 38
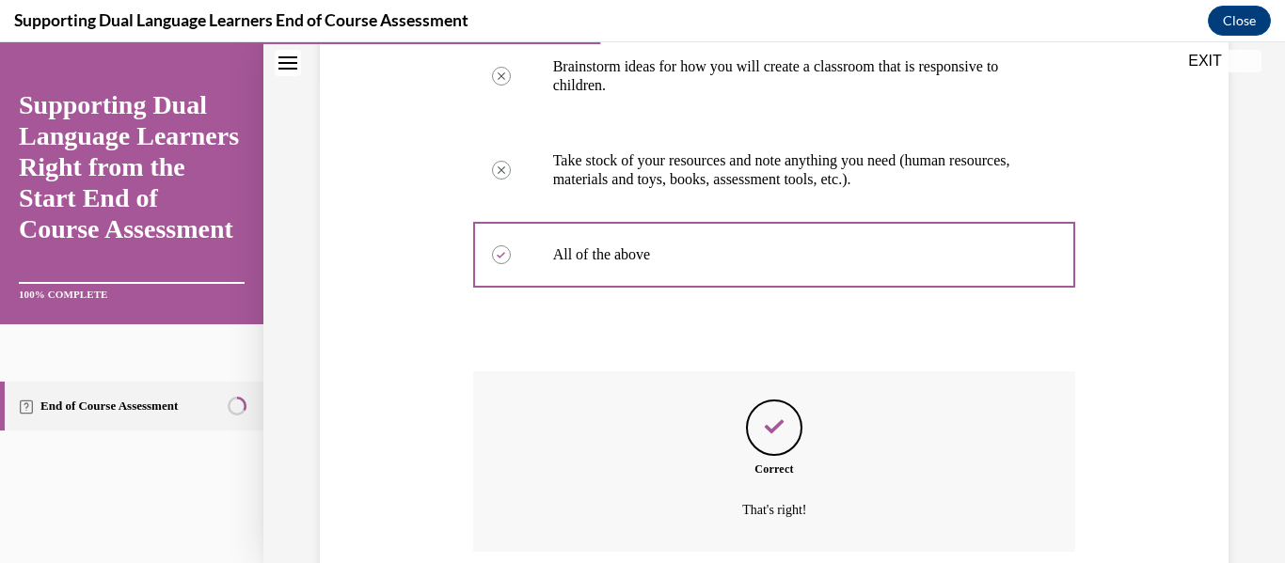
scroll to position [637, 0]
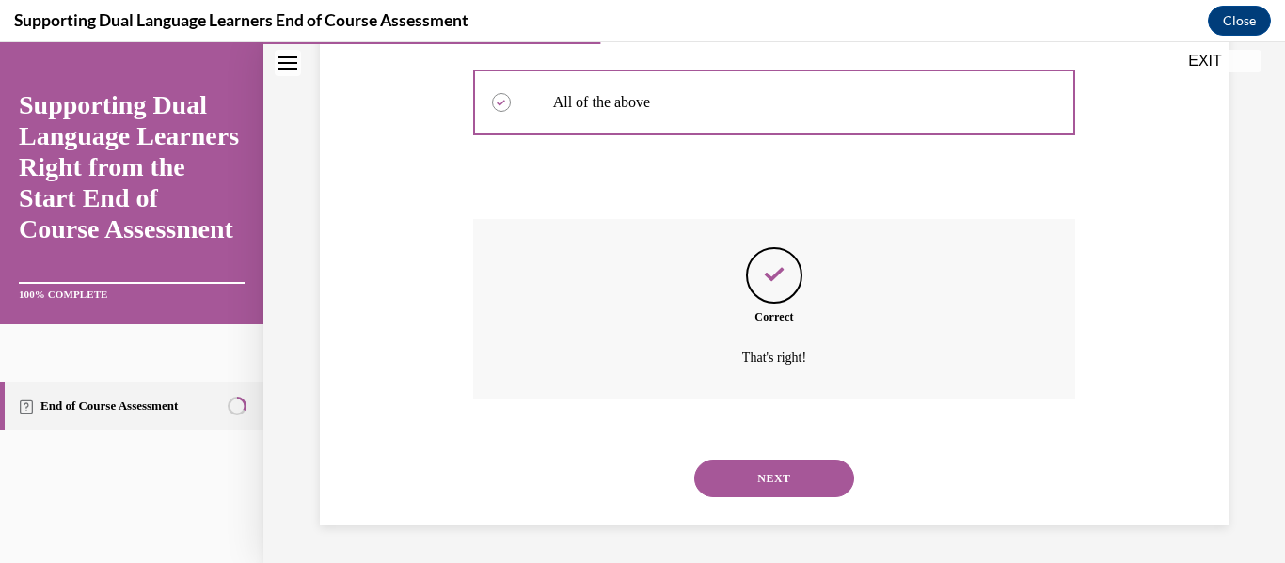
click at [767, 480] on button "NEXT" at bounding box center [774, 479] width 160 height 38
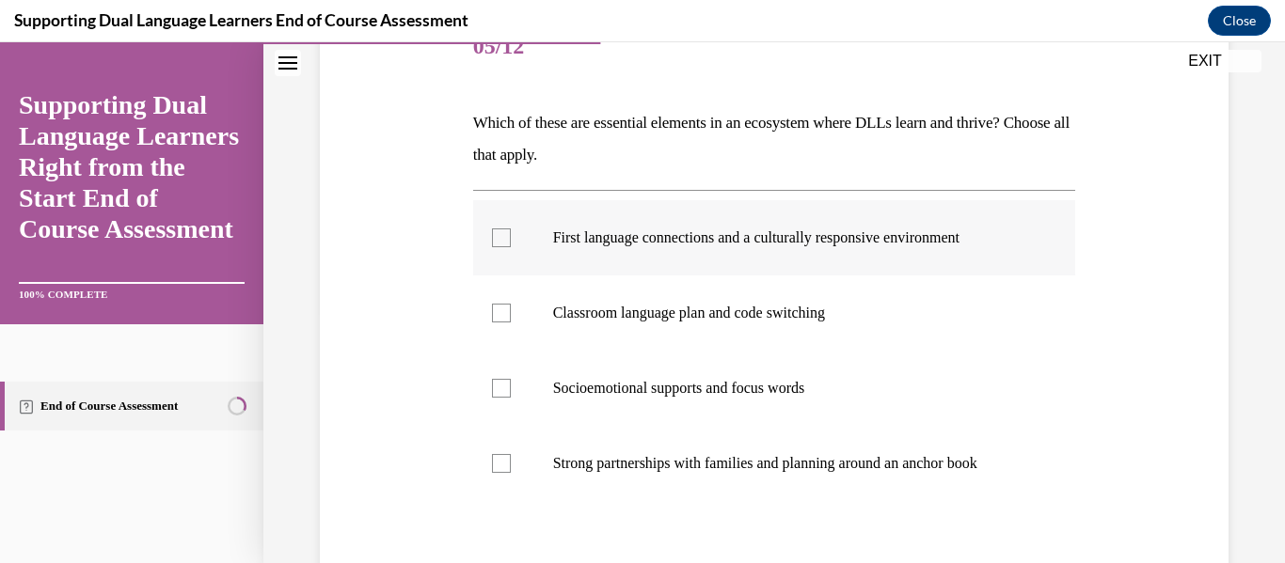
scroll to position [253, 0]
click at [499, 233] on div at bounding box center [501, 236] width 19 height 19
click at [499, 233] on input "First language connections and a culturally responsive environment" at bounding box center [501, 236] width 19 height 19
checkbox input "true"
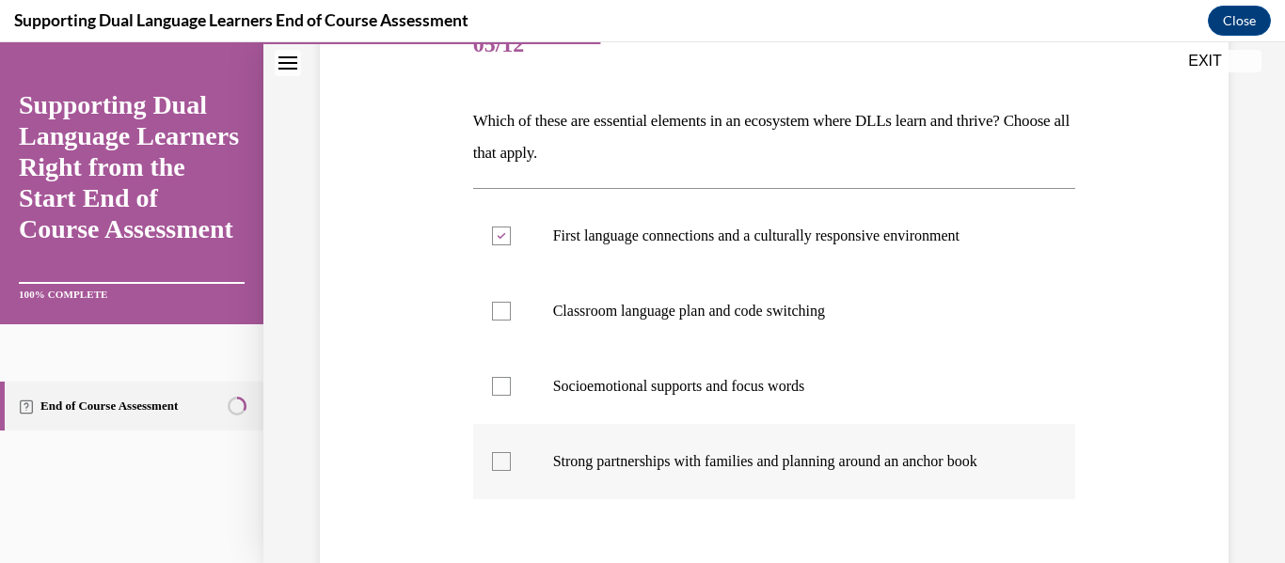
click at [510, 462] on div at bounding box center [501, 461] width 19 height 19
click at [510, 462] on input "Strong partnerships with families and planning around an anchor book" at bounding box center [501, 461] width 19 height 19
checkbox input "true"
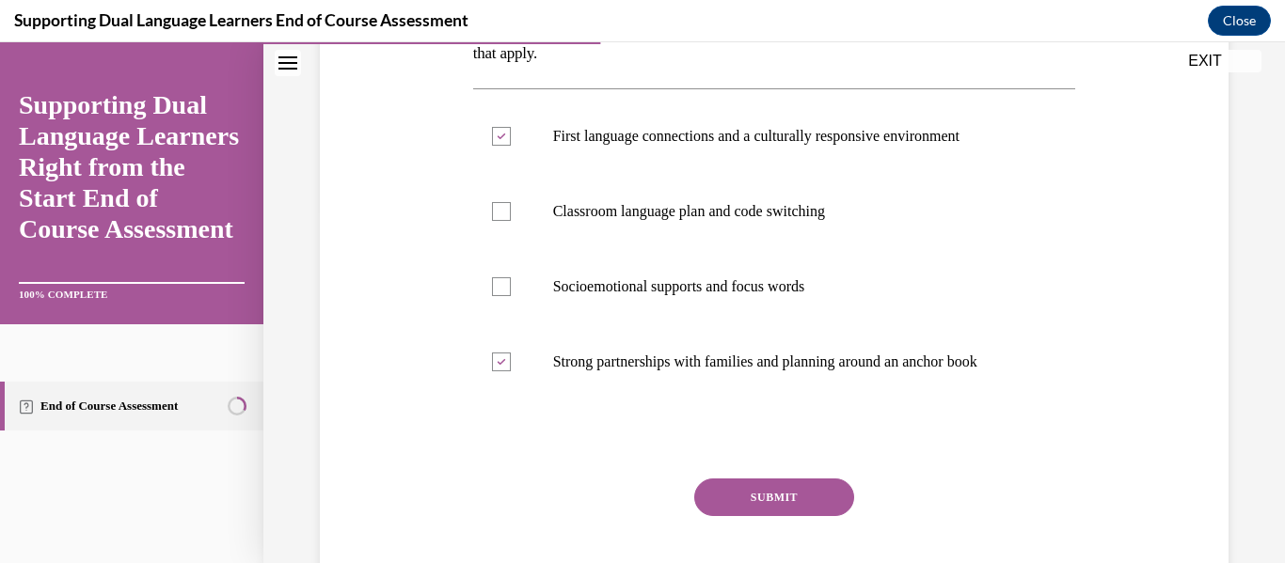
click at [750, 481] on button "SUBMIT" at bounding box center [774, 498] width 160 height 38
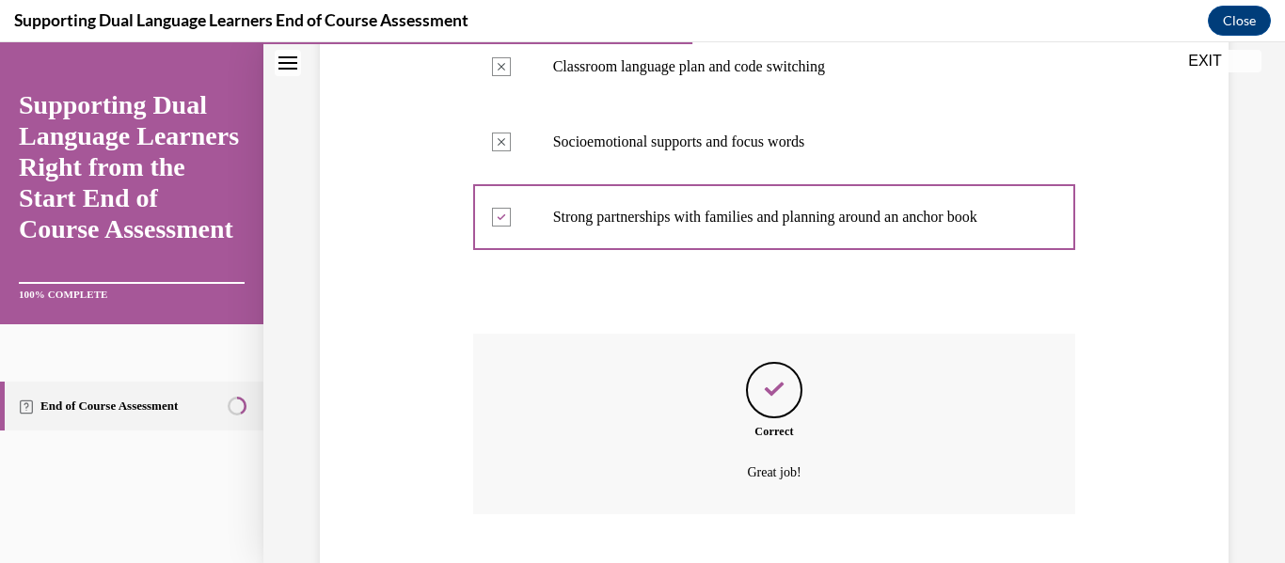
scroll to position [612, 0]
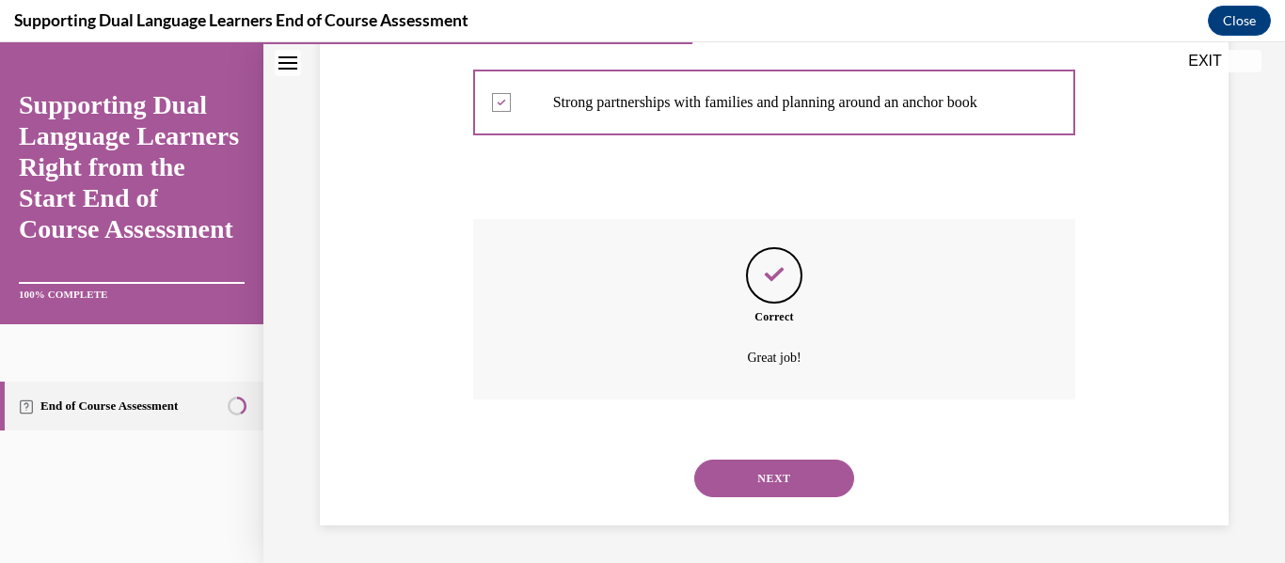
click at [753, 470] on button "NEXT" at bounding box center [774, 479] width 160 height 38
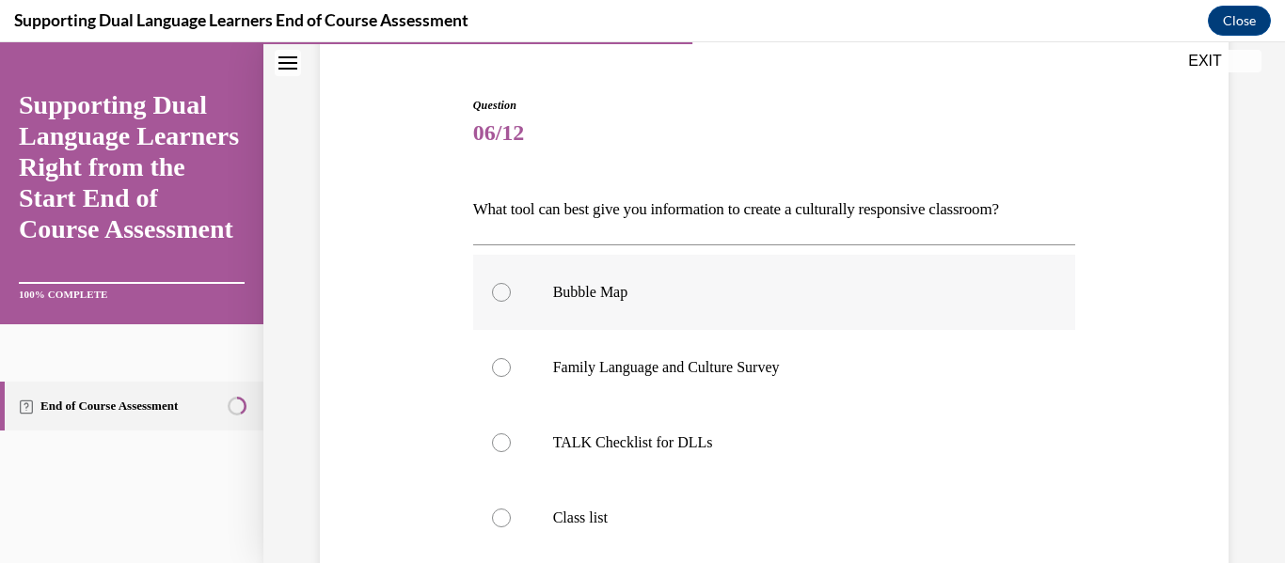
scroll to position [197, 0]
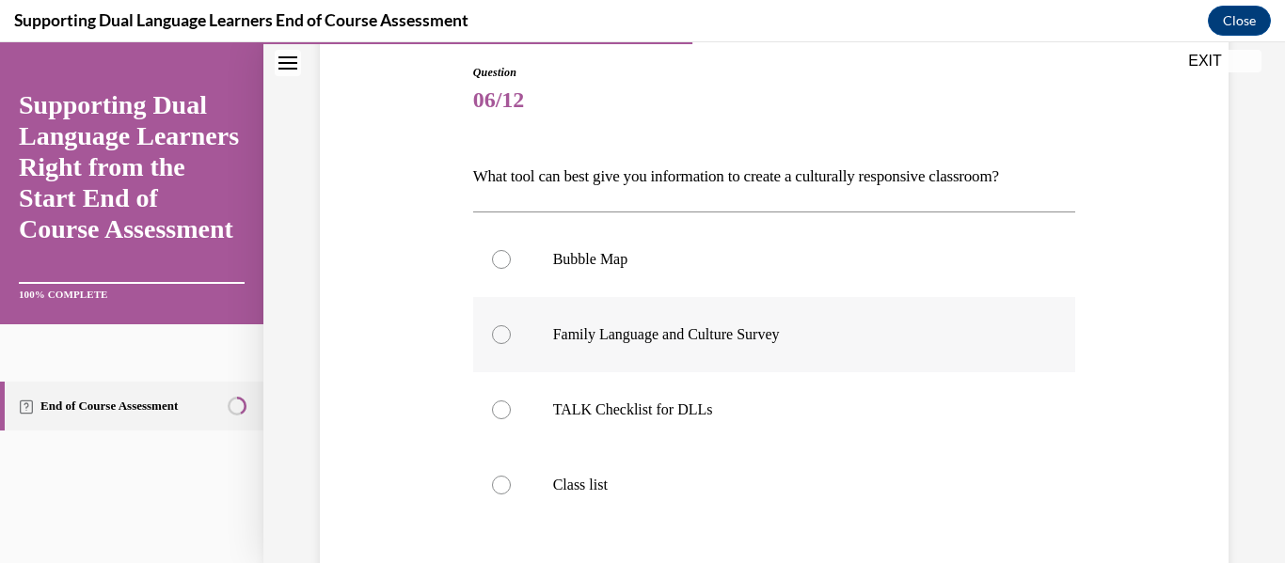
click at [502, 333] on div at bounding box center [501, 334] width 19 height 19
click at [502, 333] on input "Family Language and Culture Survey" at bounding box center [501, 334] width 19 height 19
radio input "true"
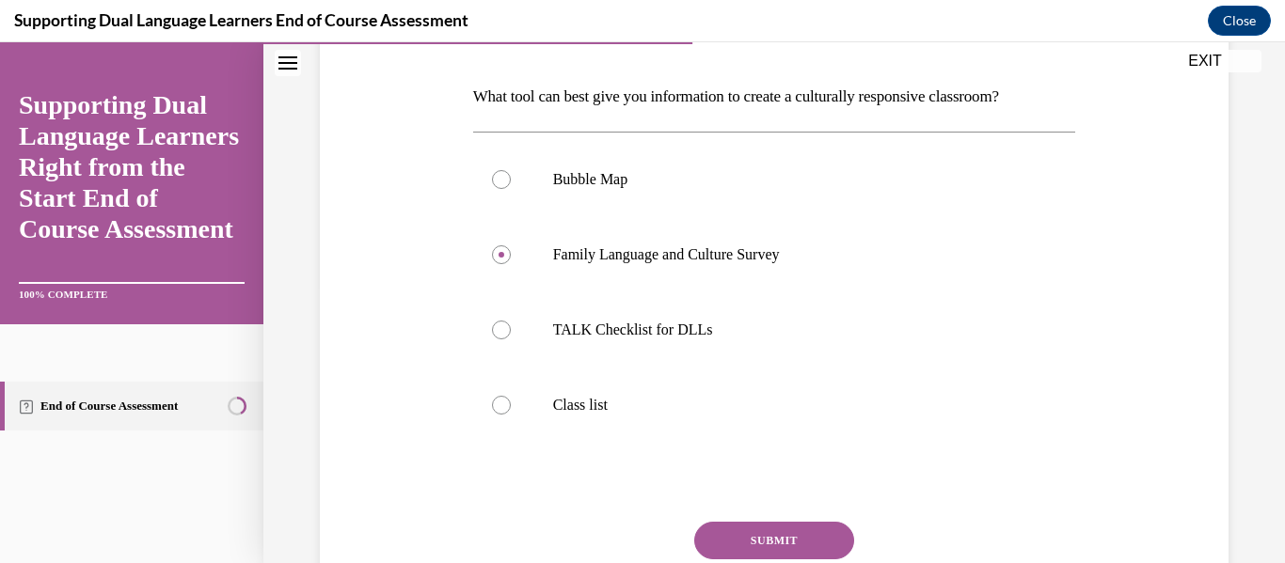
click at [787, 545] on button "SUBMIT" at bounding box center [774, 541] width 160 height 38
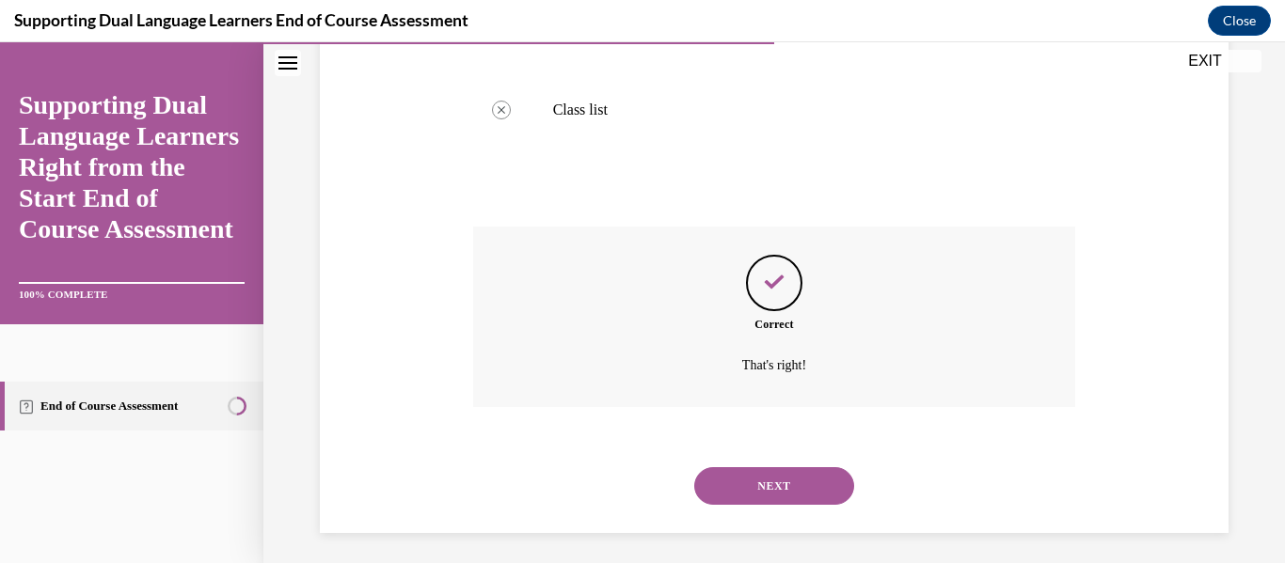
scroll to position [580, 0]
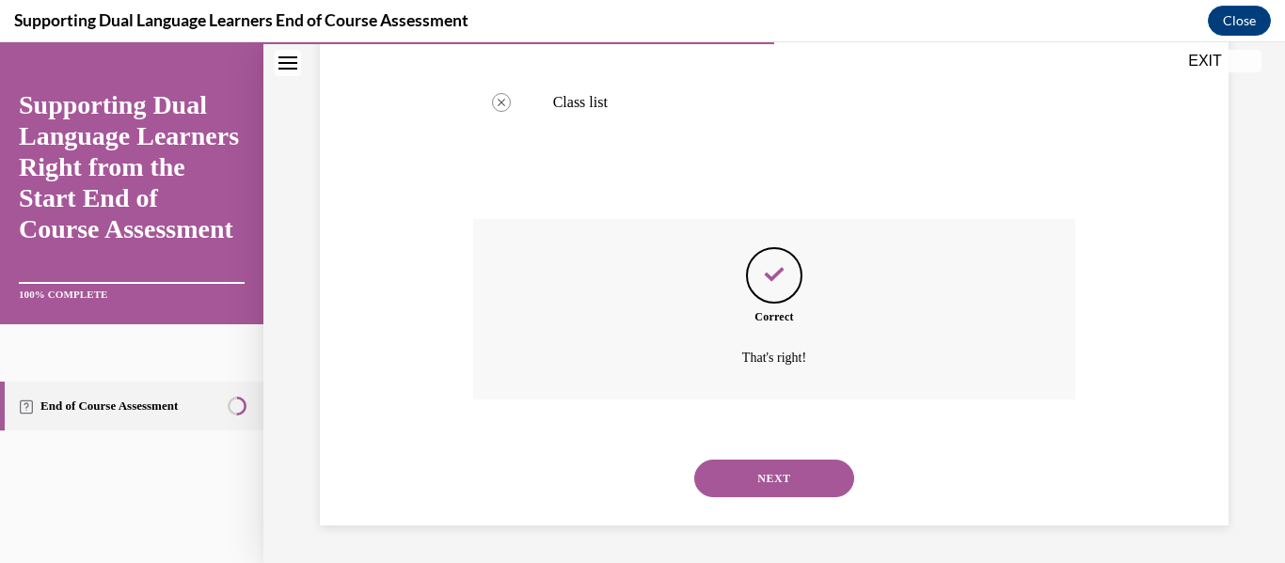
click at [767, 479] on button "NEXT" at bounding box center [774, 479] width 160 height 38
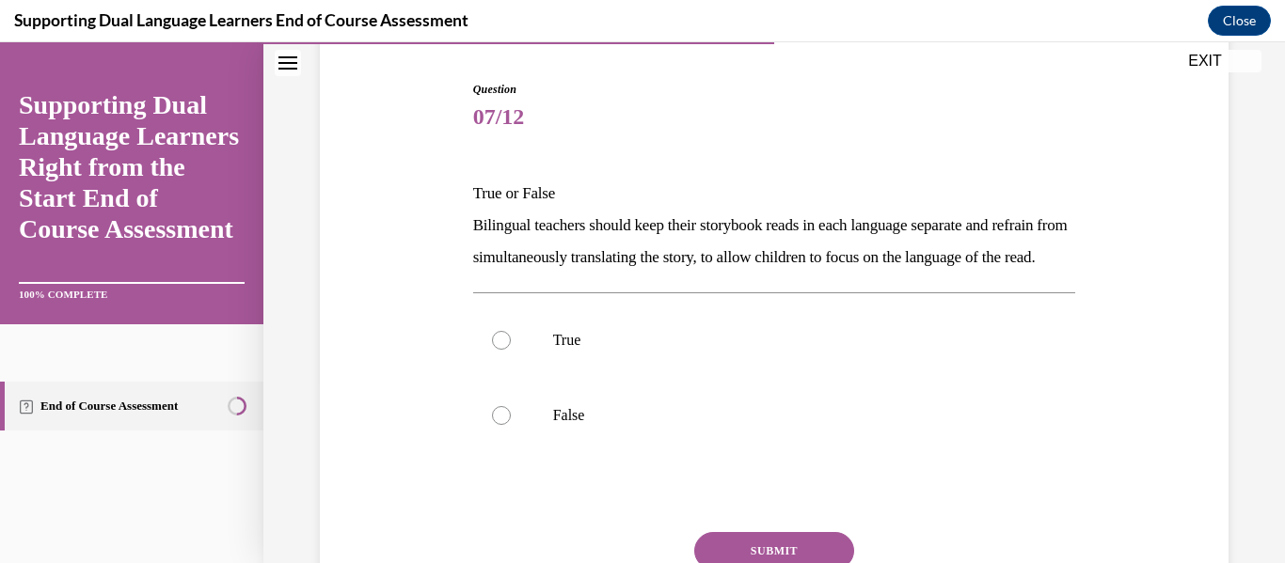
scroll to position [189, 0]
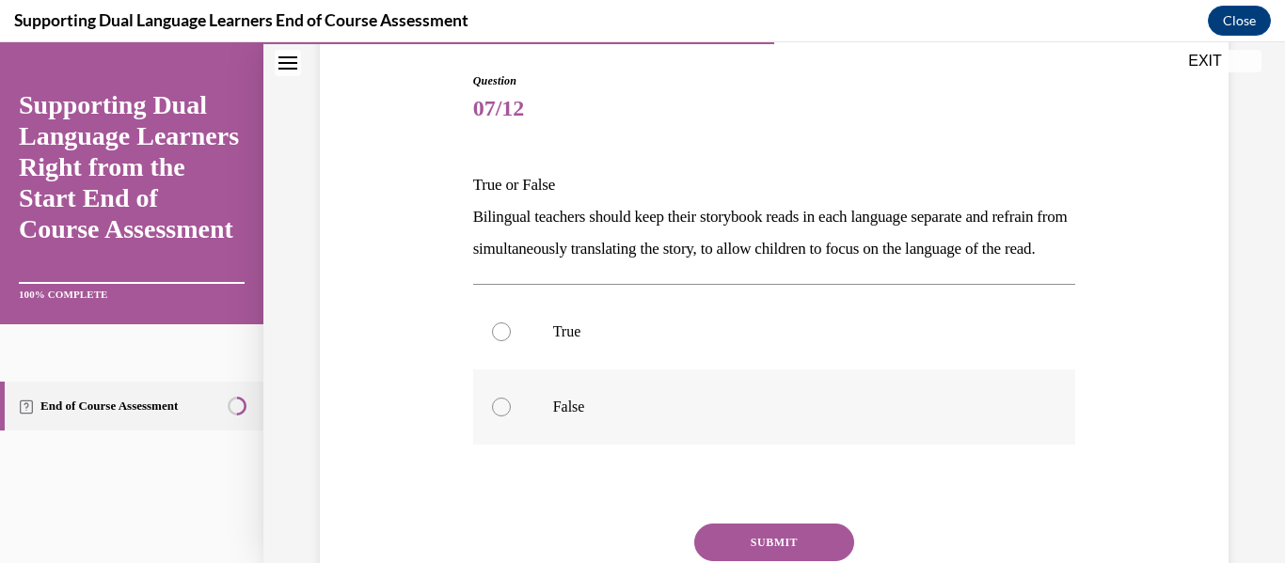
click at [545, 438] on label "False" at bounding box center [774, 407] width 603 height 75
click at [511, 417] on input "False" at bounding box center [501, 407] width 19 height 19
radio input "true"
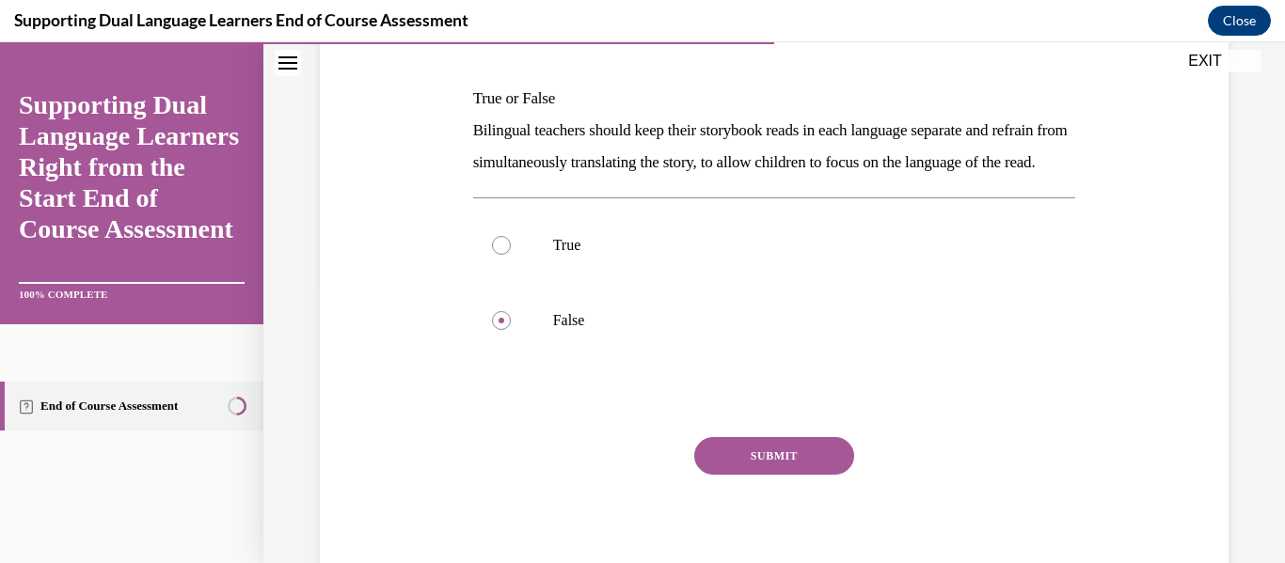
click at [755, 474] on button "SUBMIT" at bounding box center [774, 456] width 160 height 38
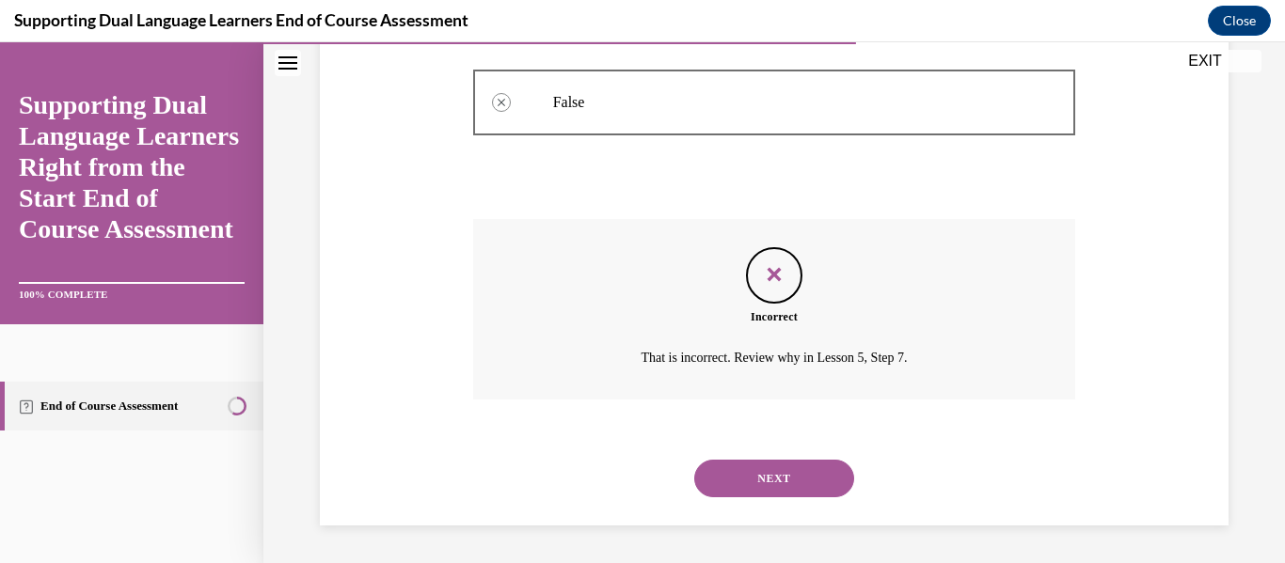
scroll to position [526, 0]
click at [737, 485] on button "NEXT" at bounding box center [774, 479] width 160 height 38
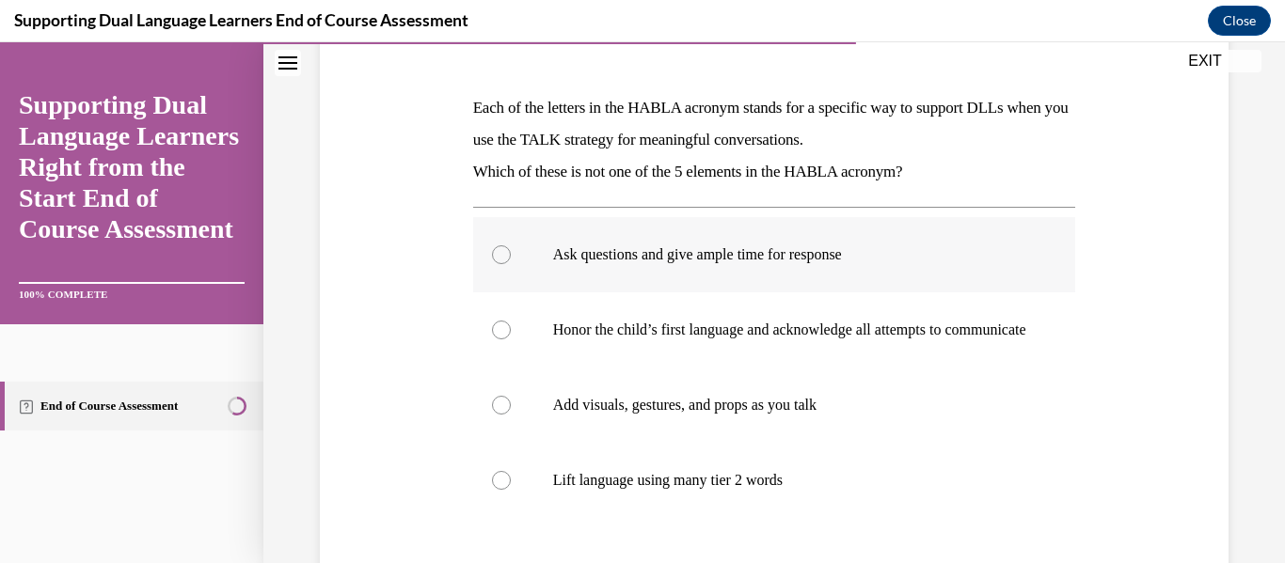
scroll to position [306, 0]
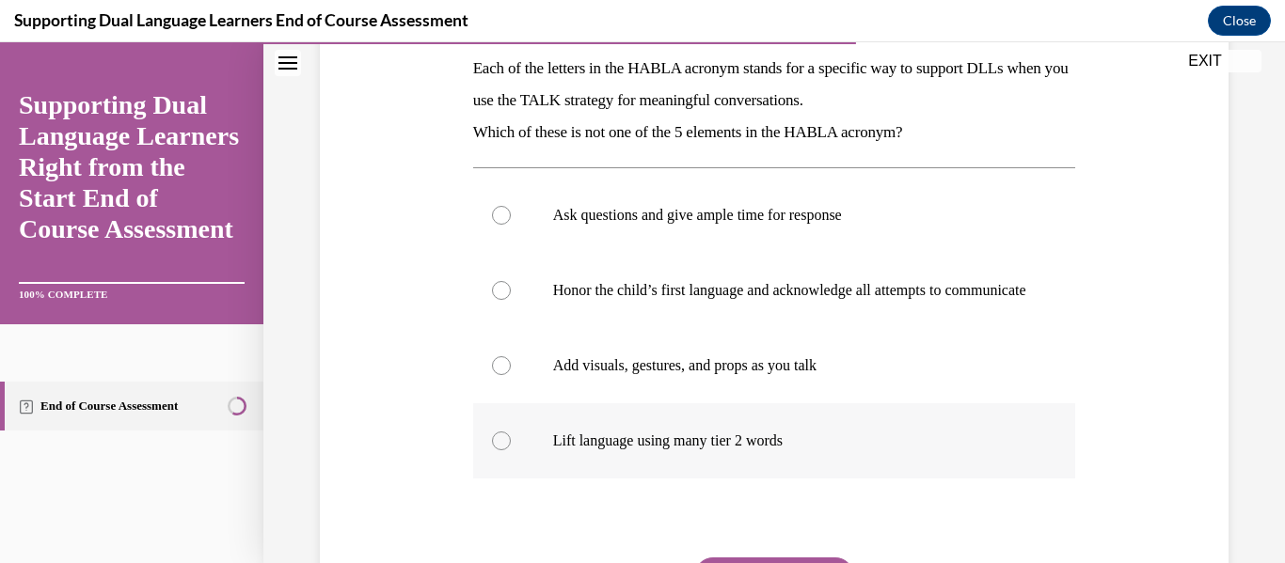
click at [493, 450] on div at bounding box center [501, 441] width 19 height 19
click at [493, 450] on input "Lift language using many tier 2 words" at bounding box center [501, 441] width 19 height 19
radio input "true"
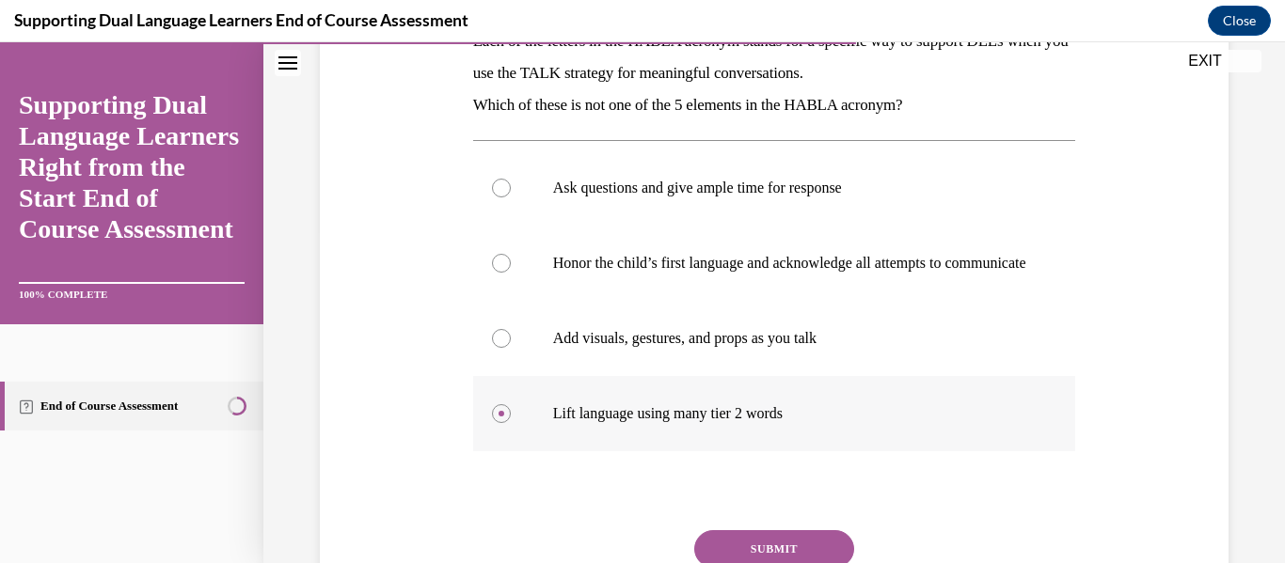
scroll to position [359, 0]
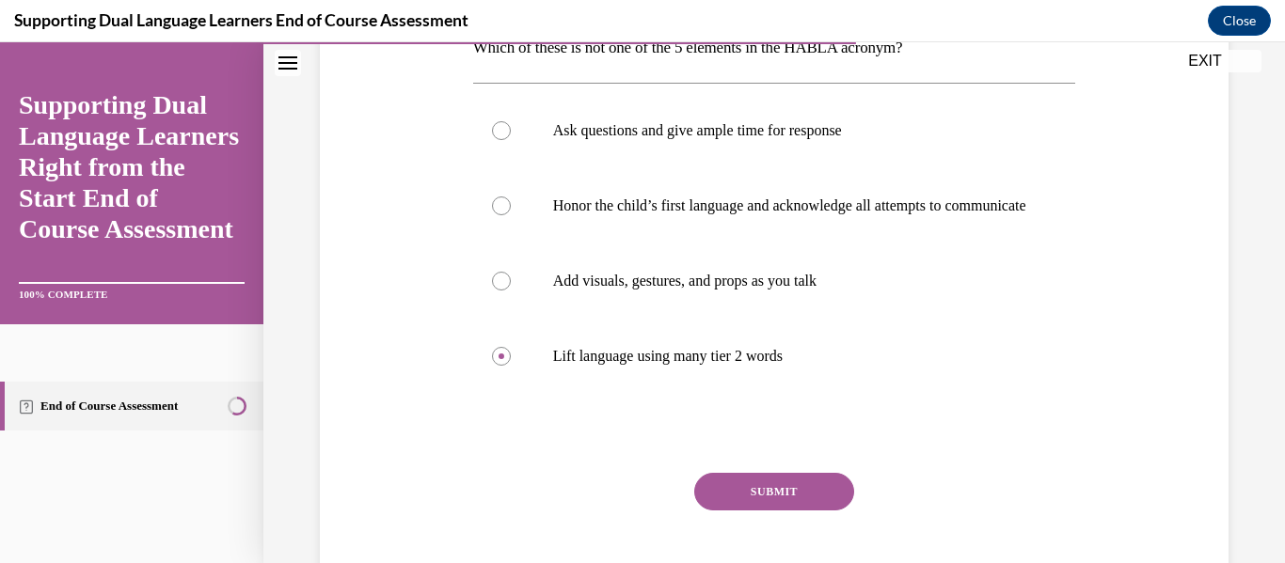
click at [718, 497] on button "SUBMIT" at bounding box center [774, 492] width 160 height 38
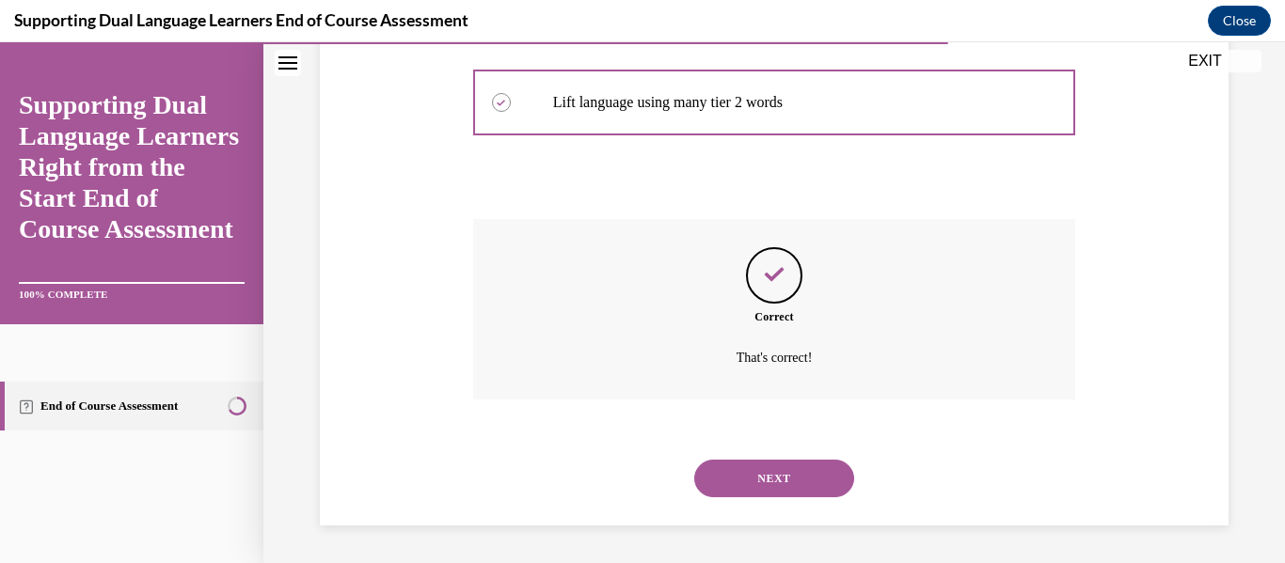
scroll to position [663, 0]
click at [718, 484] on button "NEXT" at bounding box center [774, 479] width 160 height 38
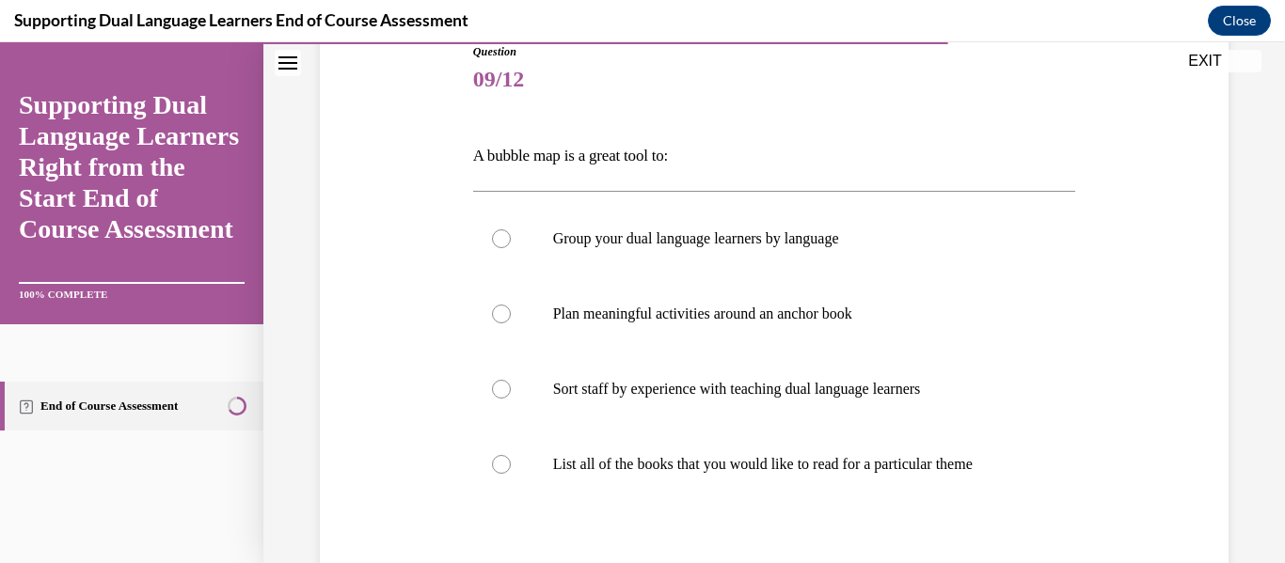
scroll to position [229, 0]
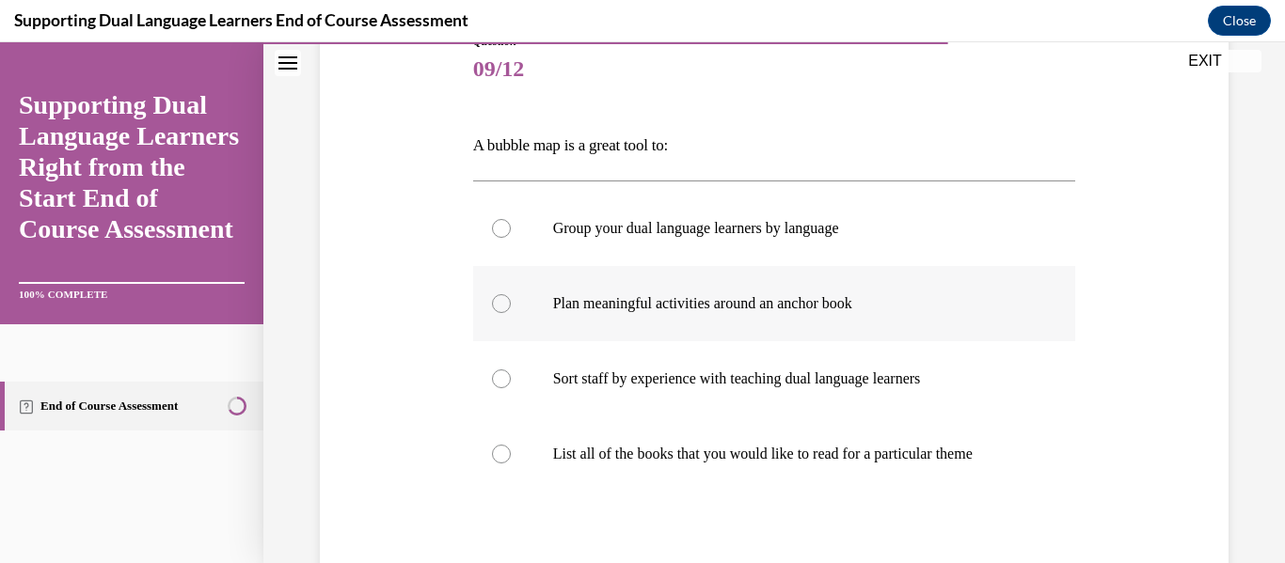
click at [506, 308] on div at bounding box center [501, 303] width 19 height 19
click at [506, 308] on input "Plan meaningful activities around an anchor book" at bounding box center [501, 303] width 19 height 19
radio input "true"
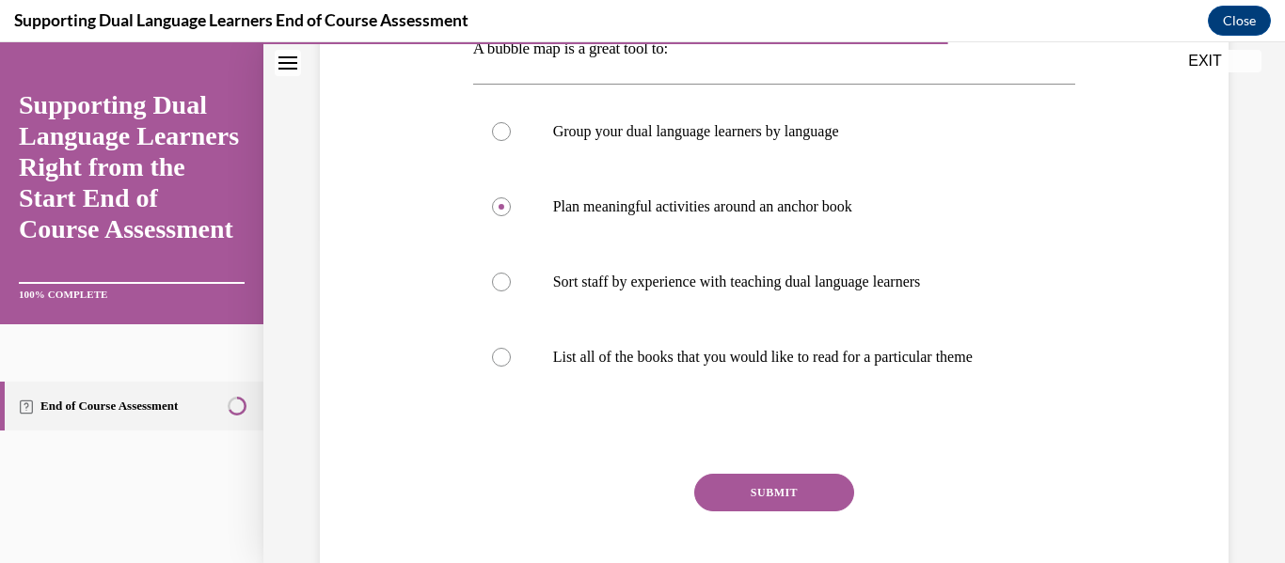
click at [768, 497] on button "SUBMIT" at bounding box center [774, 493] width 160 height 38
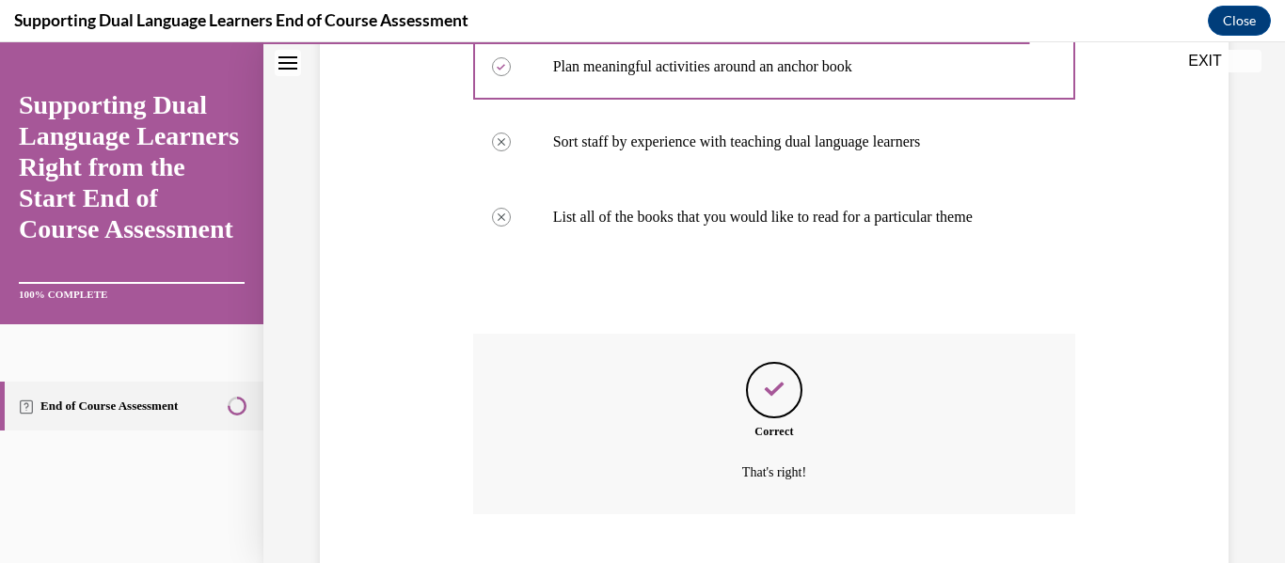
scroll to position [580, 0]
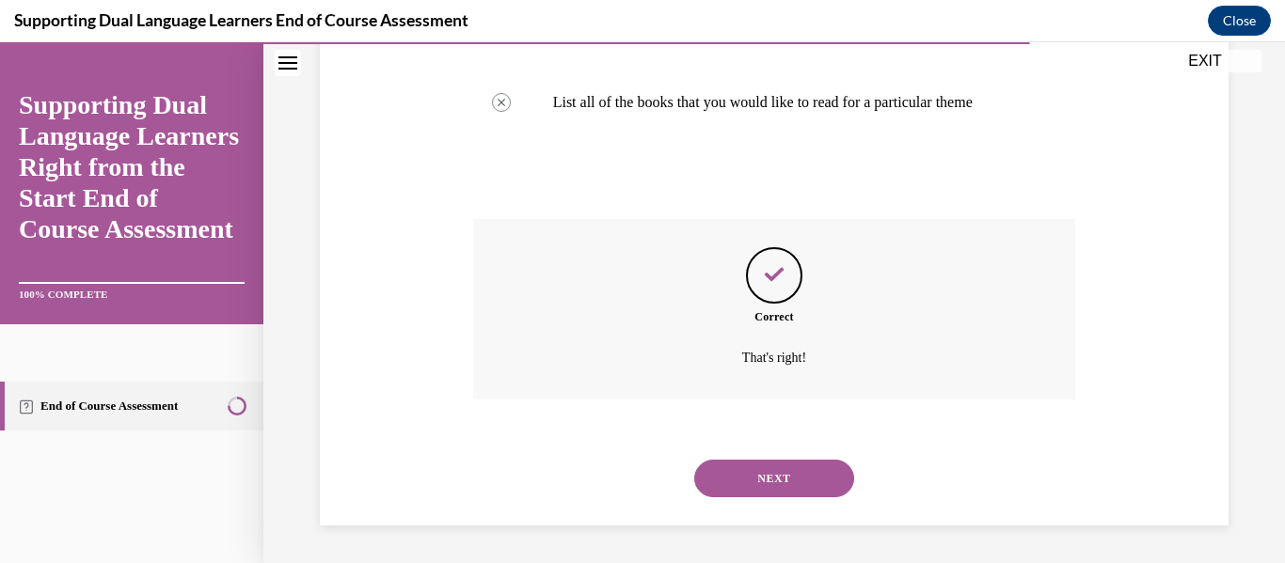
click at [749, 468] on button "NEXT" at bounding box center [774, 479] width 160 height 38
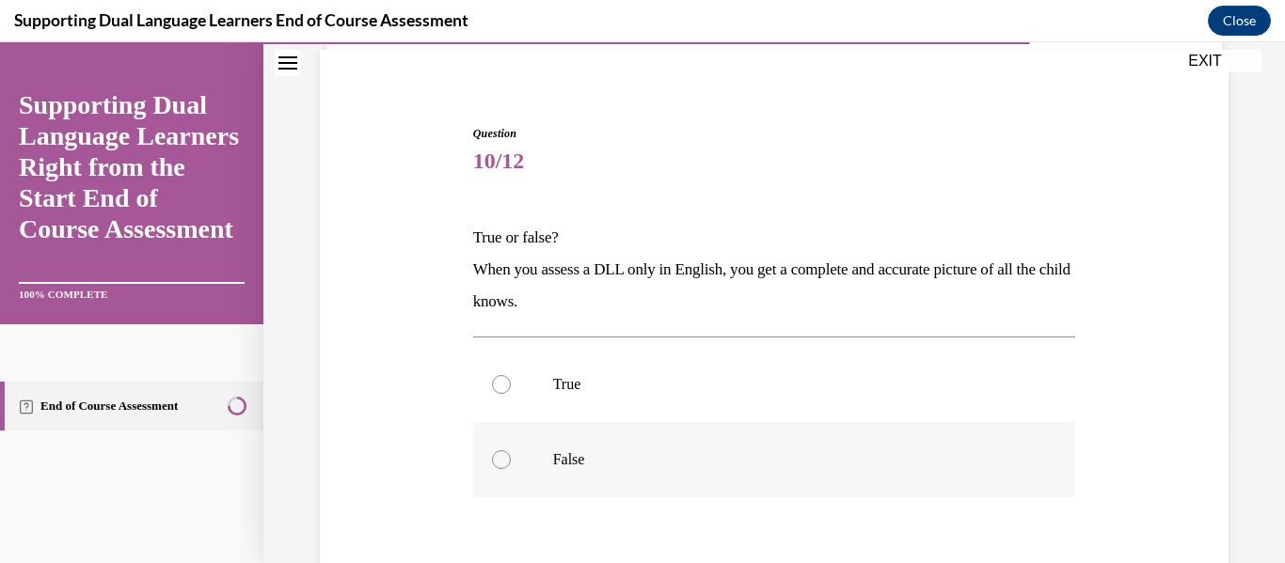
scroll to position [150, 0]
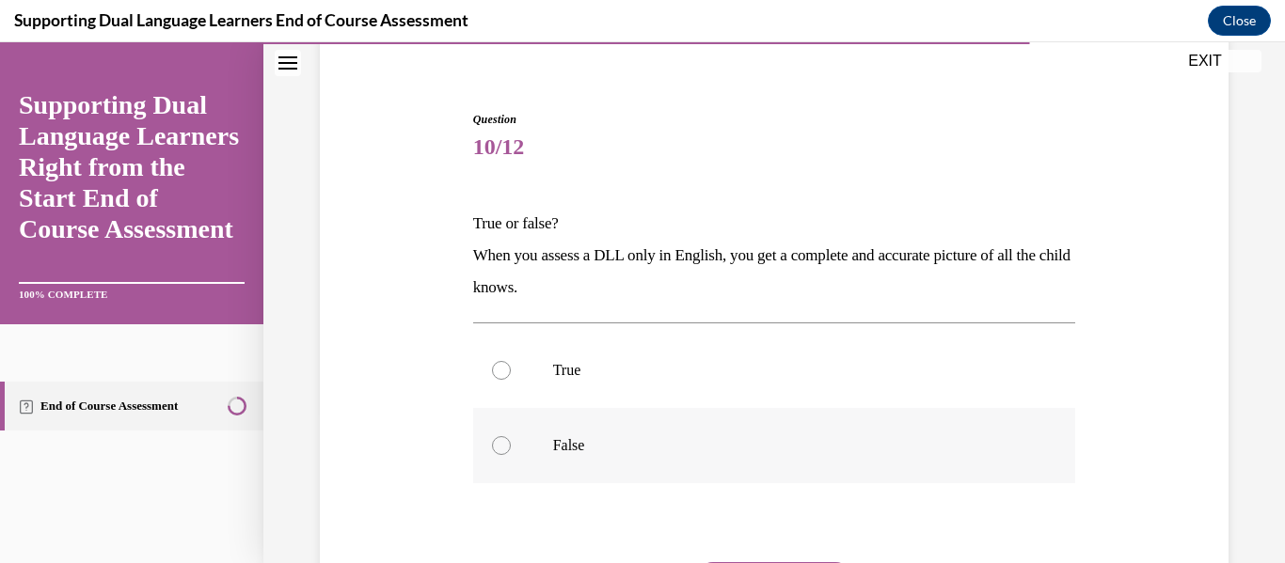
click at [589, 438] on p "False" at bounding box center [791, 445] width 476 height 19
click at [511, 438] on input "False" at bounding box center [501, 445] width 19 height 19
radio input "true"
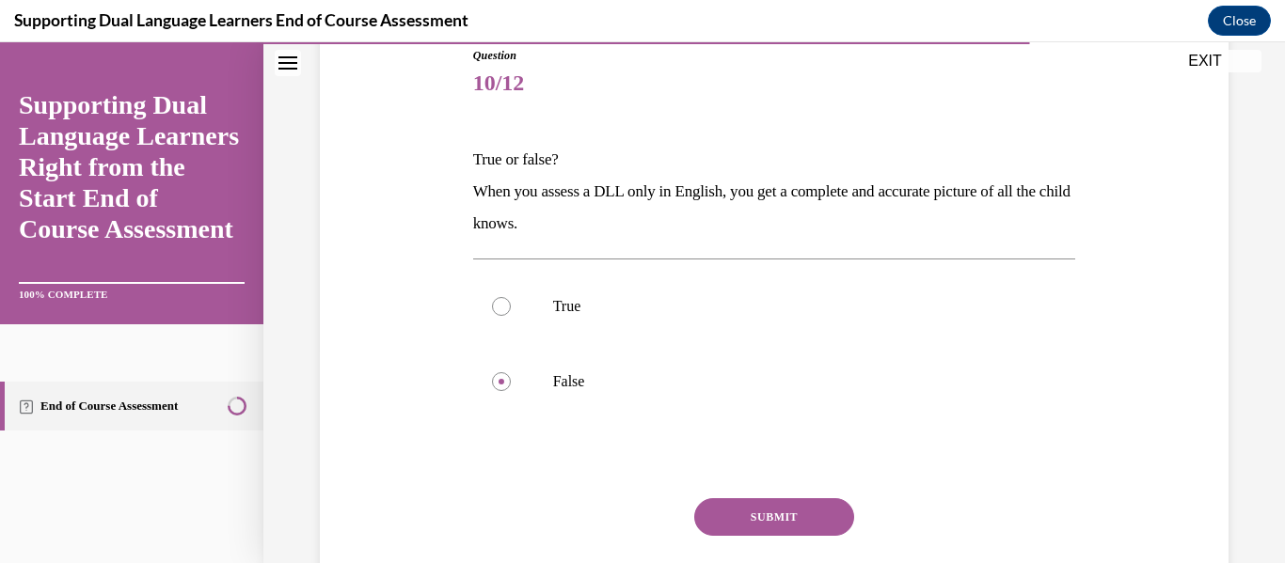
scroll to position [225, 0]
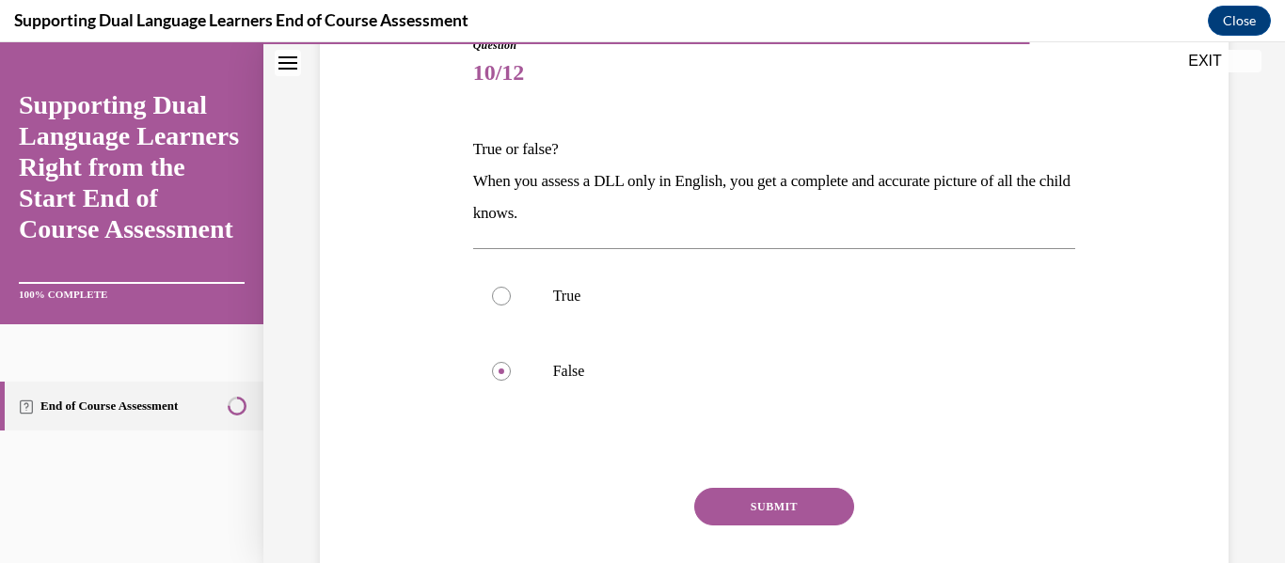
click at [782, 516] on button "SUBMIT" at bounding box center [774, 507] width 160 height 38
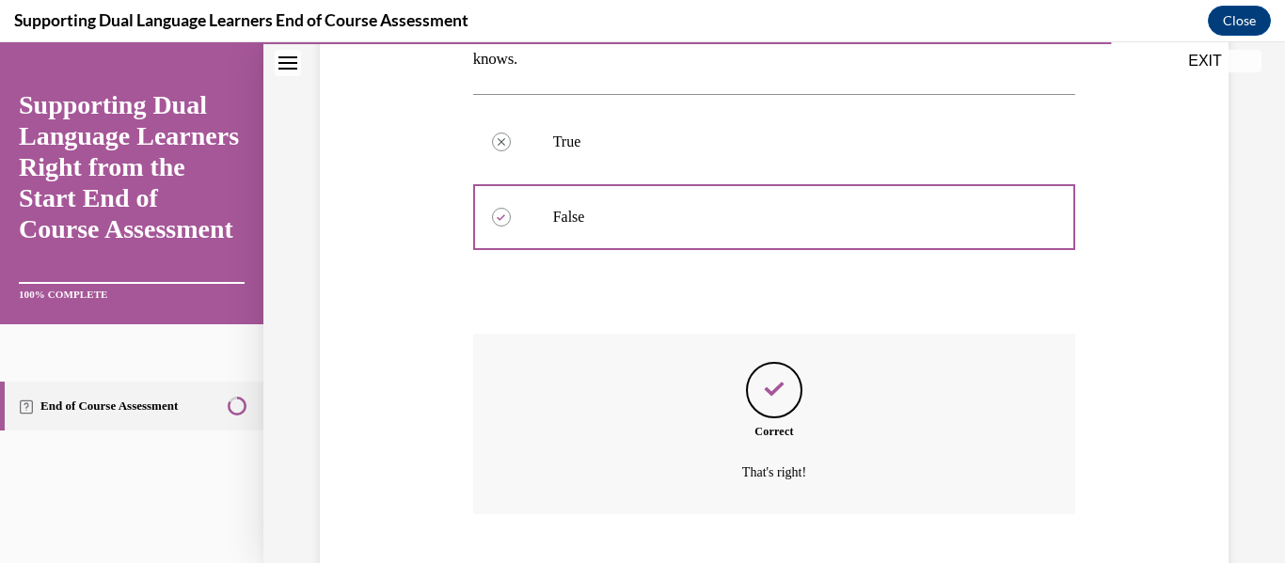
scroll to position [494, 0]
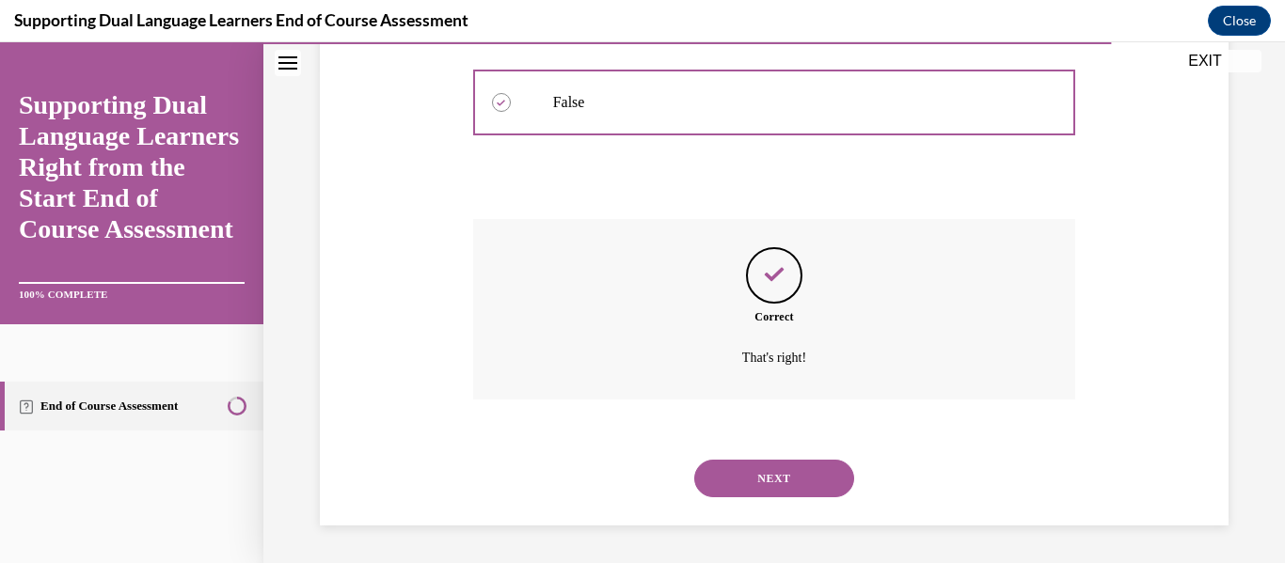
click at [757, 474] on button "NEXT" at bounding box center [774, 479] width 160 height 38
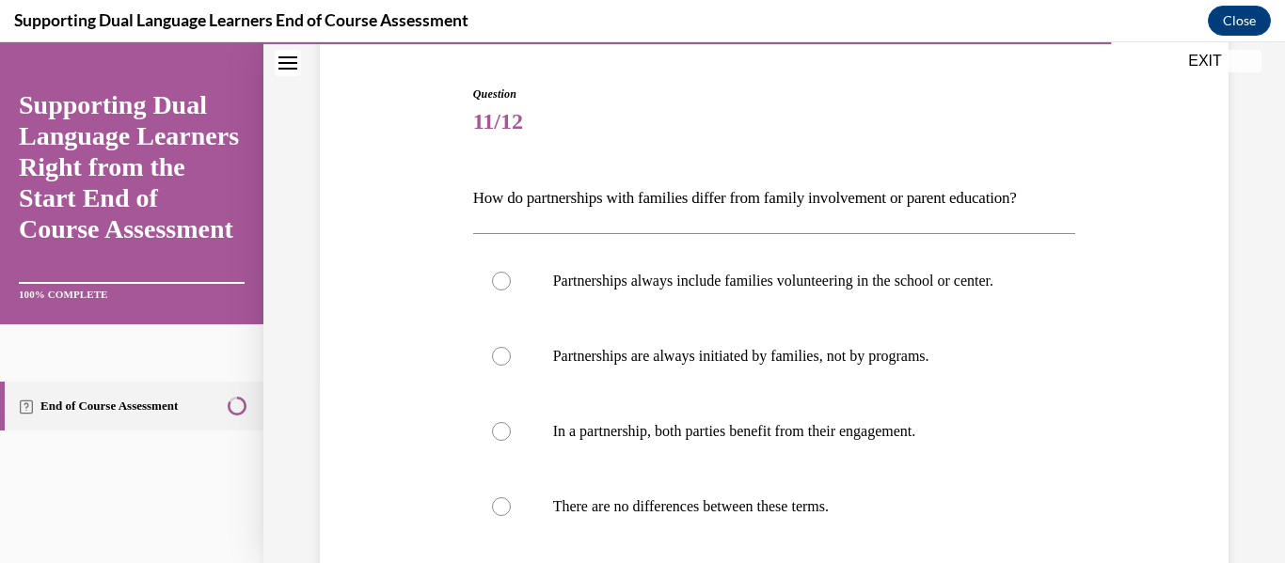
scroll to position [187, 0]
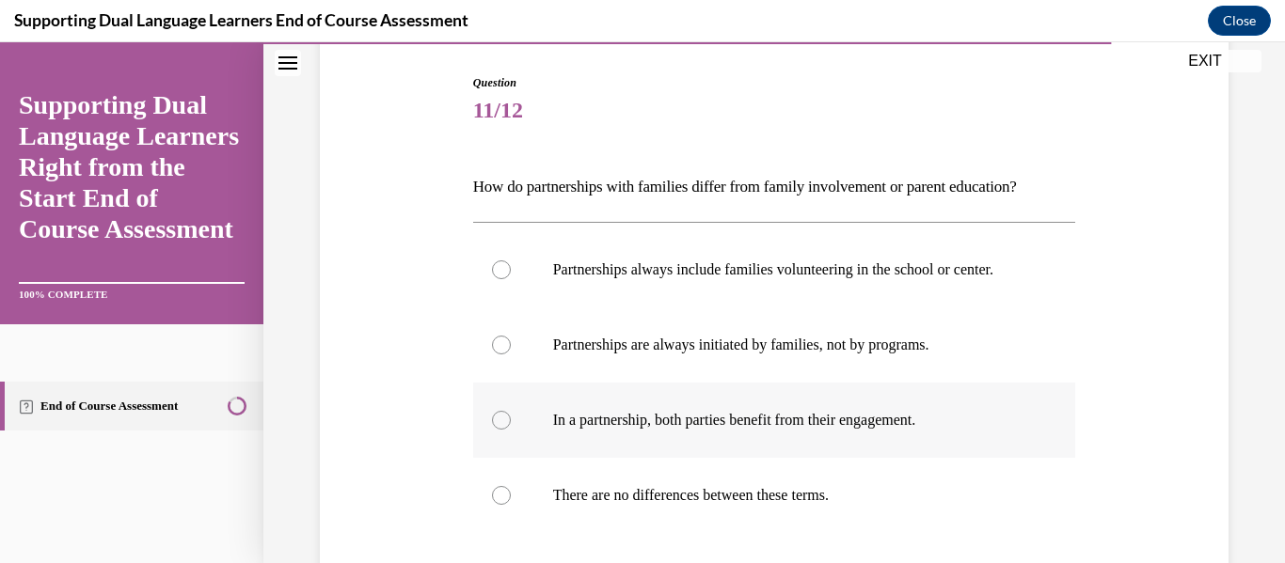
click at [502, 430] on div at bounding box center [501, 420] width 19 height 19
click at [502, 430] on input "In a partnership, both parties benefit from their engagement." at bounding box center [501, 420] width 19 height 19
radio input "true"
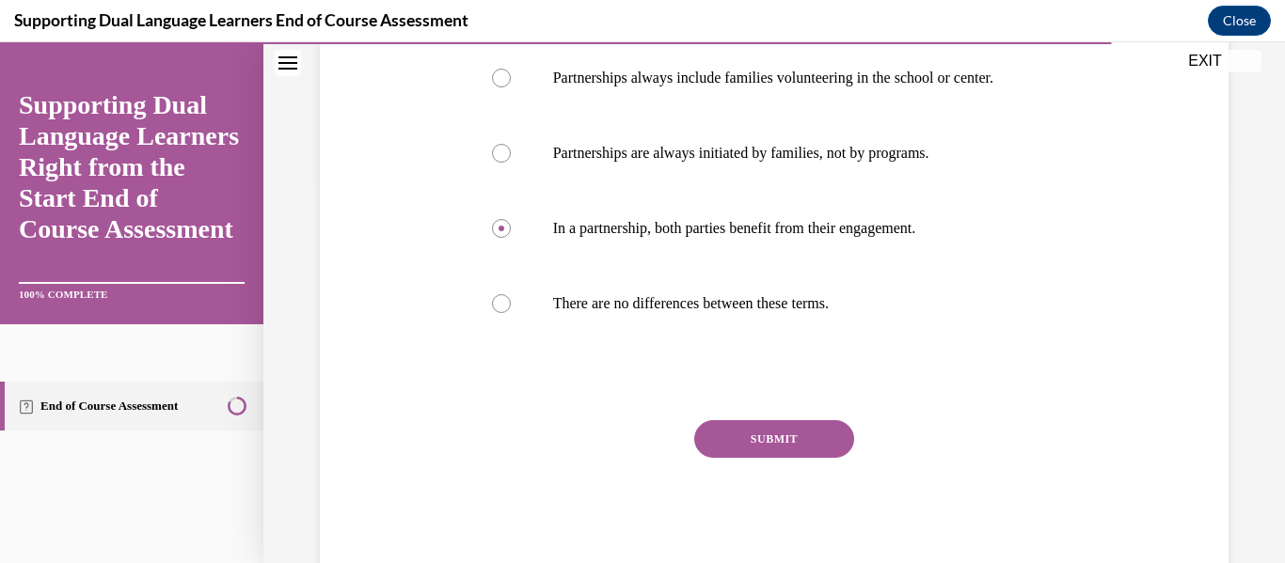
scroll to position [383, 0]
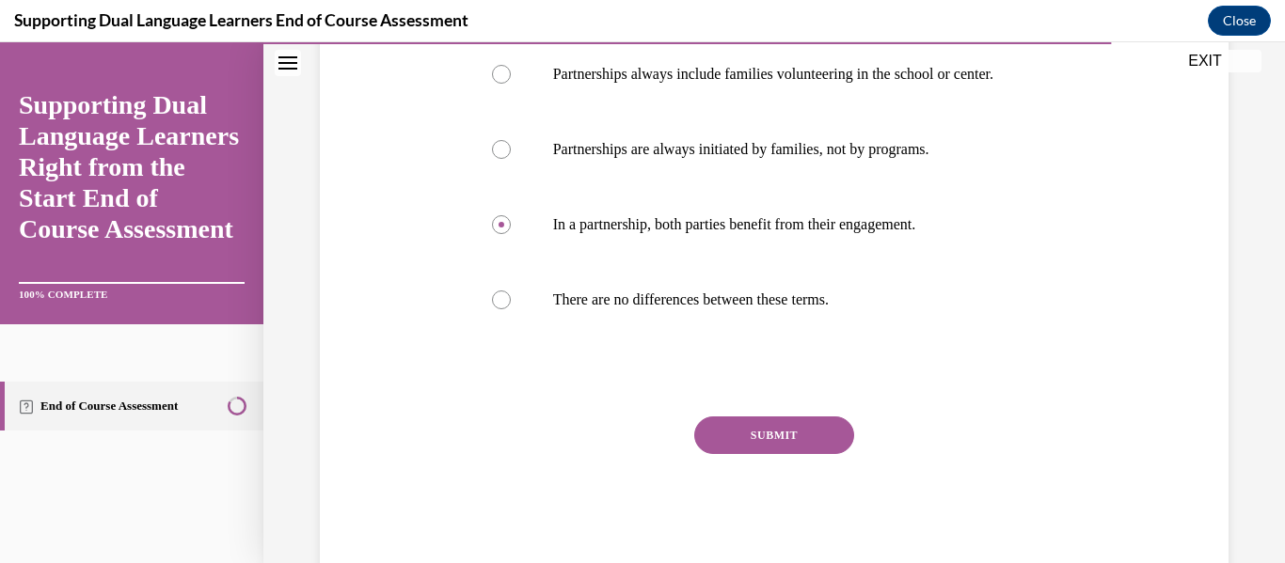
click at [797, 454] on button "SUBMIT" at bounding box center [774, 436] width 160 height 38
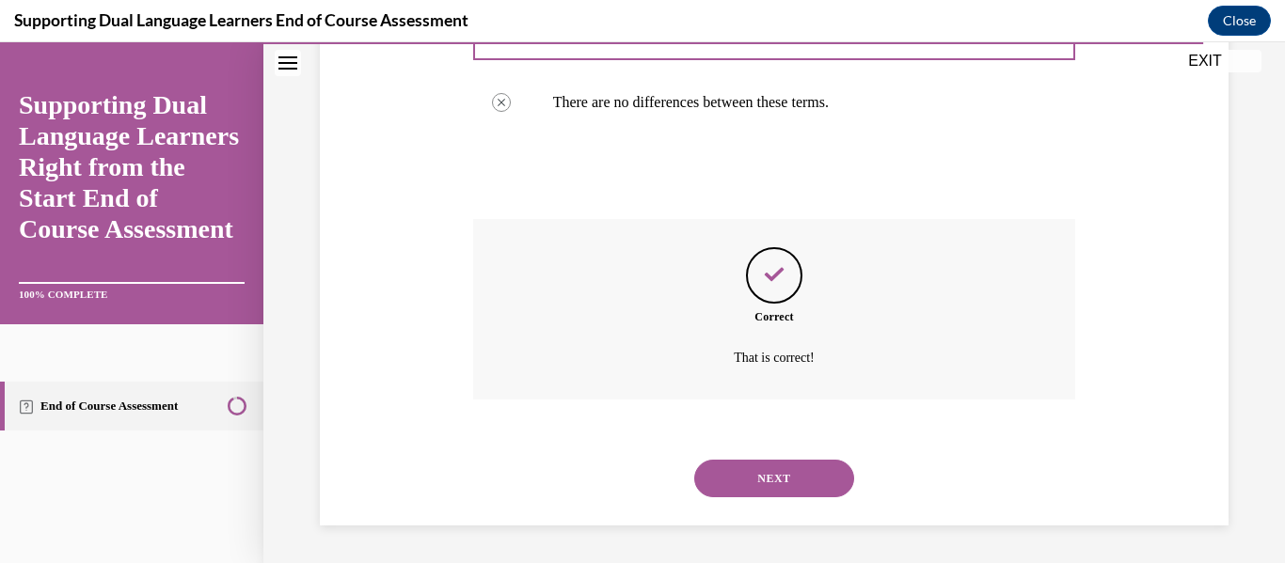
scroll to position [599, 0]
click at [744, 486] on button "NEXT" at bounding box center [774, 479] width 160 height 38
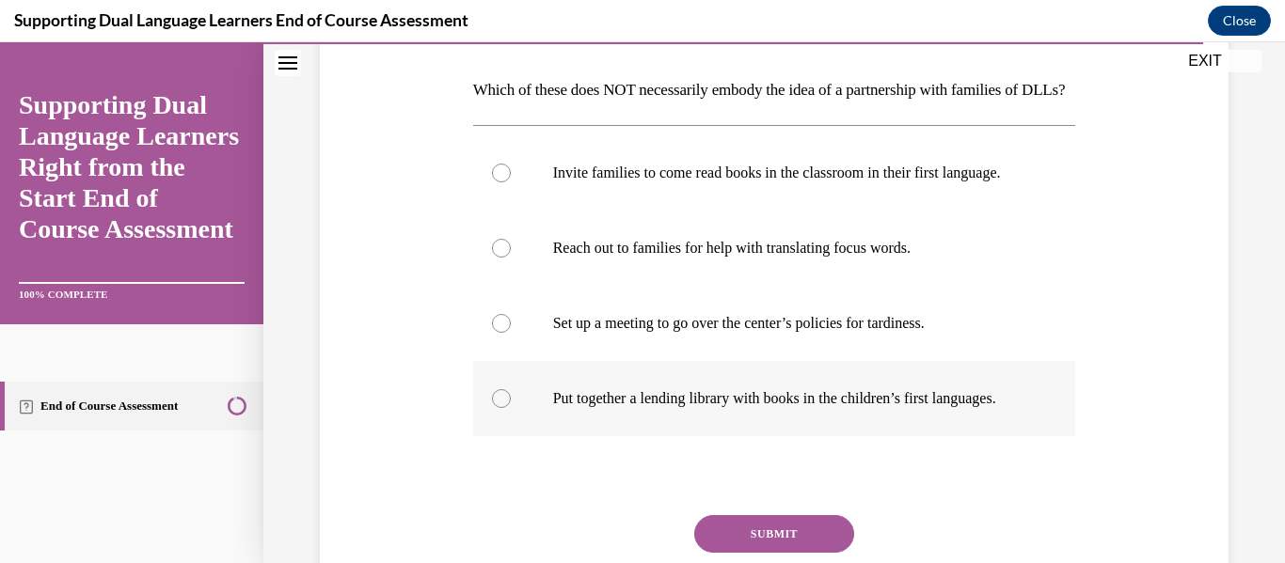
scroll to position [285, 0]
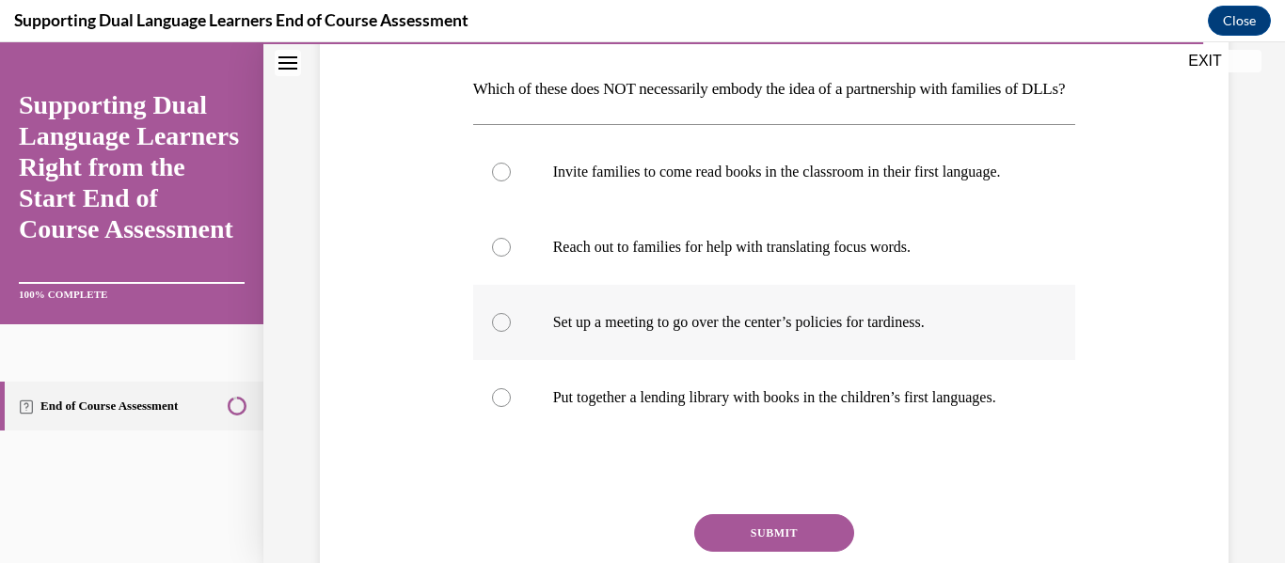
click at [503, 332] on div at bounding box center [501, 322] width 19 height 19
click at [503, 332] on input "Set up a meeting to go over the center’s policies for tardiness." at bounding box center [501, 322] width 19 height 19
radio input "true"
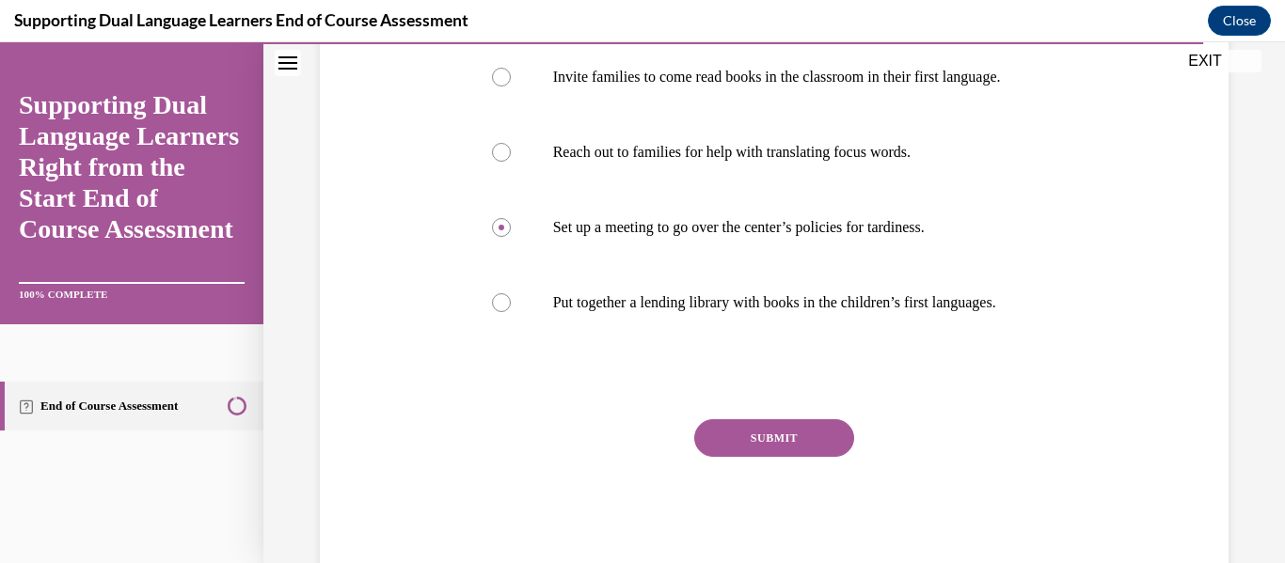
click at [719, 457] on button "SUBMIT" at bounding box center [774, 438] width 160 height 38
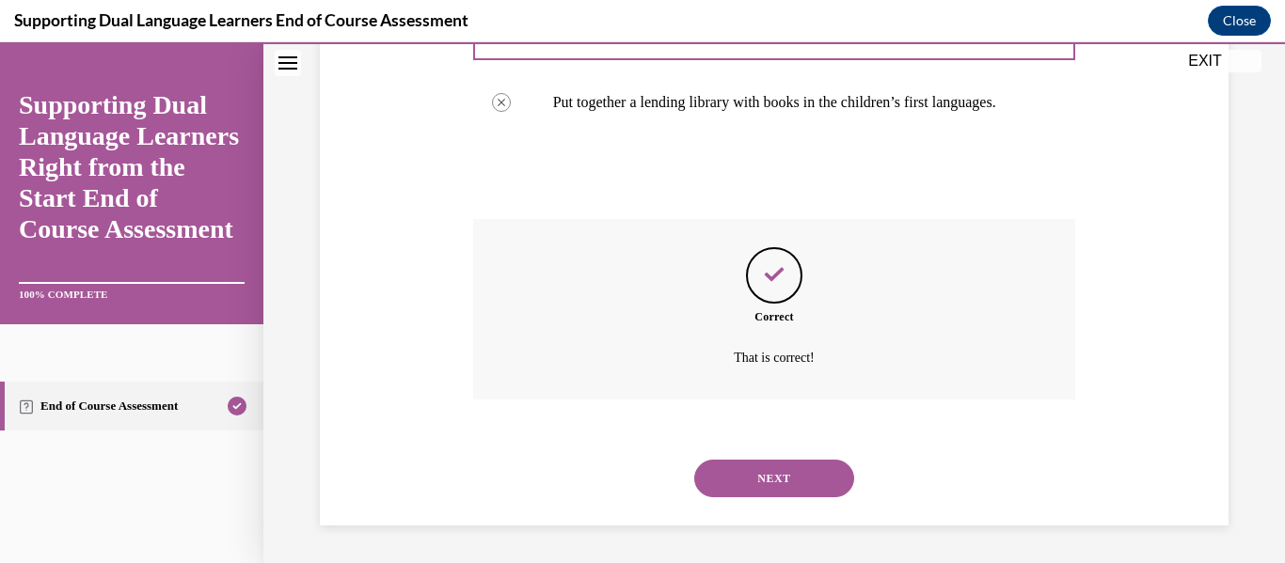
scroll to position [650, 0]
click at [723, 482] on button "NEXT" at bounding box center [774, 479] width 160 height 38
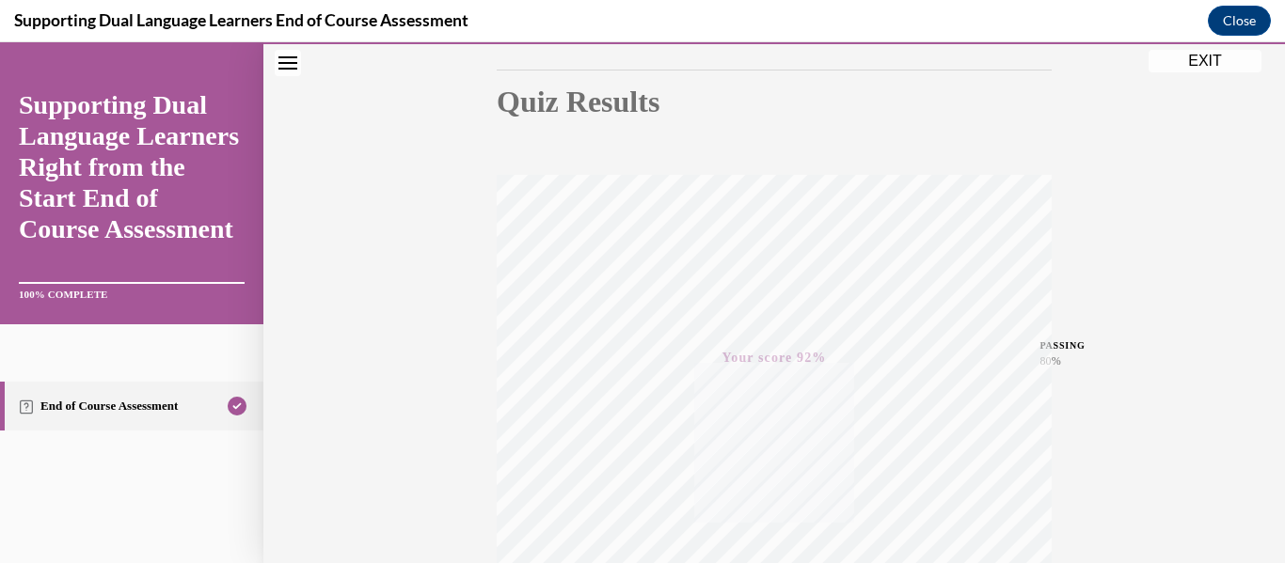
scroll to position [0, 0]
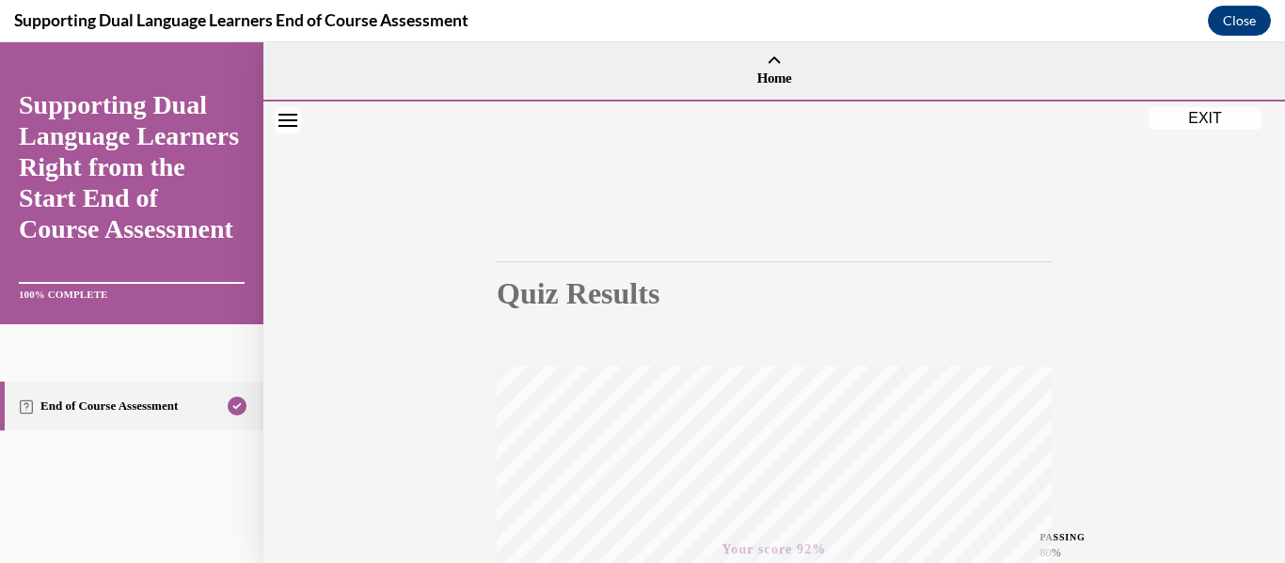
click at [1216, 114] on button "EXIT" at bounding box center [1204, 118] width 113 height 23
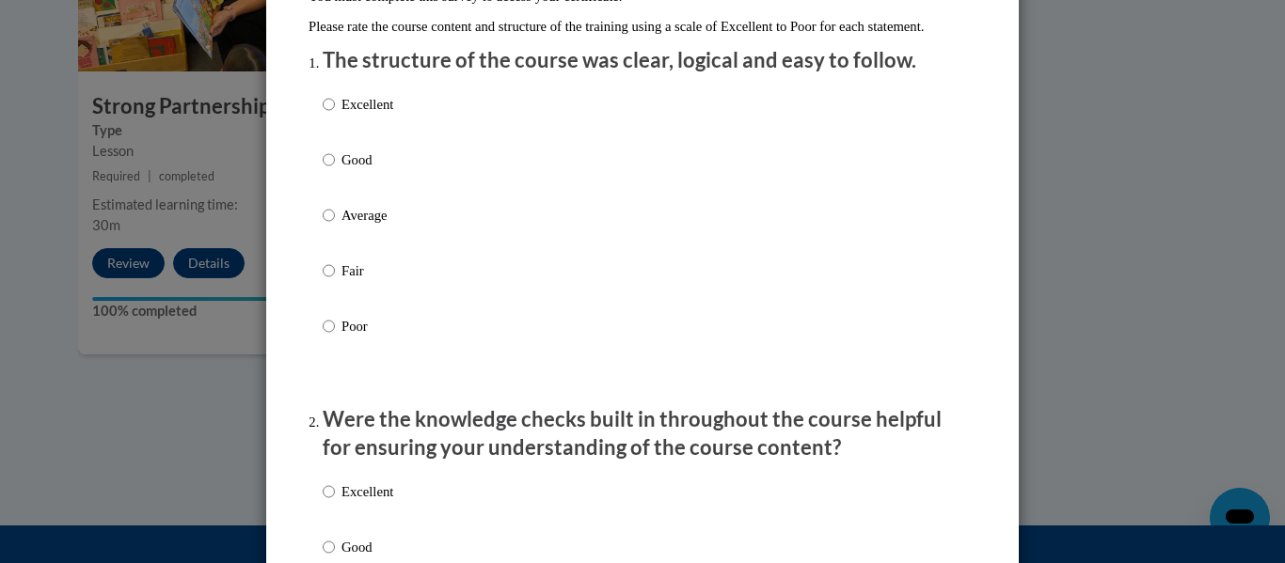
scroll to position [220, 0]
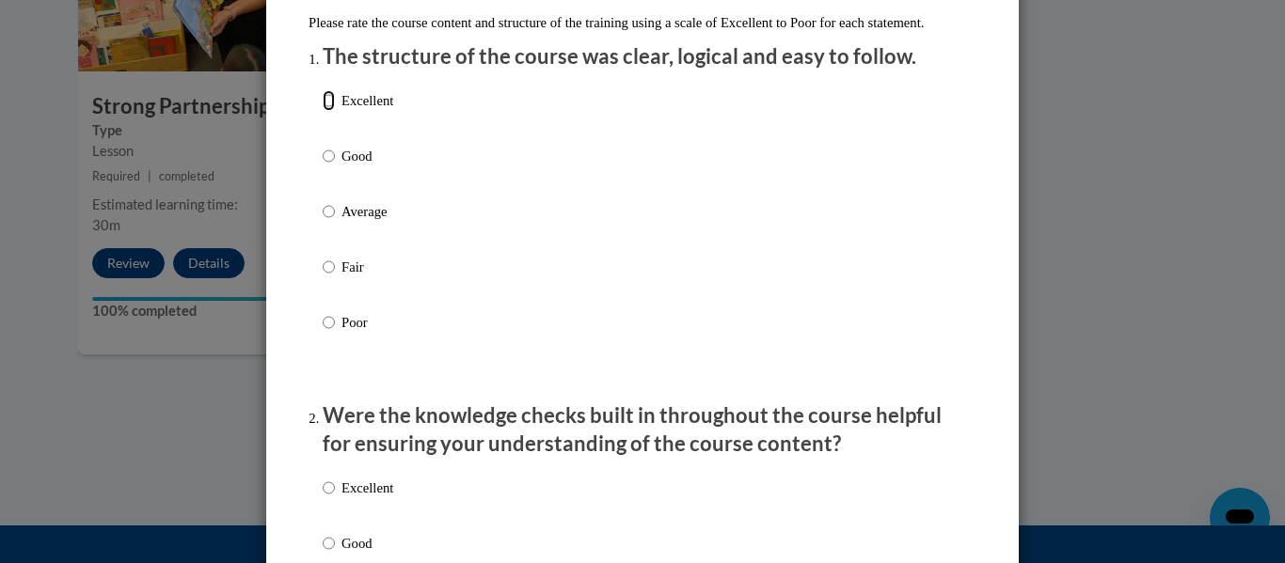
drag, startPoint x: 326, startPoint y: 121, endPoint x: 416, endPoint y: 220, distance: 133.2
click at [326, 111] on input "Excellent" at bounding box center [329, 100] width 12 height 21
radio input "true"
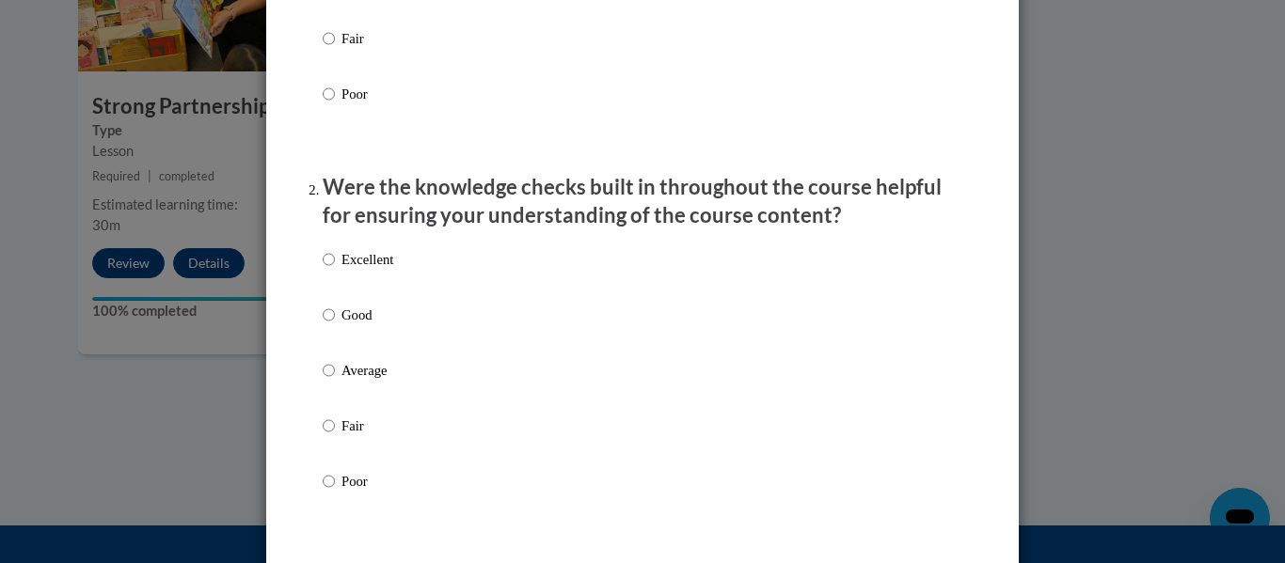
scroll to position [475, 0]
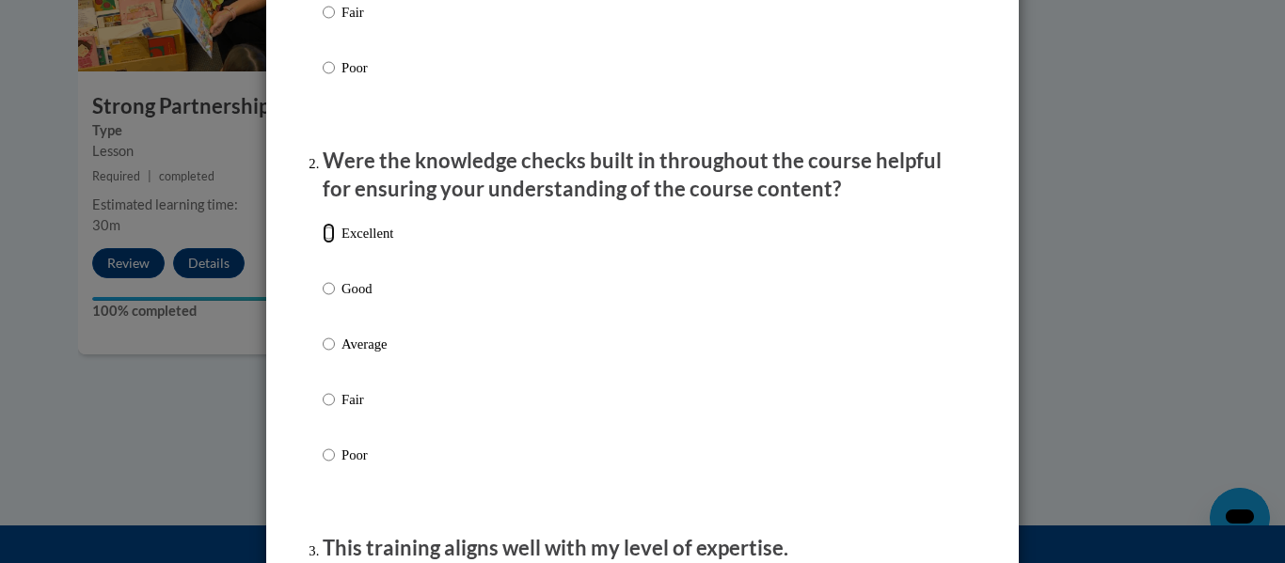
click at [327, 244] on input "Excellent" at bounding box center [329, 233] width 12 height 21
radio input "true"
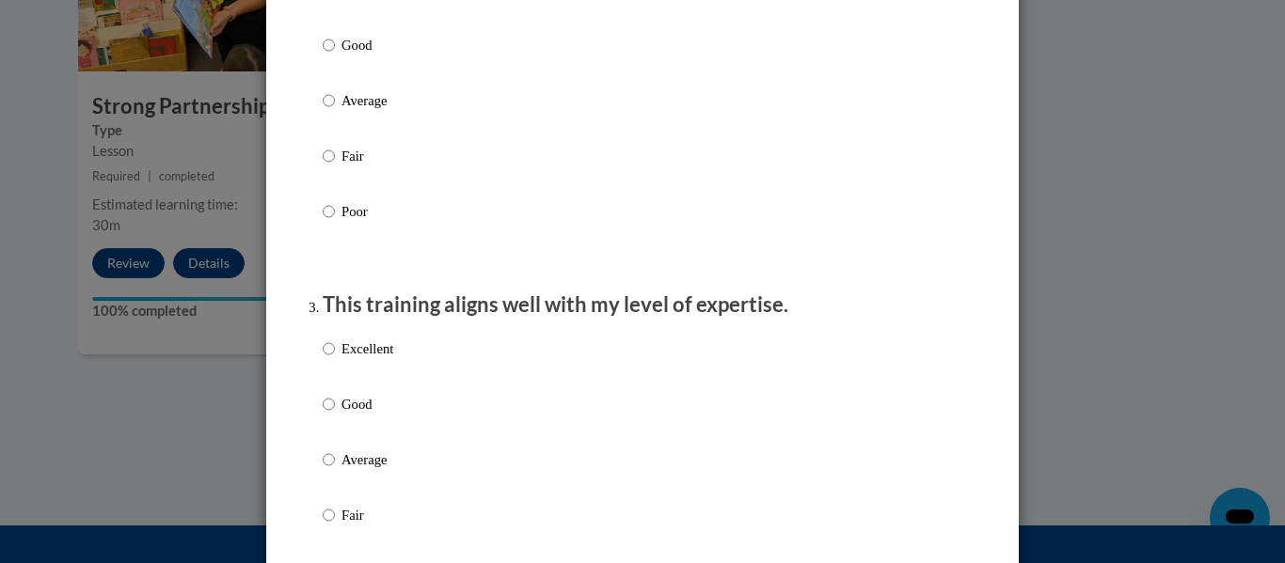
scroll to position [840, 0]
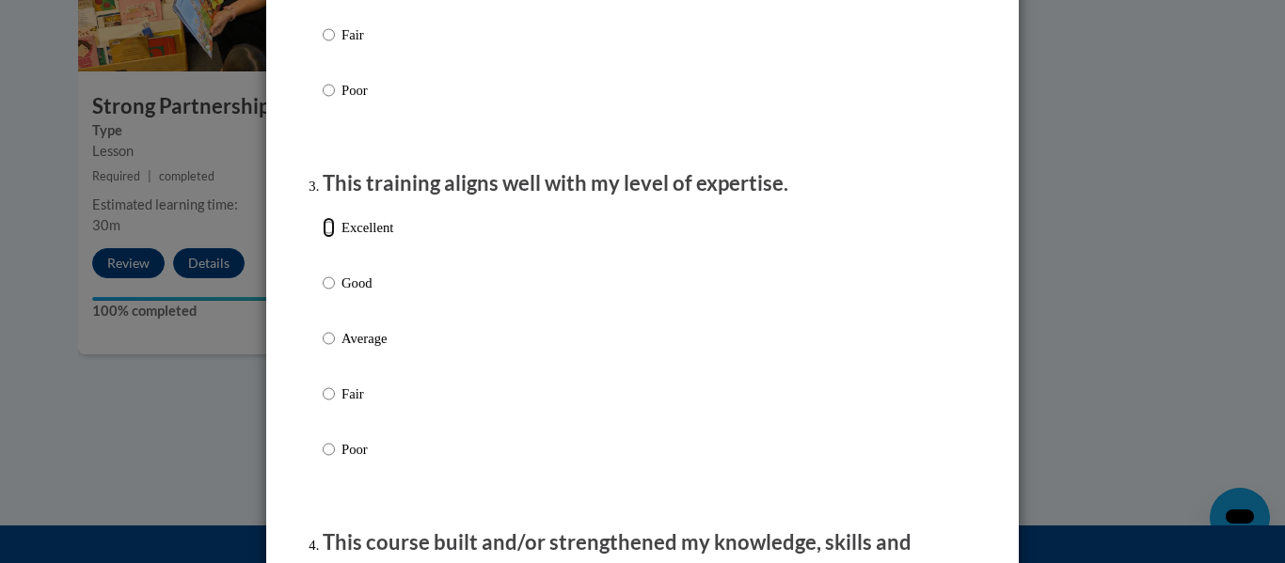
click at [334, 238] on input "Excellent" at bounding box center [329, 227] width 12 height 21
radio input "true"
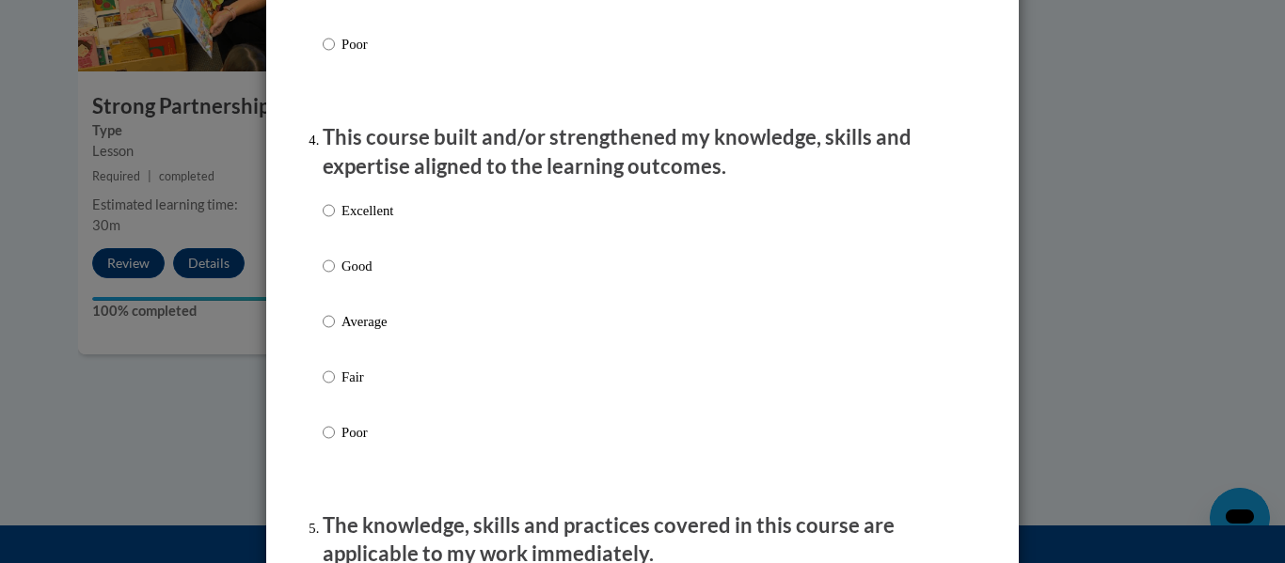
scroll to position [1255, 0]
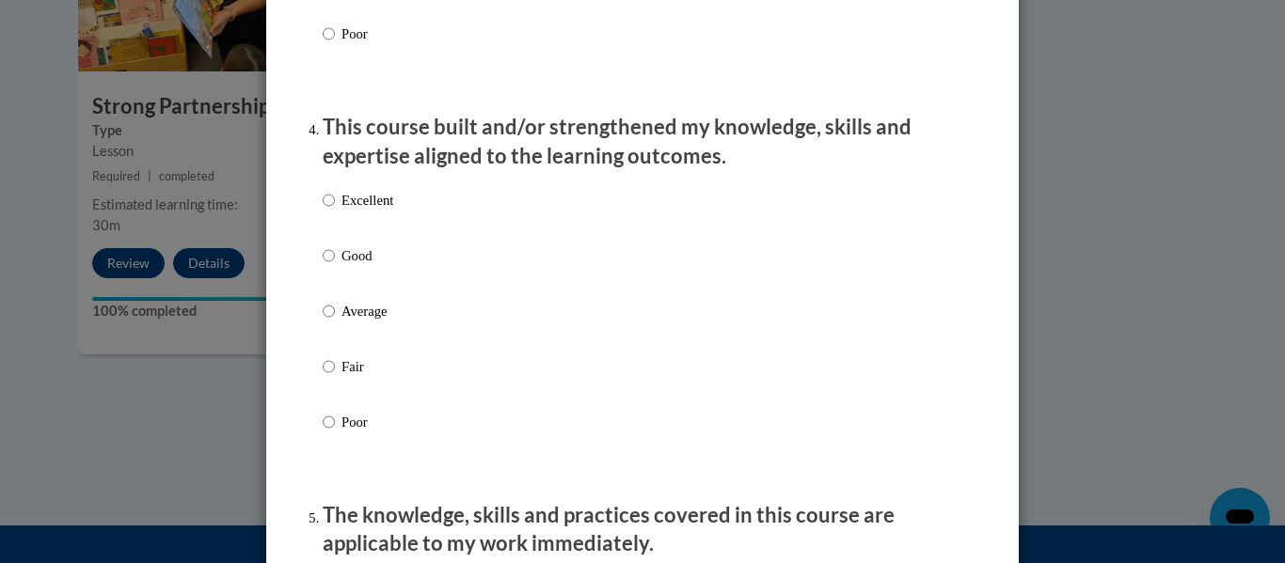
drag, startPoint x: 338, startPoint y: 213, endPoint x: 373, endPoint y: 251, distance: 51.9
click at [338, 213] on label "Excellent" at bounding box center [358, 215] width 71 height 51
click at [335, 211] on input "Excellent" at bounding box center [329, 200] width 12 height 21
radio input "true"
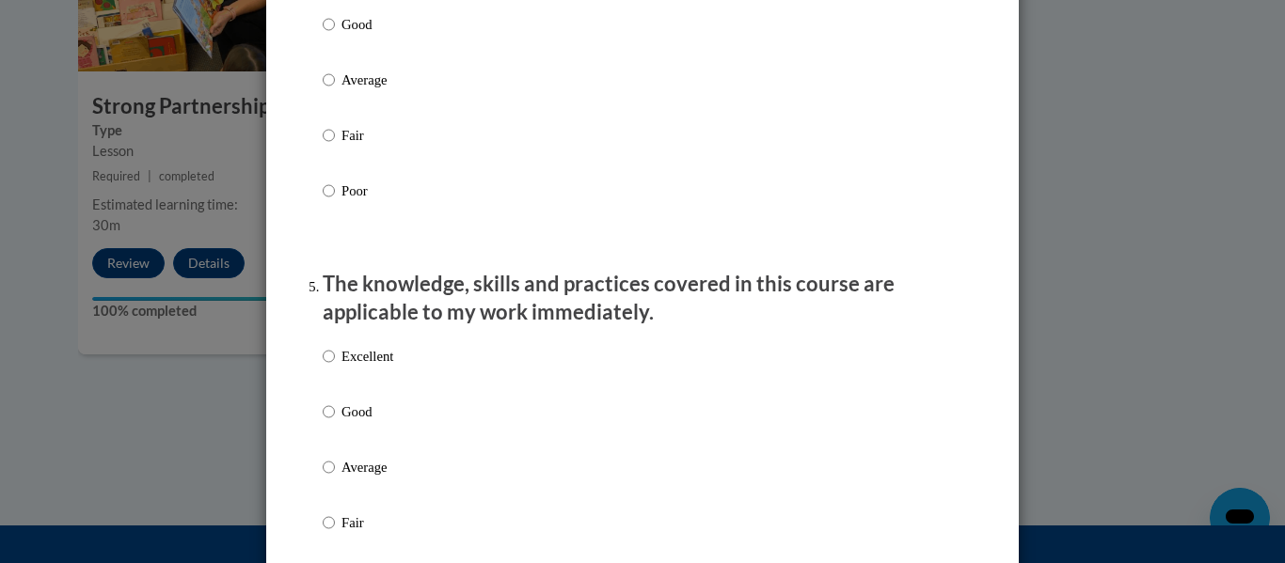
scroll to position [1597, 0]
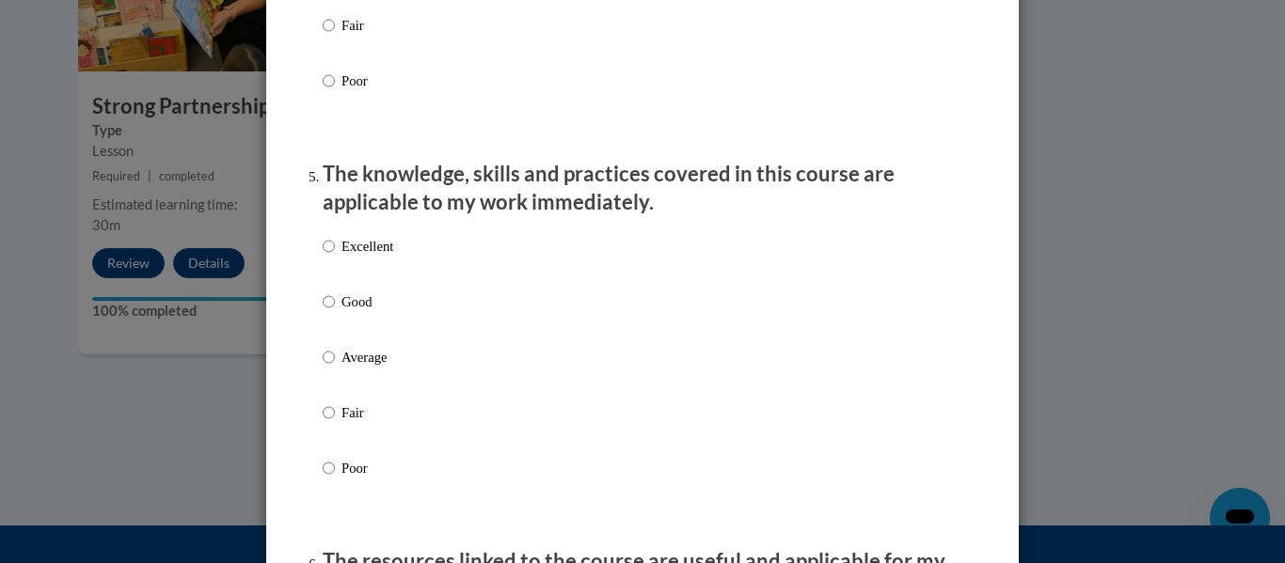
click at [338, 257] on label "Excellent" at bounding box center [358, 261] width 71 height 51
click at [335, 257] on input "Excellent" at bounding box center [329, 246] width 12 height 21
radio input "true"
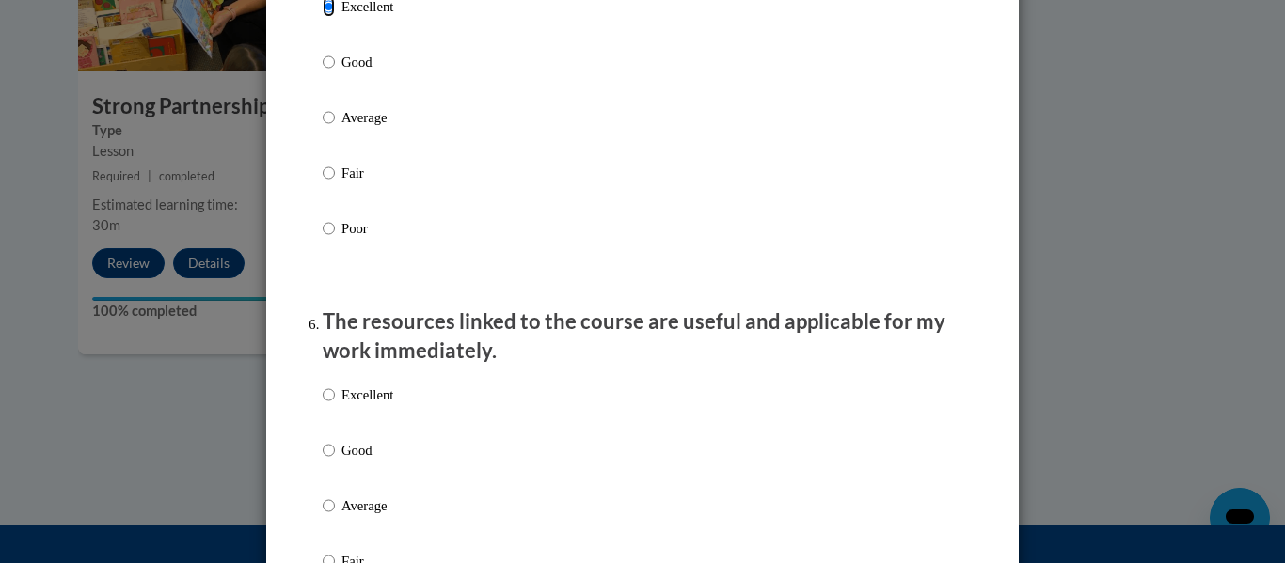
scroll to position [2048, 0]
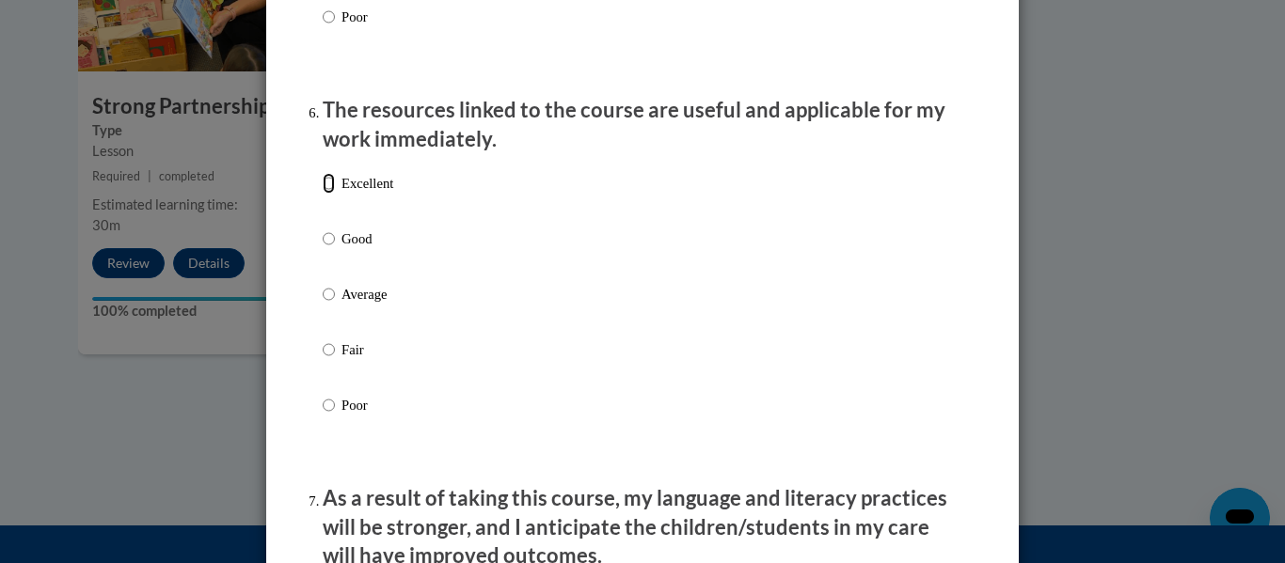
click at [323, 194] on input "Excellent" at bounding box center [329, 183] width 12 height 21
radio input "true"
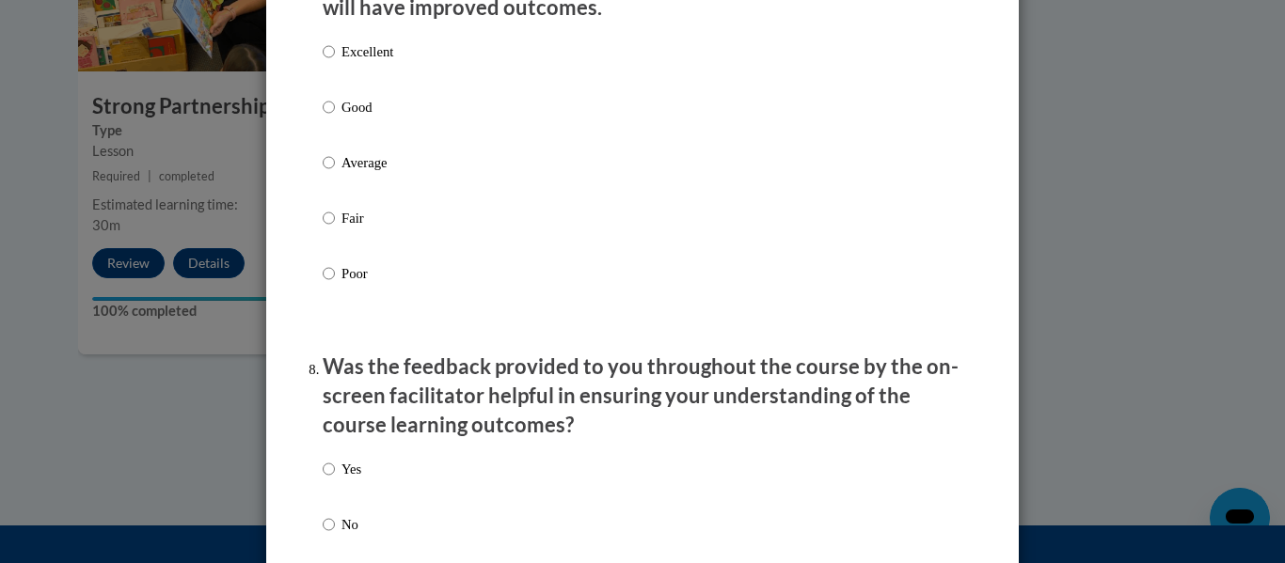
scroll to position [2600, 0]
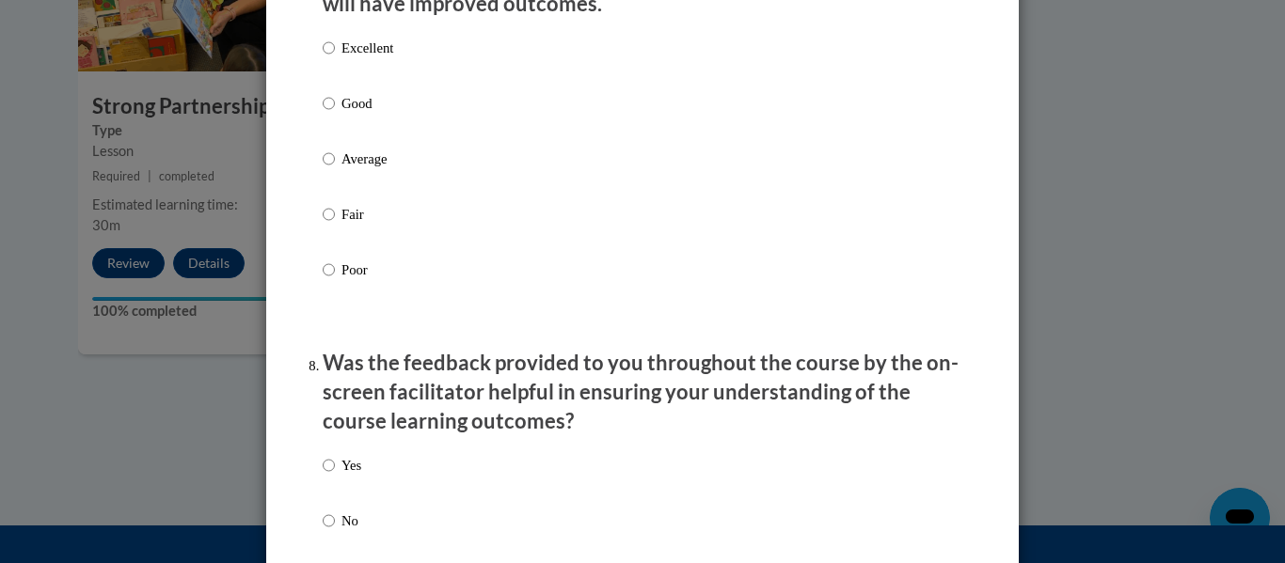
drag, startPoint x: 342, startPoint y: 69, endPoint x: 340, endPoint y: 83, distance: 14.2
click at [342, 58] on p "Excellent" at bounding box center [367, 48] width 52 height 21
click at [335, 58] on input "Excellent" at bounding box center [329, 48] width 12 height 21
radio input "true"
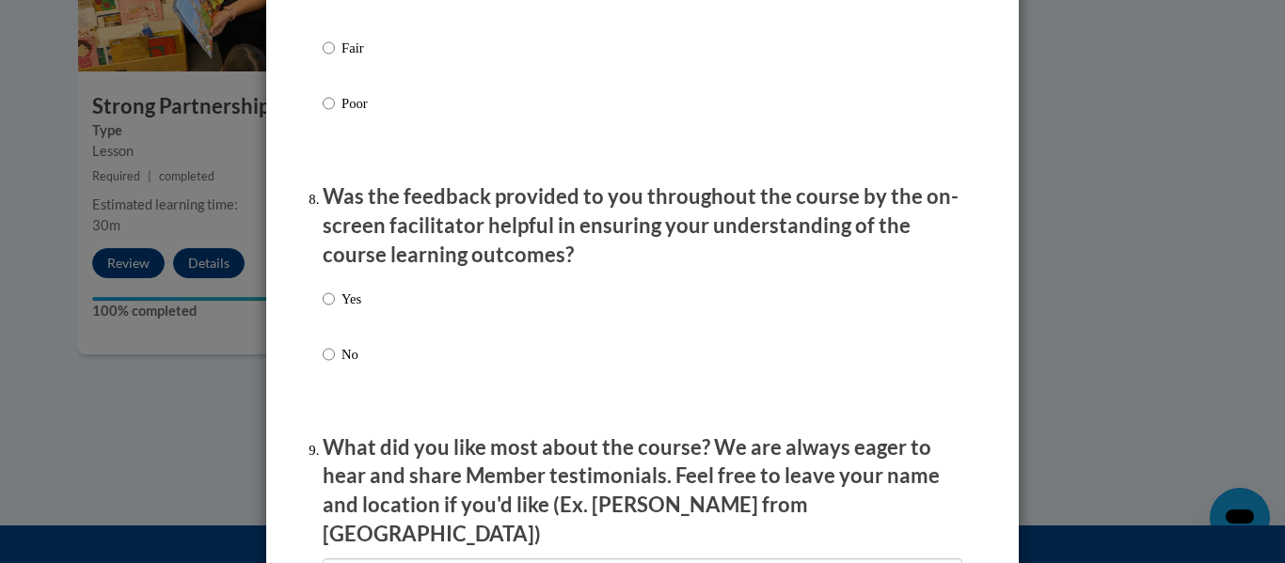
scroll to position [2848, 0]
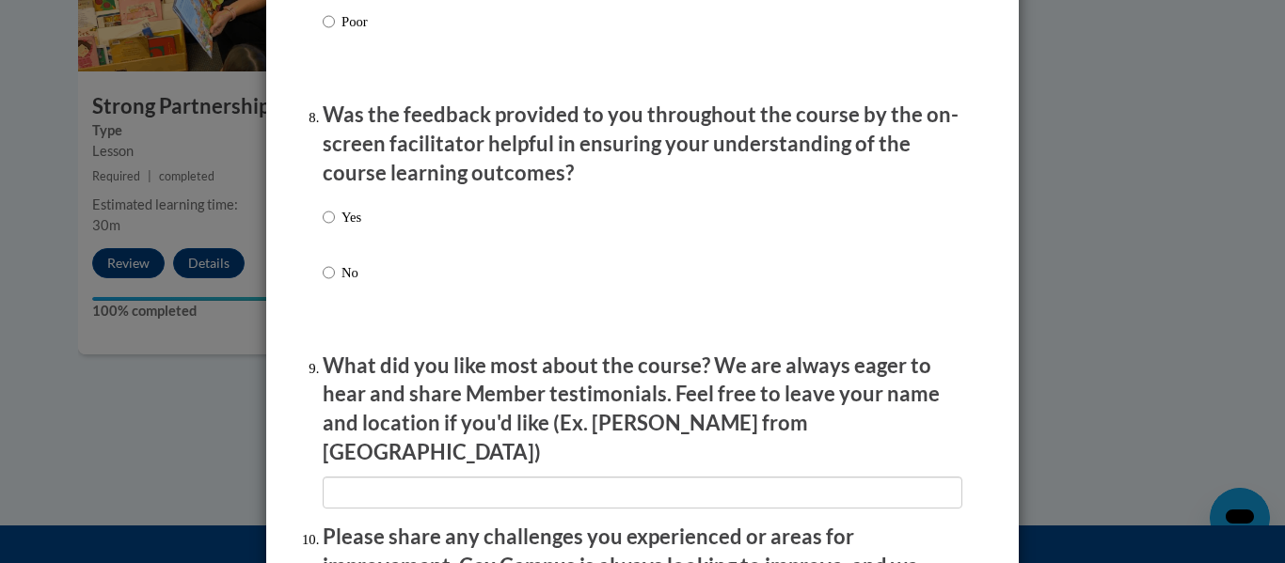
click at [337, 231] on label "Yes" at bounding box center [342, 232] width 39 height 51
click at [335, 228] on input "Yes" at bounding box center [329, 217] width 12 height 21
radio input "true"
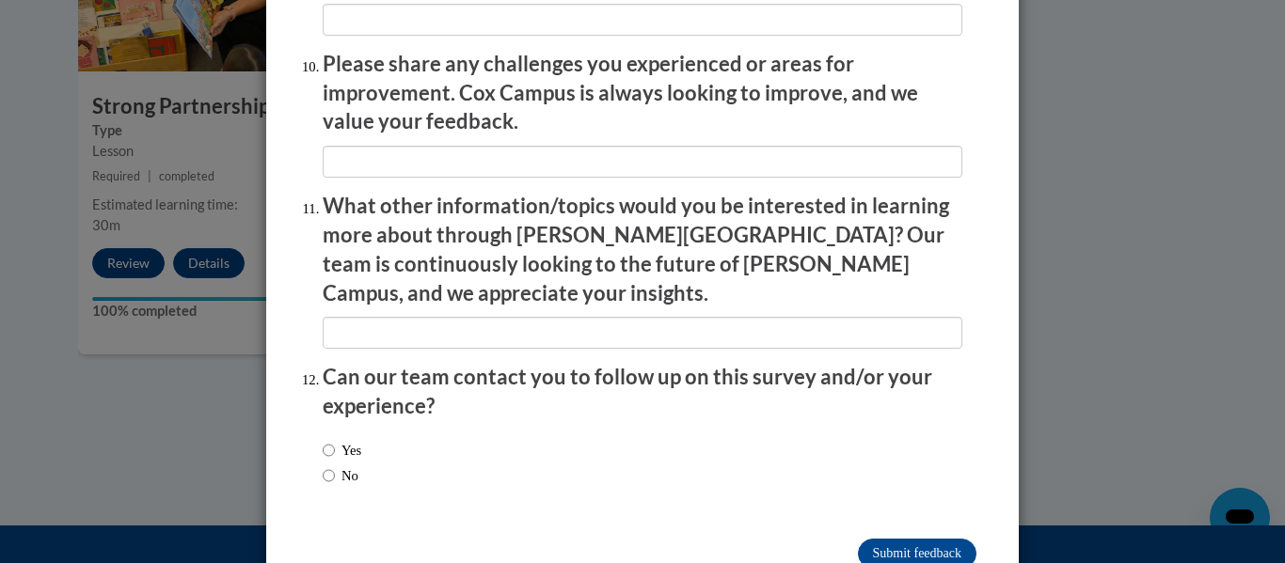
scroll to position [3344, 0]
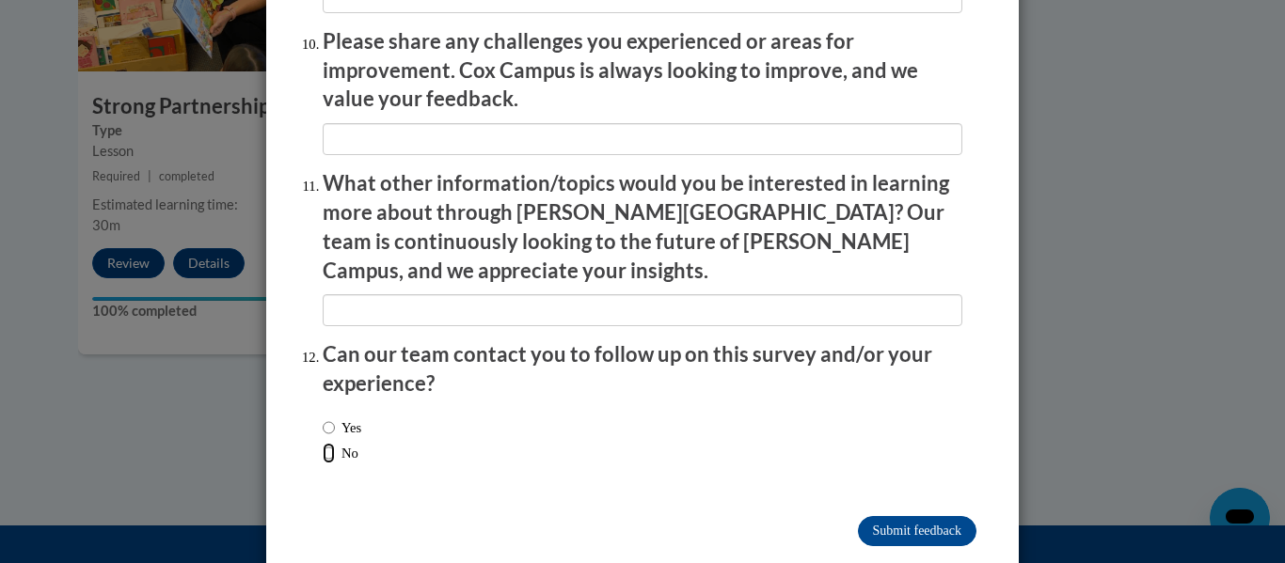
click at [332, 443] on input "No" at bounding box center [329, 453] width 12 height 21
radio input "true"
click at [906, 516] on input "Submit feedback" at bounding box center [917, 531] width 118 height 30
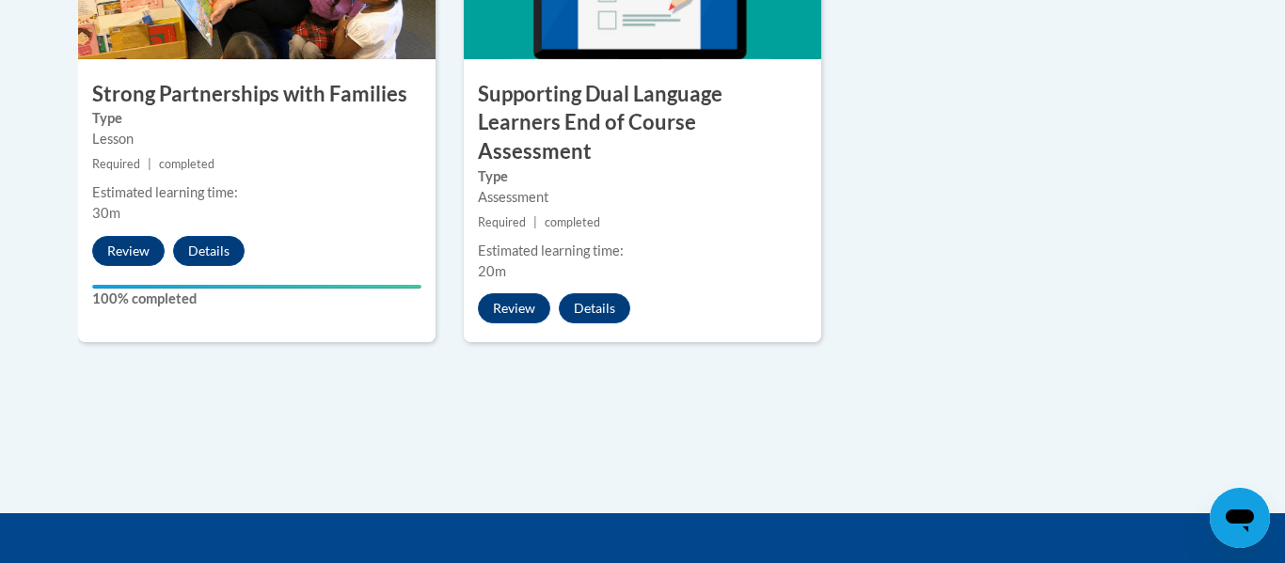
scroll to position [2391, 0]
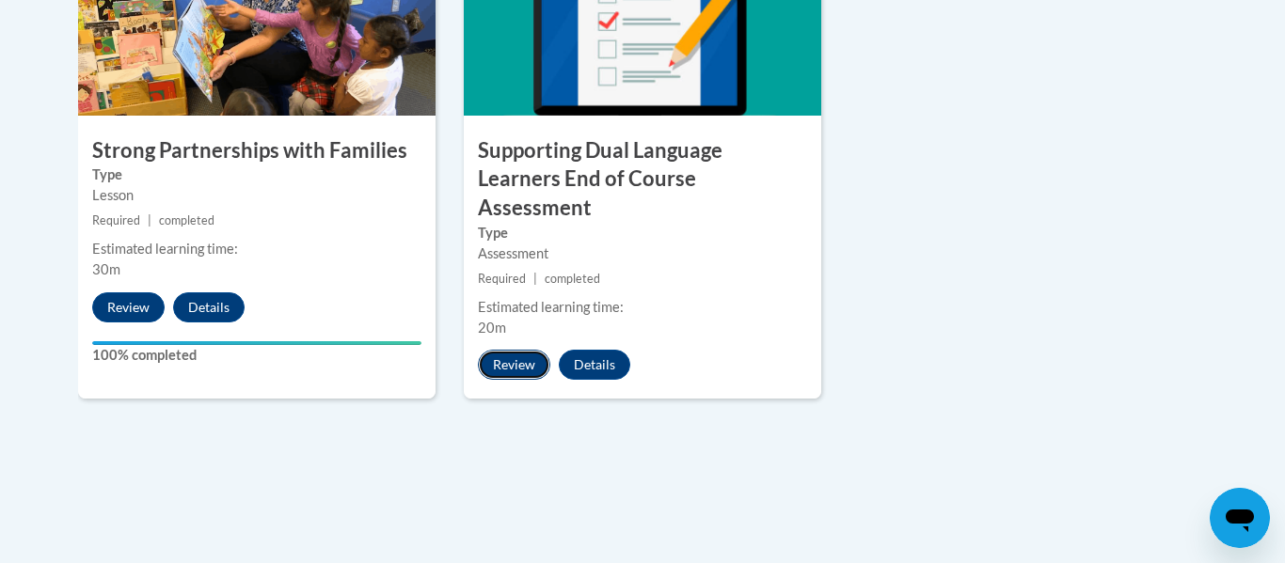
click at [519, 350] on button "Review" at bounding box center [514, 365] width 72 height 30
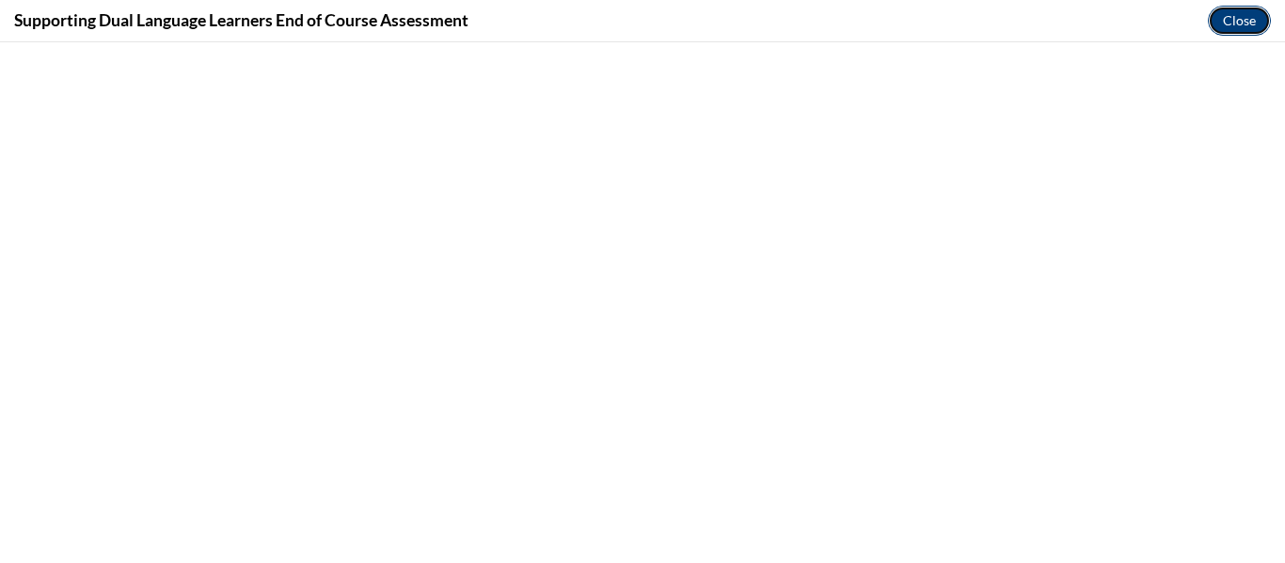
click at [1224, 18] on button "Close" at bounding box center [1238, 21] width 63 height 30
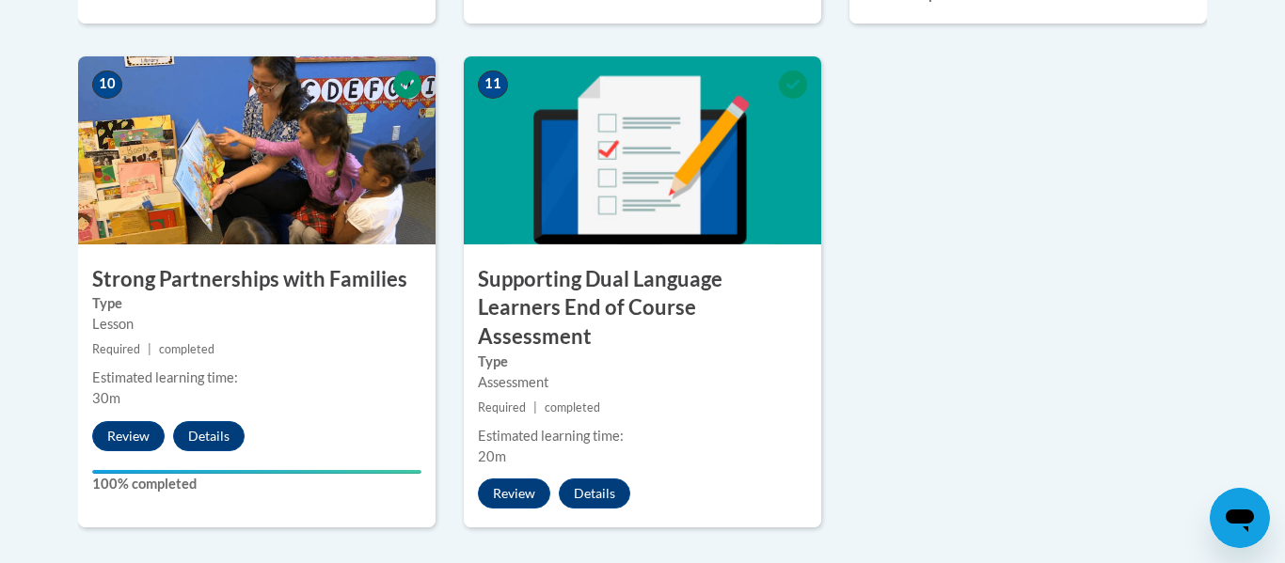
scroll to position [2252, 0]
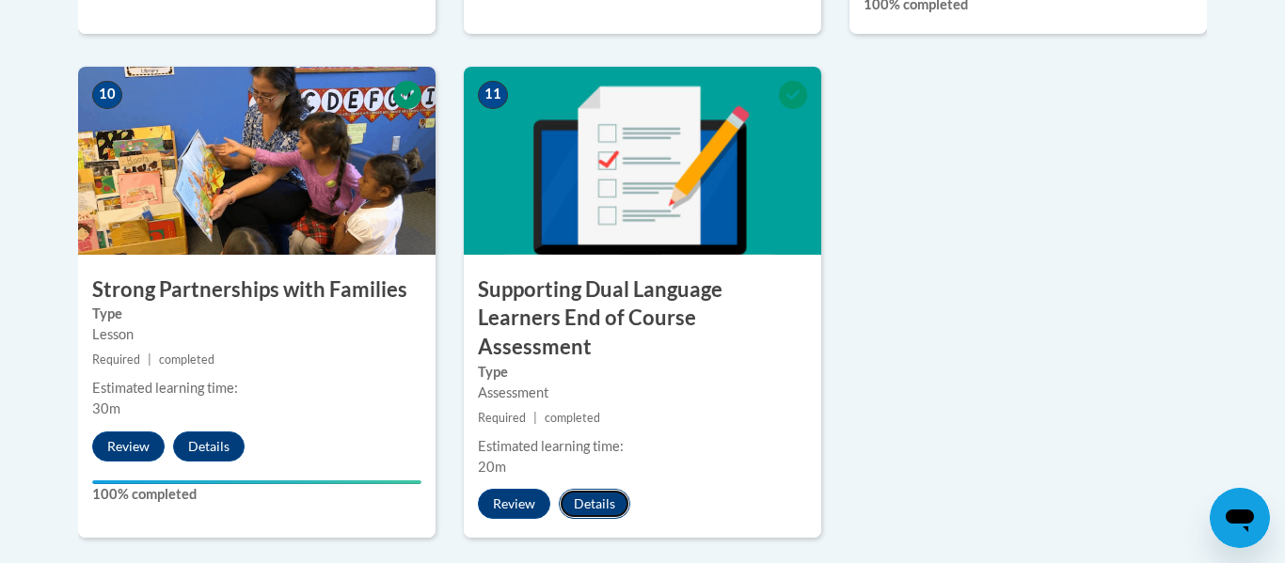
click at [578, 489] on button "Details" at bounding box center [594, 504] width 71 height 30
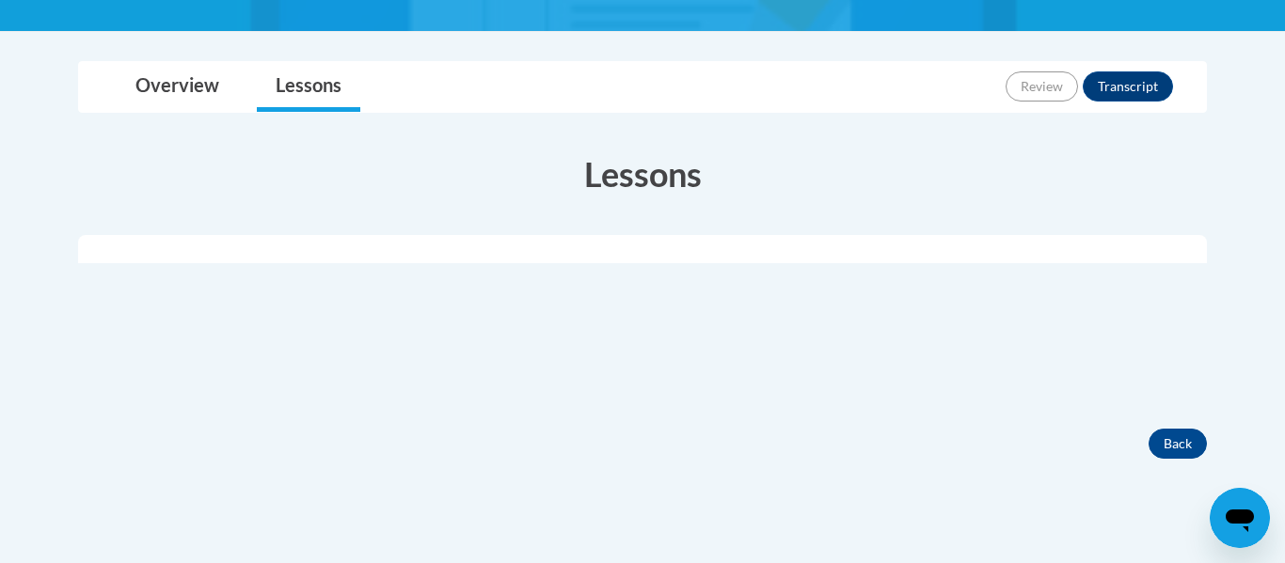
scroll to position [437, 0]
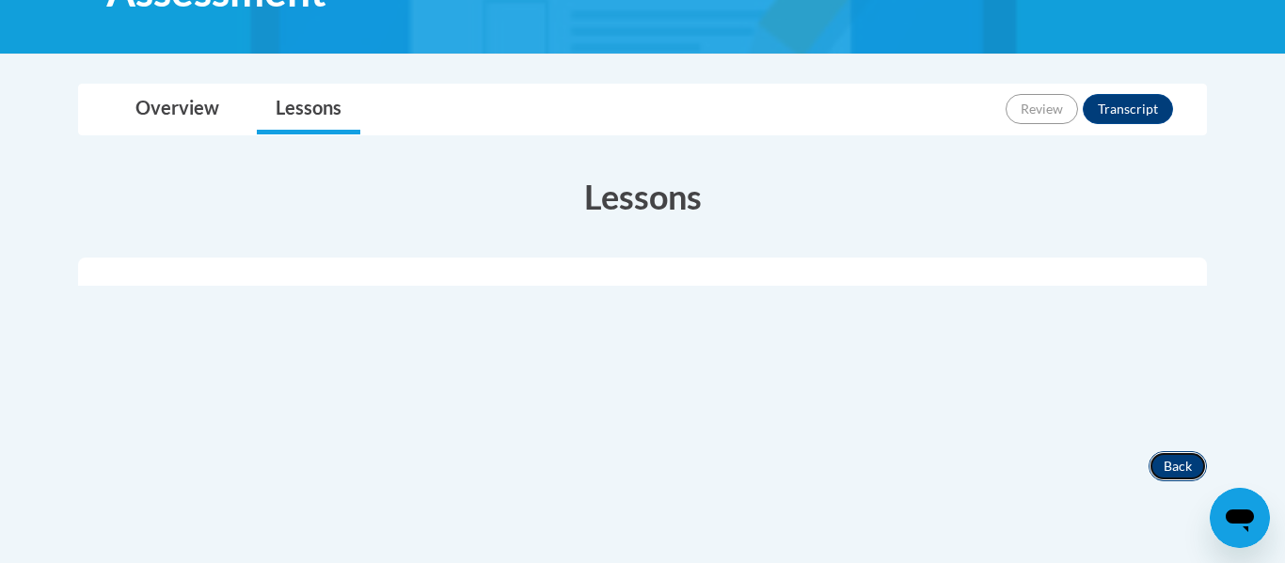
click at [1164, 458] on button "Back" at bounding box center [1177, 466] width 58 height 30
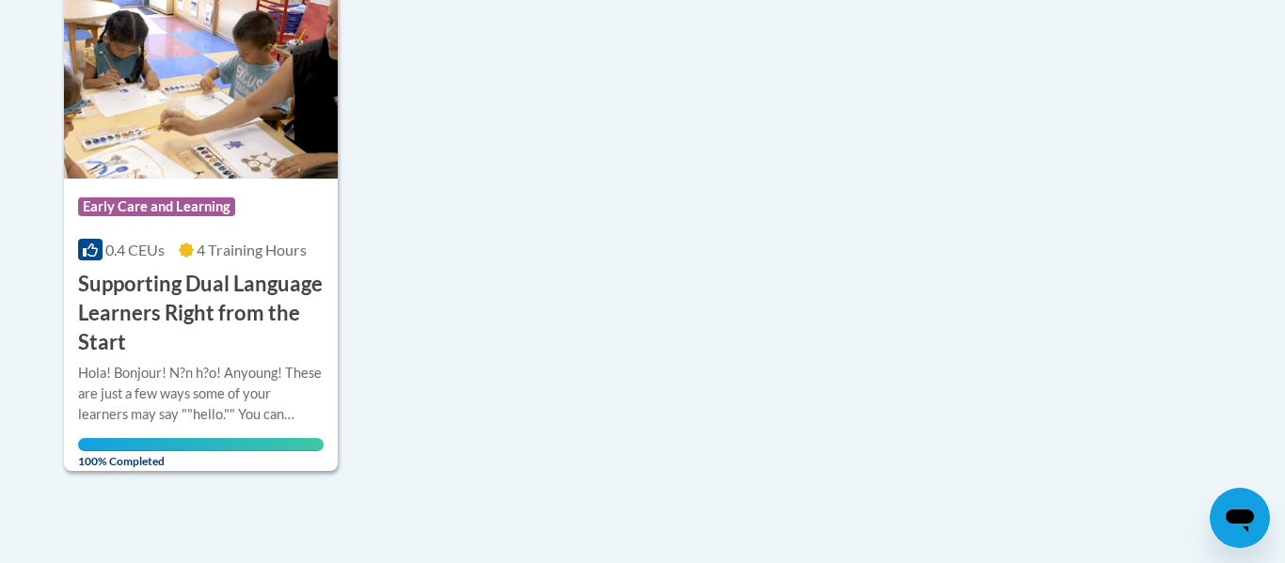
scroll to position [508, 0]
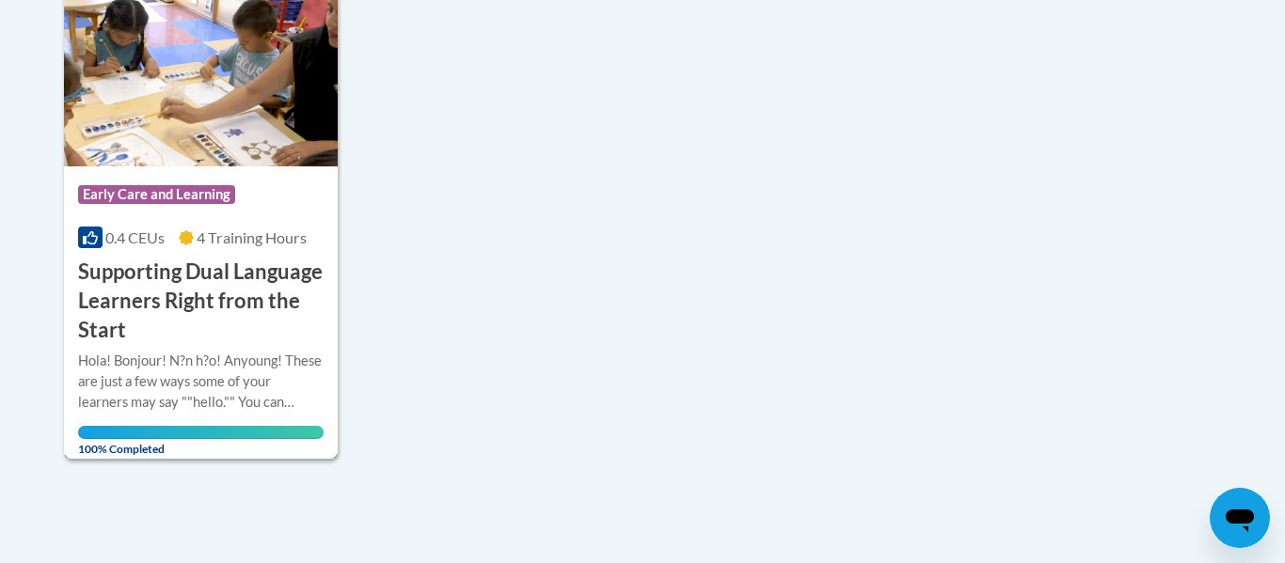
click at [276, 304] on h3 "Supporting Dual Language Learners Right from the Start" at bounding box center [200, 301] width 245 height 87
